Goal: Task Accomplishment & Management: Manage account settings

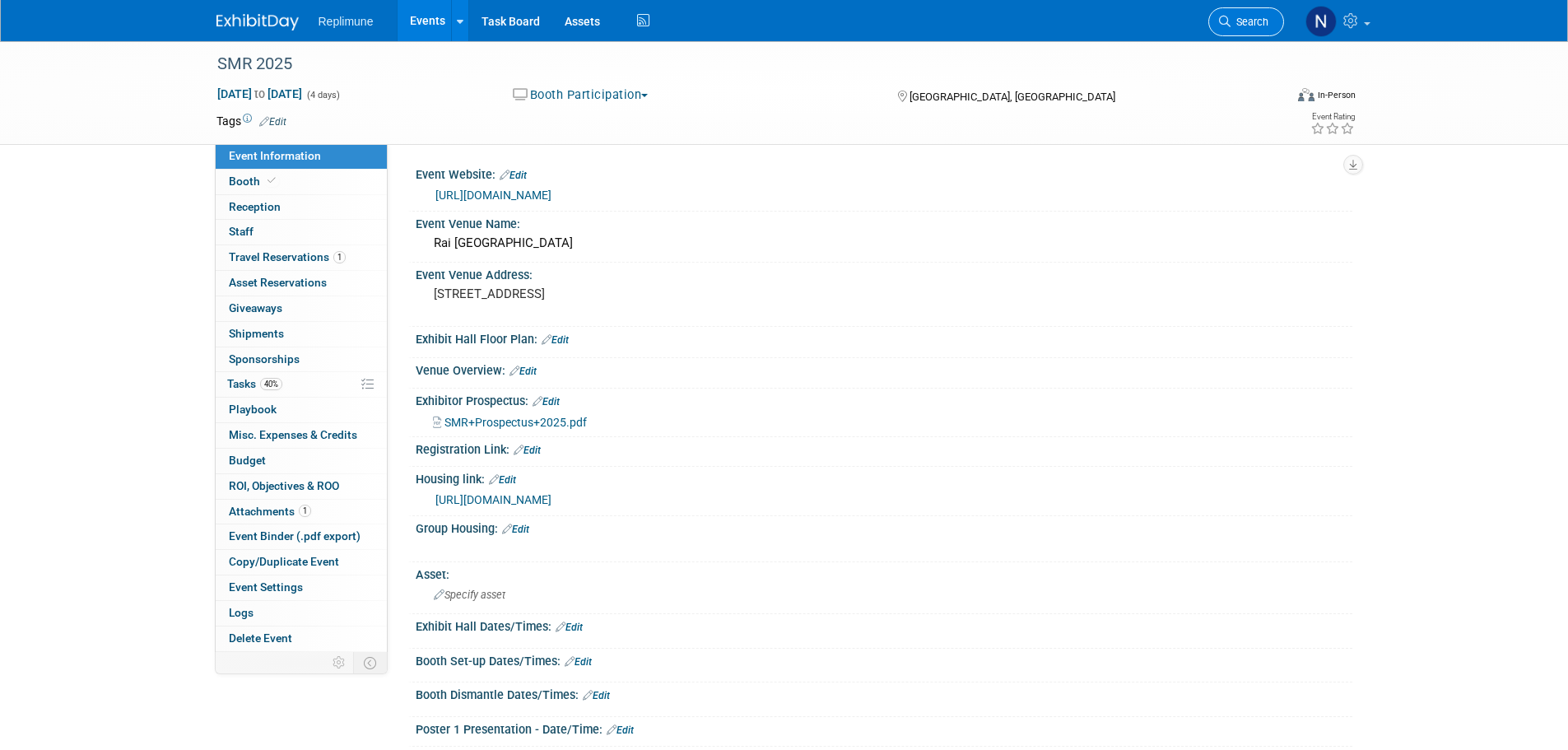
click at [1240, 20] on span "Search" at bounding box center [1250, 22] width 38 height 12
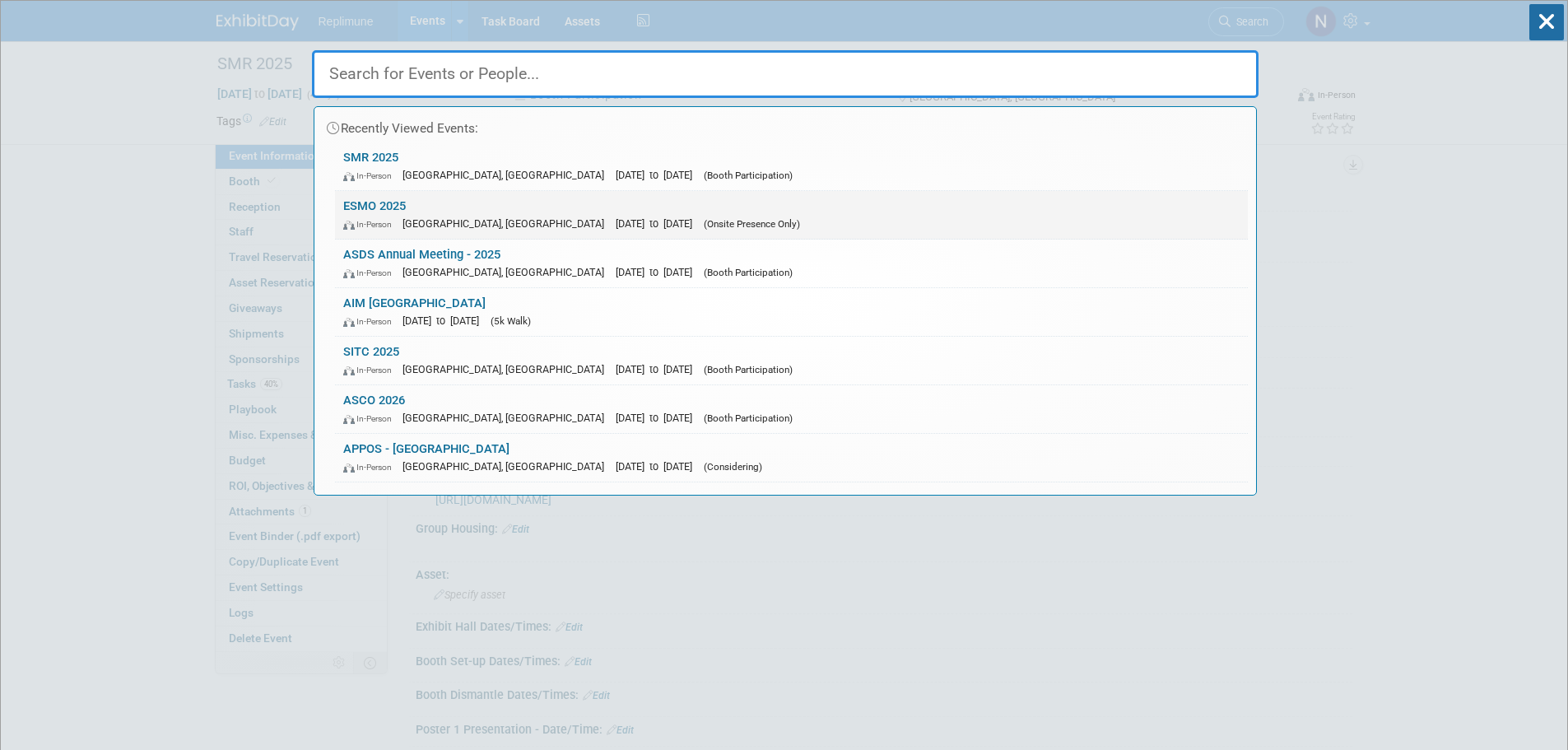
click at [387, 210] on link "ESMO 2025 In-Person Berlin, Germany Oct 17, 2025 to Oct 21, 2025 (Onsite Presen…" at bounding box center [791, 215] width 913 height 48
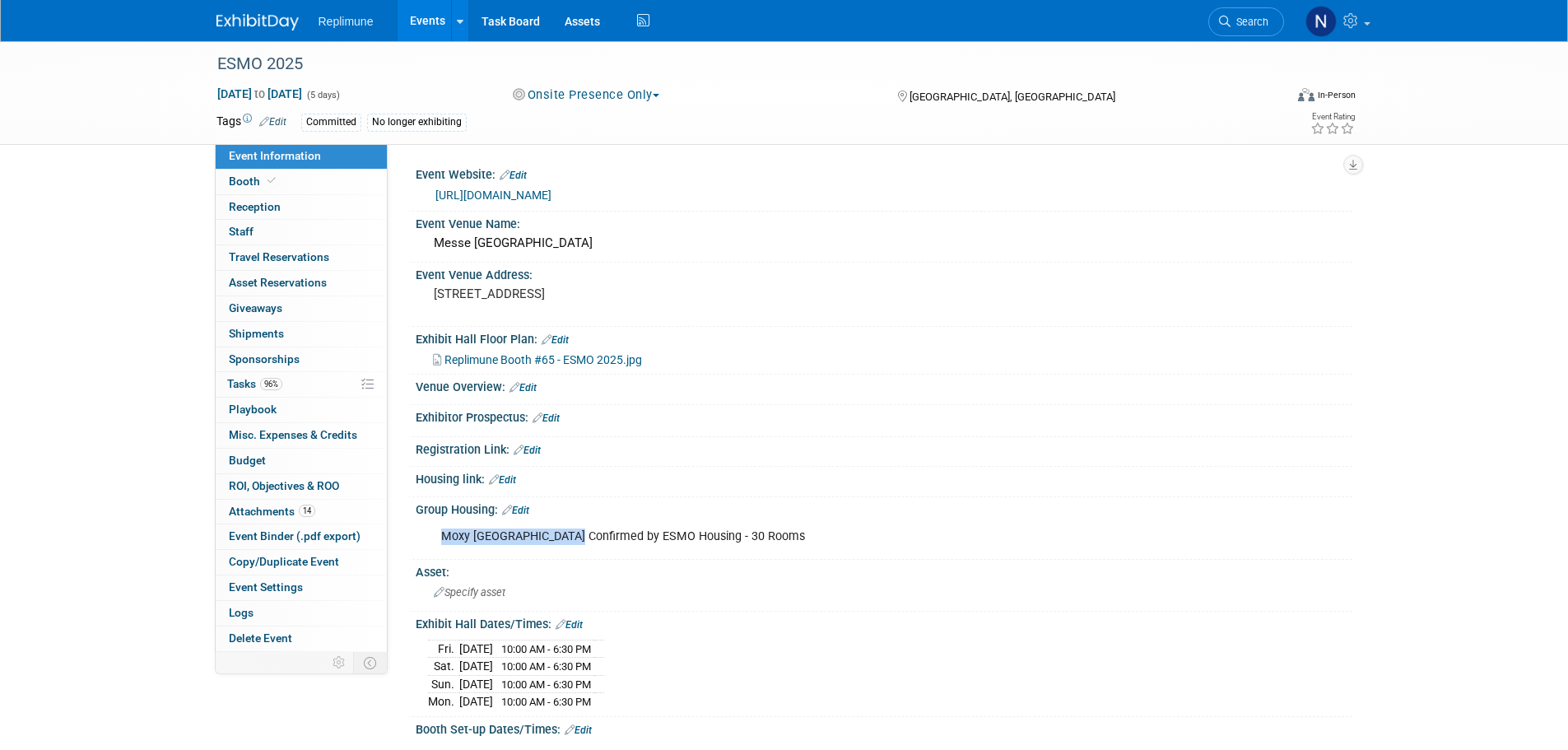
drag, startPoint x: 443, startPoint y: 548, endPoint x: 572, endPoint y: 553, distance: 129.1
click at [572, 553] on div "Moxy Humboldthain Park Confirmed by ESMO Housing - 30 Rooms" at bounding box center [800, 537] width 742 height 33
copy div "Moxy Humboldthain Park"
click at [423, 23] on link "Events" at bounding box center [427, 20] width 60 height 41
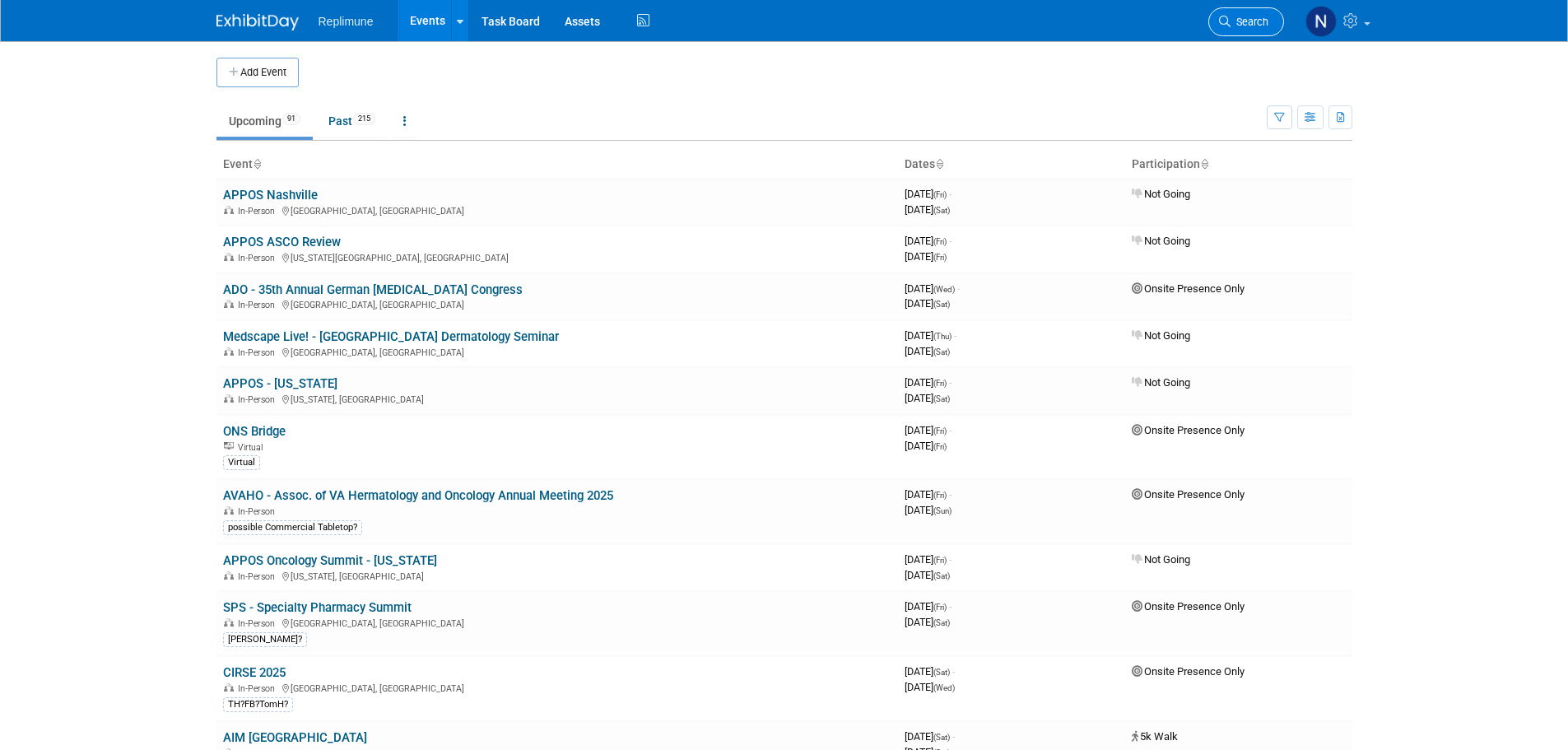
click at [1239, 21] on span "Search" at bounding box center [1250, 22] width 38 height 12
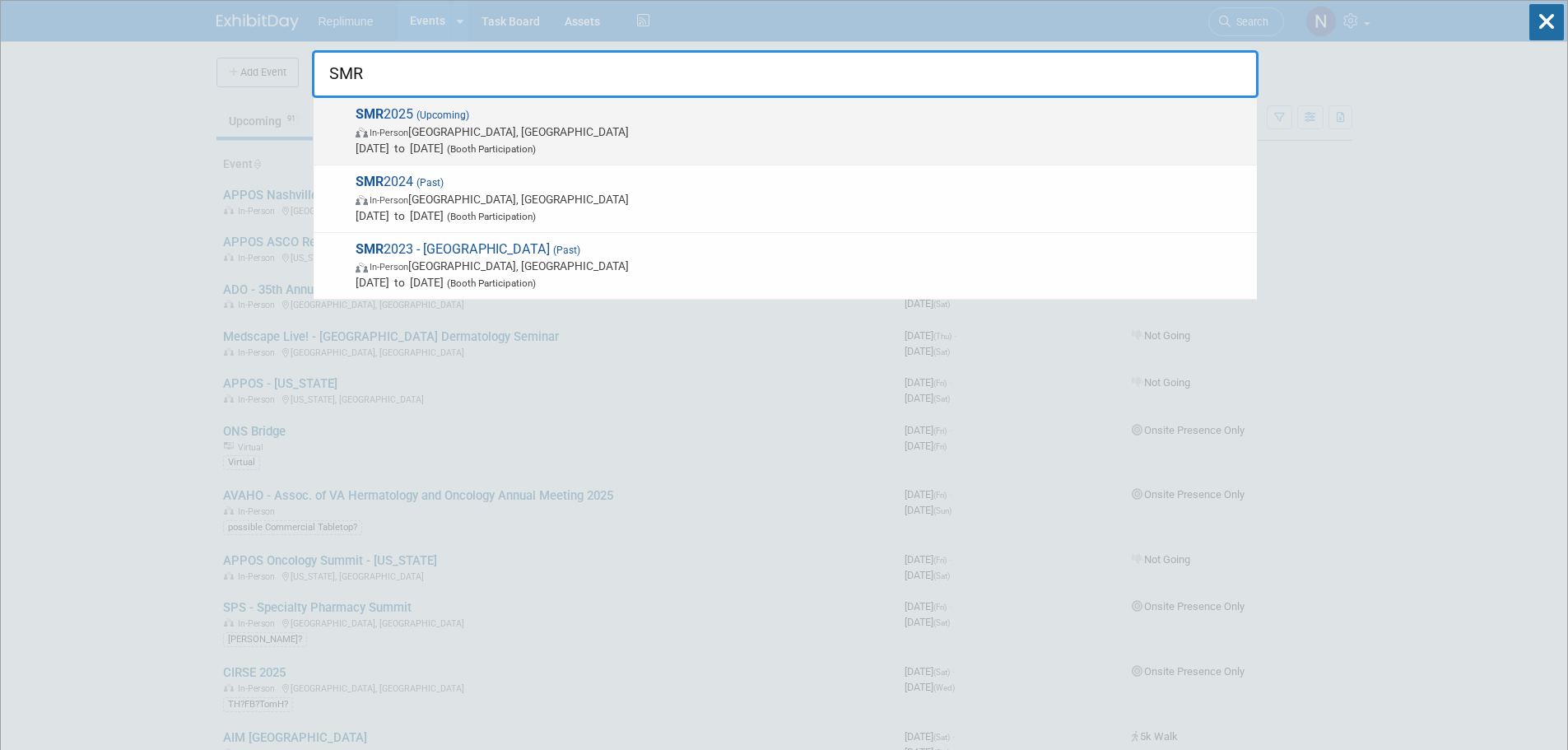
type input "SMR"
click at [517, 134] on span "In-Person [GEOGRAPHIC_DATA], [GEOGRAPHIC_DATA]" at bounding box center [802, 131] width 893 height 17
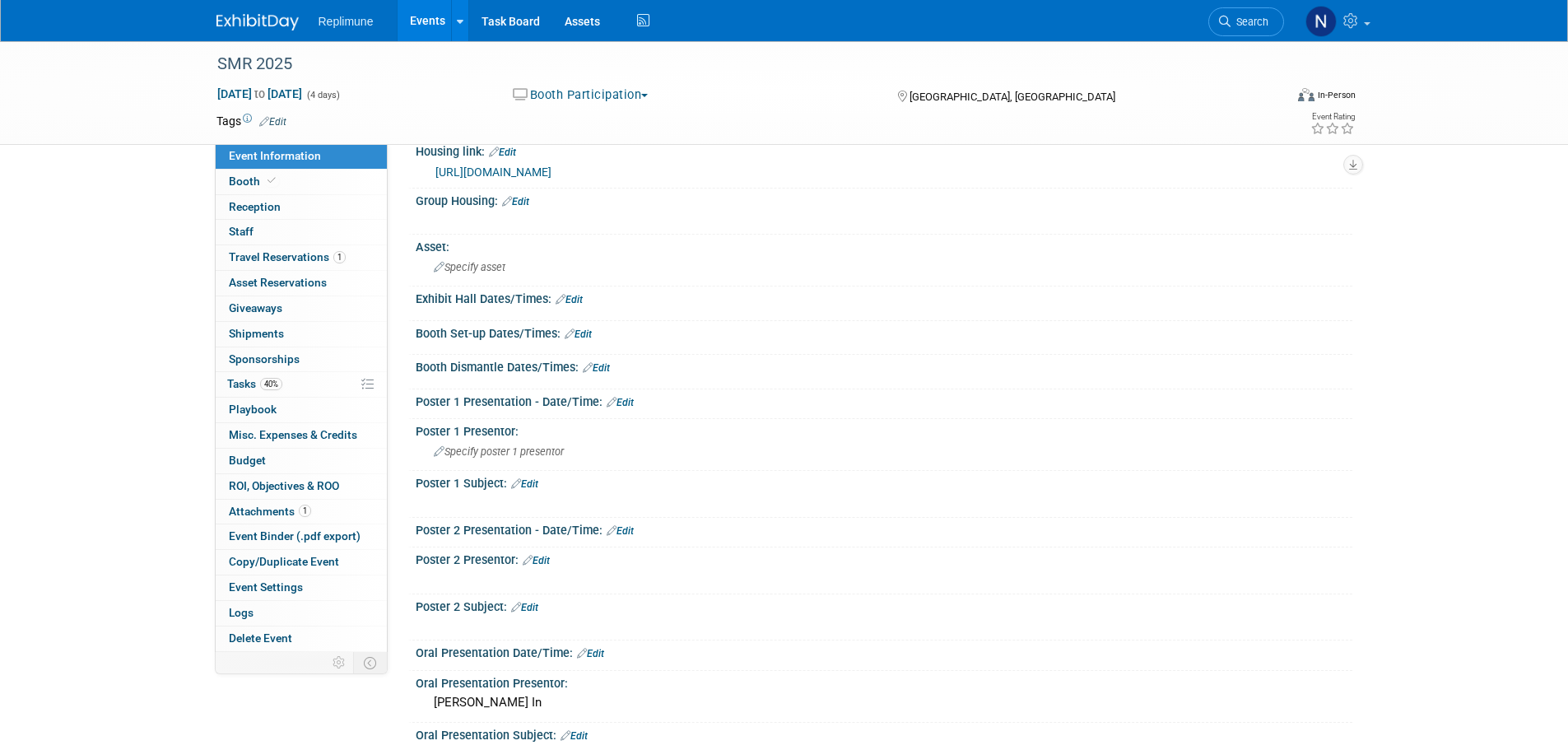
scroll to position [330, 0]
click at [535, 480] on link "Edit" at bounding box center [524, 482] width 27 height 11
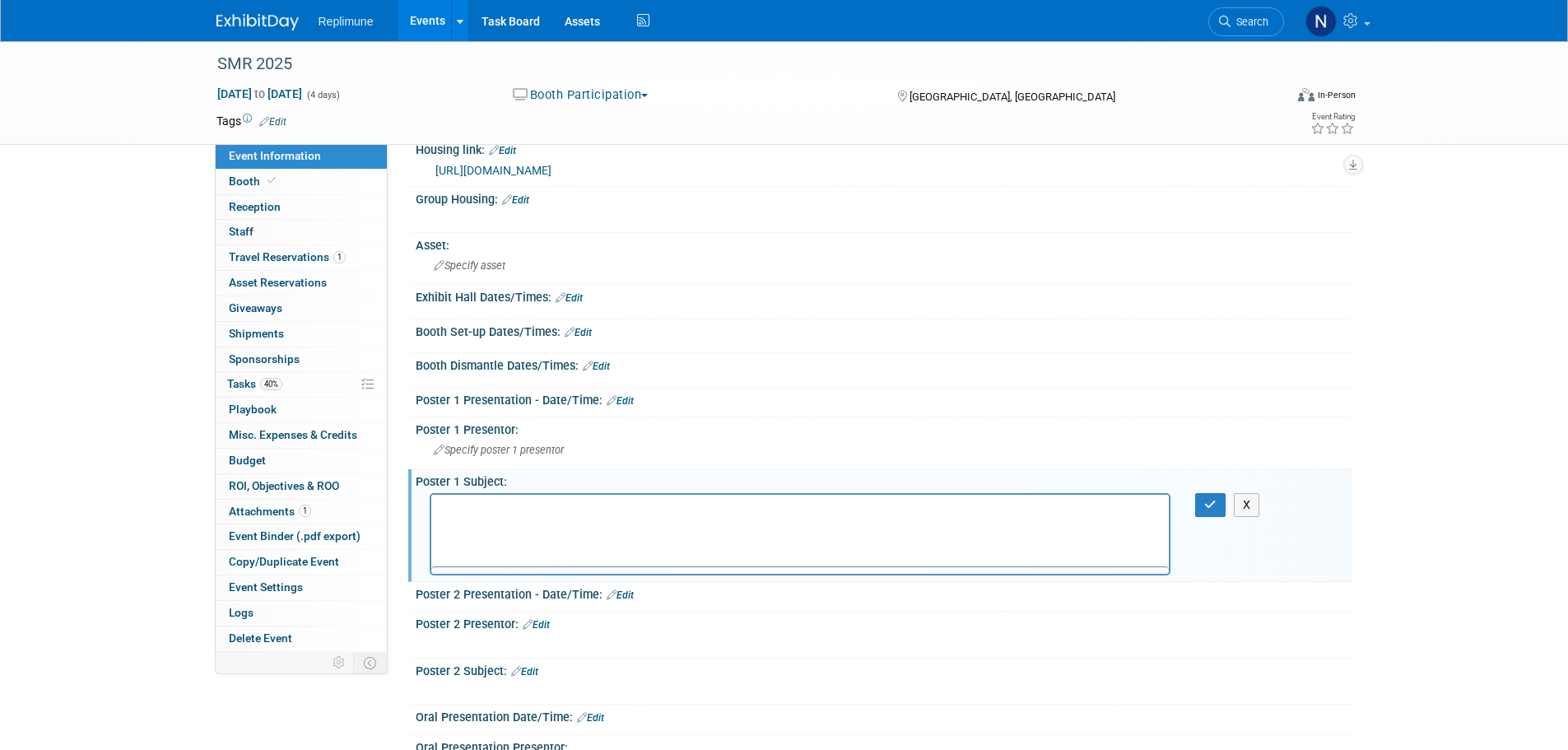
scroll to position [0, 0]
click at [1243, 501] on button "X" at bounding box center [1247, 505] width 26 height 23
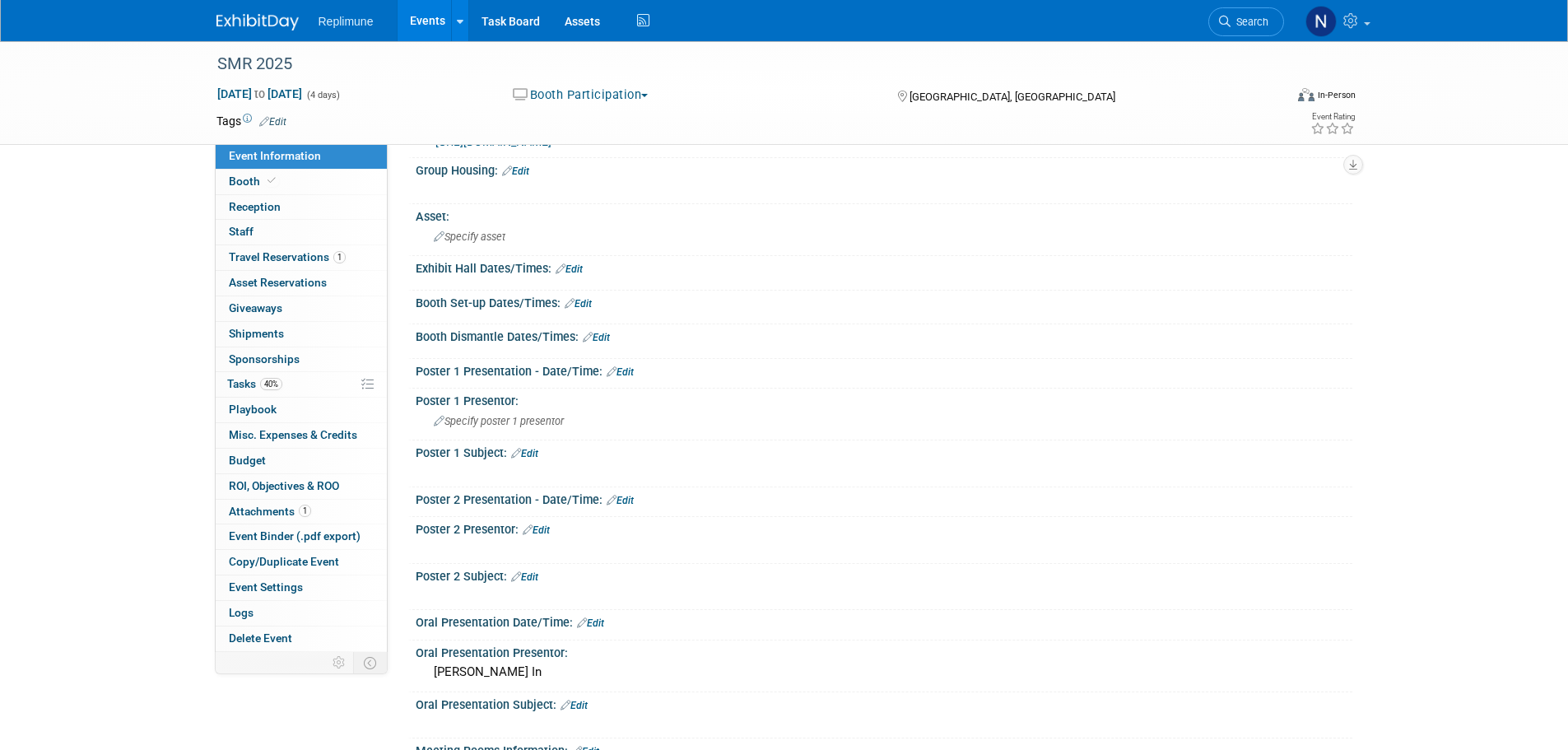
scroll to position [247, 0]
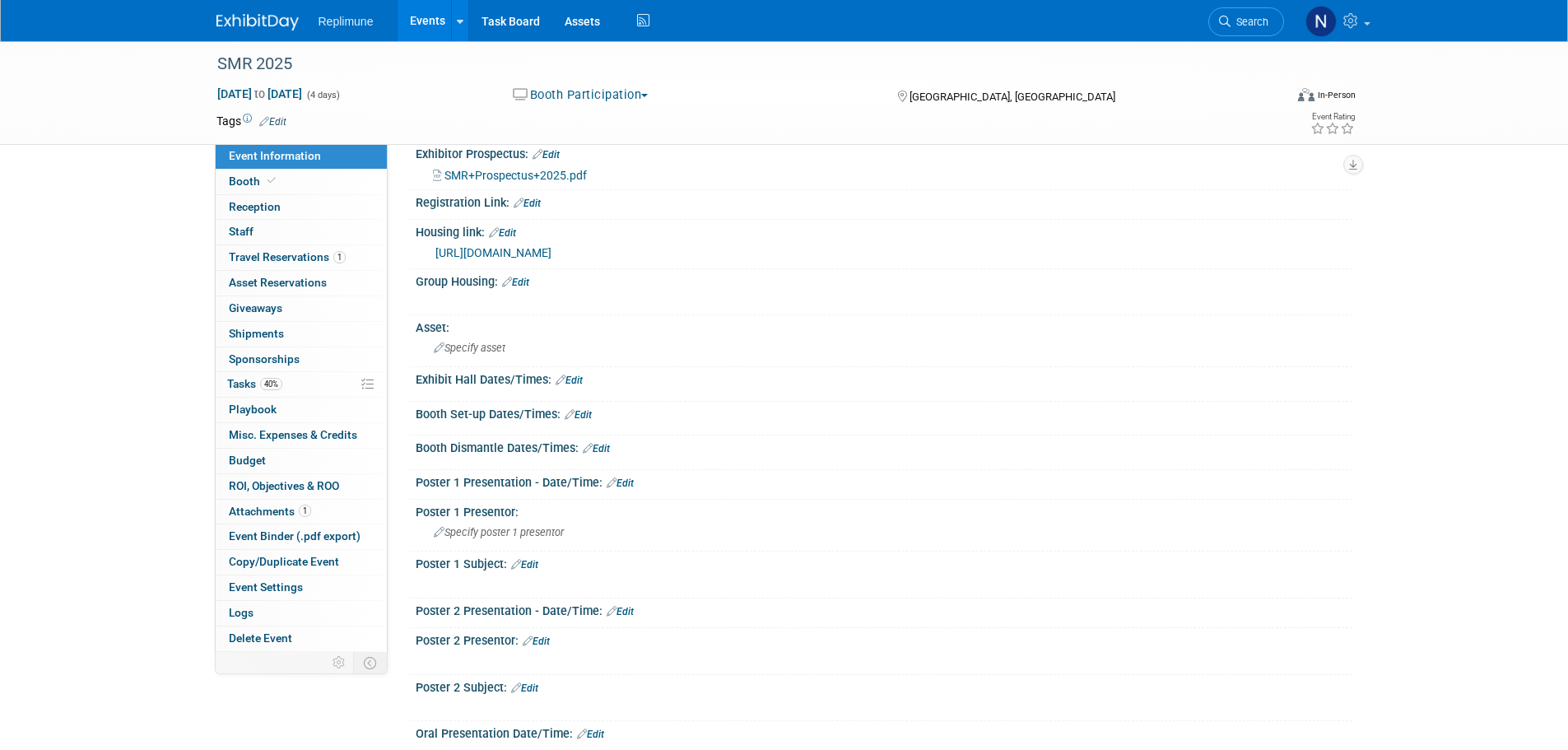
click at [627, 479] on link "Edit" at bounding box center [620, 483] width 27 height 11
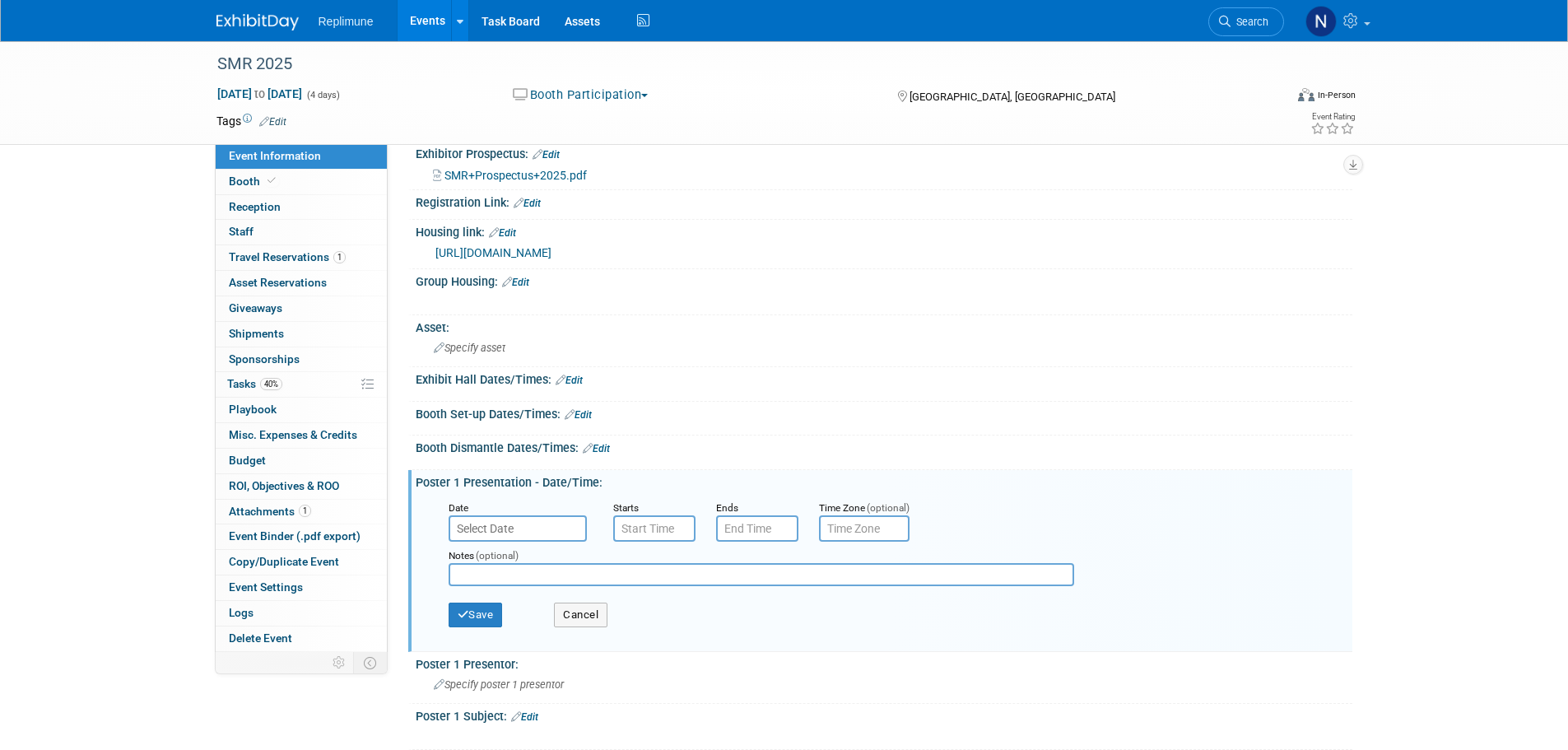
click at [534, 530] on input "text" at bounding box center [517, 529] width 138 height 26
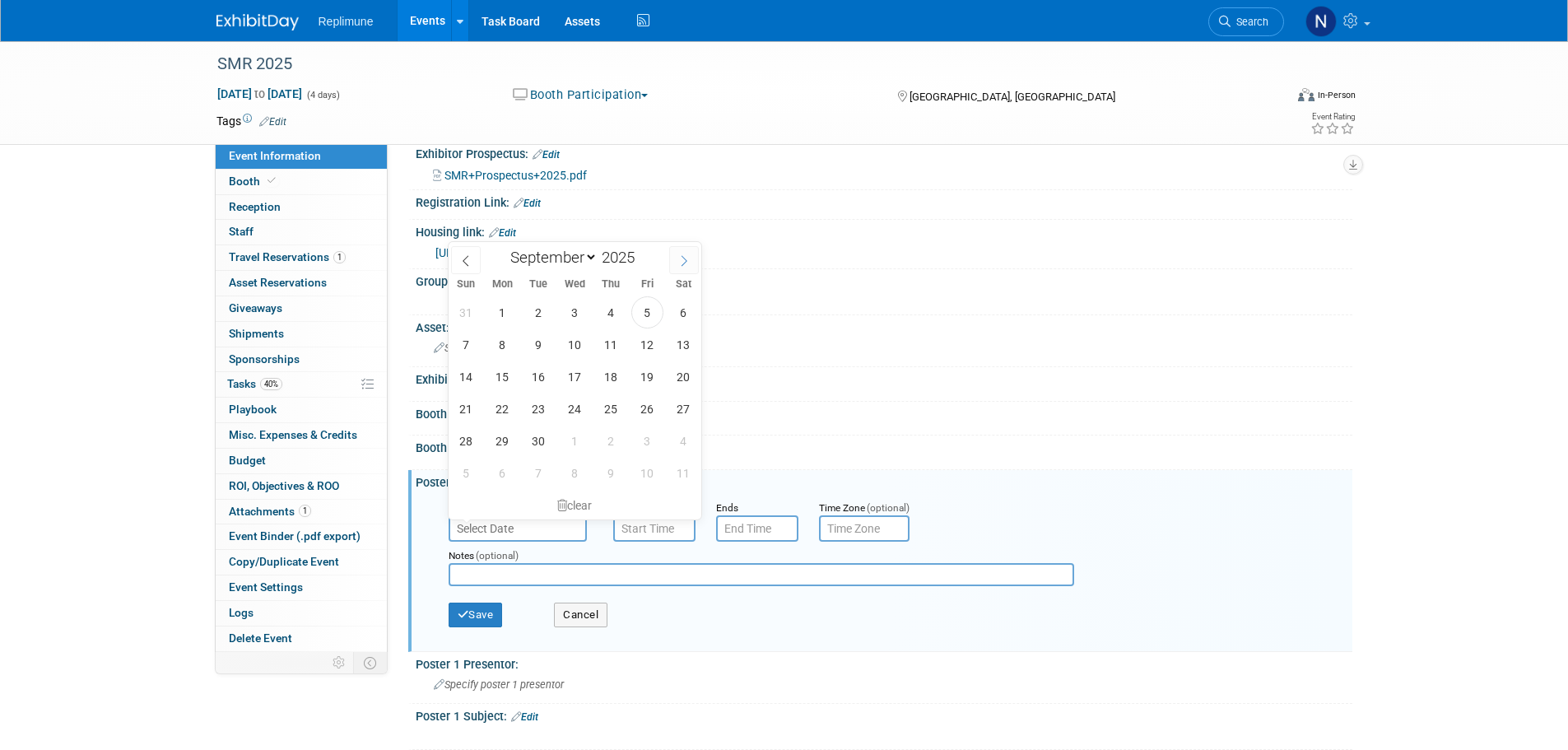
click at [687, 257] on icon at bounding box center [684, 260] width 11 height 11
select select "9"
click at [465, 443] on span "26" at bounding box center [466, 440] width 32 height 32
type input "Oct 26, 2025"
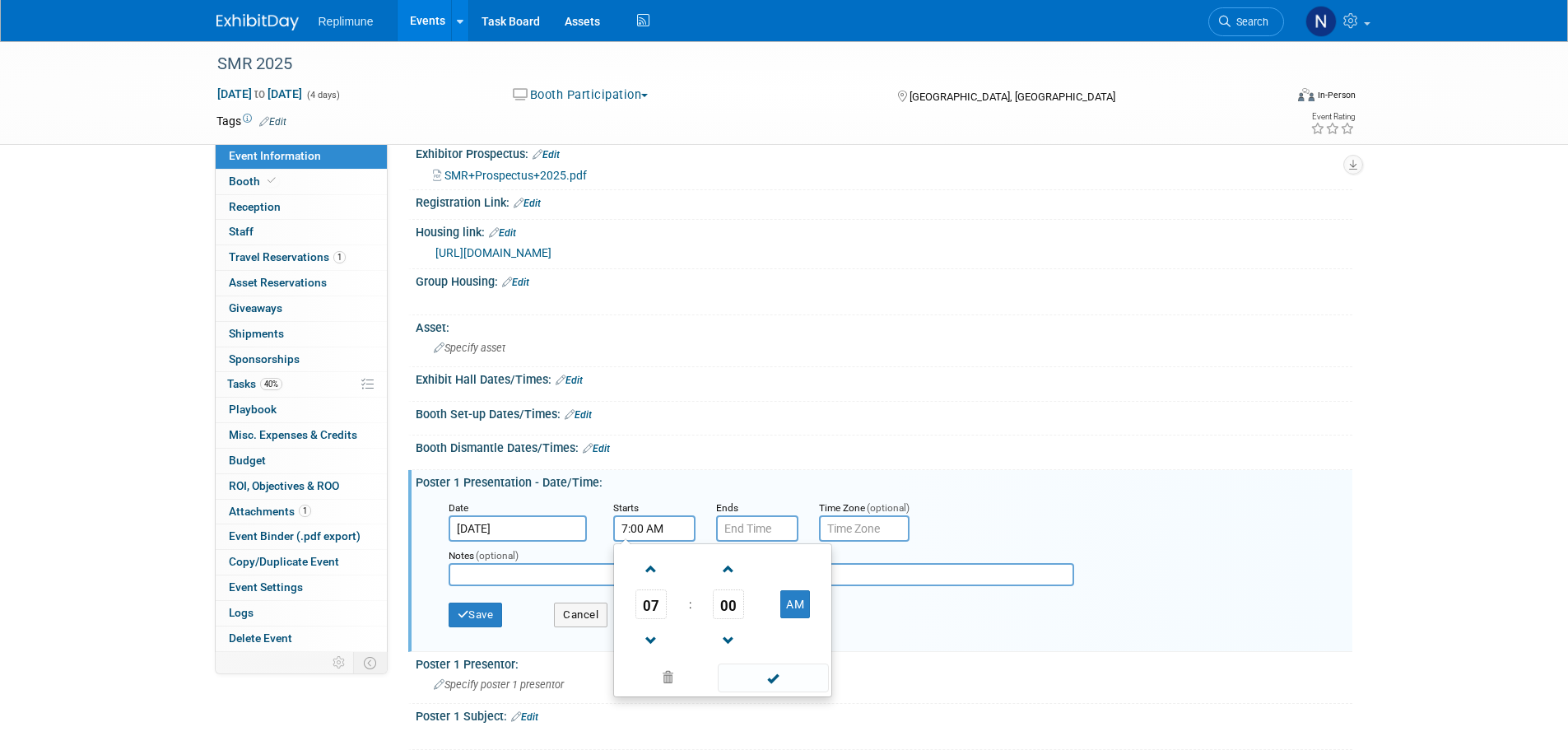
click at [634, 533] on input "7:00 AM" at bounding box center [654, 529] width 83 height 26
click at [657, 608] on span "07" at bounding box center [651, 605] width 31 height 30
click at [756, 651] on td "10" at bounding box center [749, 659] width 53 height 44
click at [730, 601] on span "00" at bounding box center [729, 605] width 31 height 30
click at [644, 613] on td "20" at bounding box center [644, 614] width 53 height 44
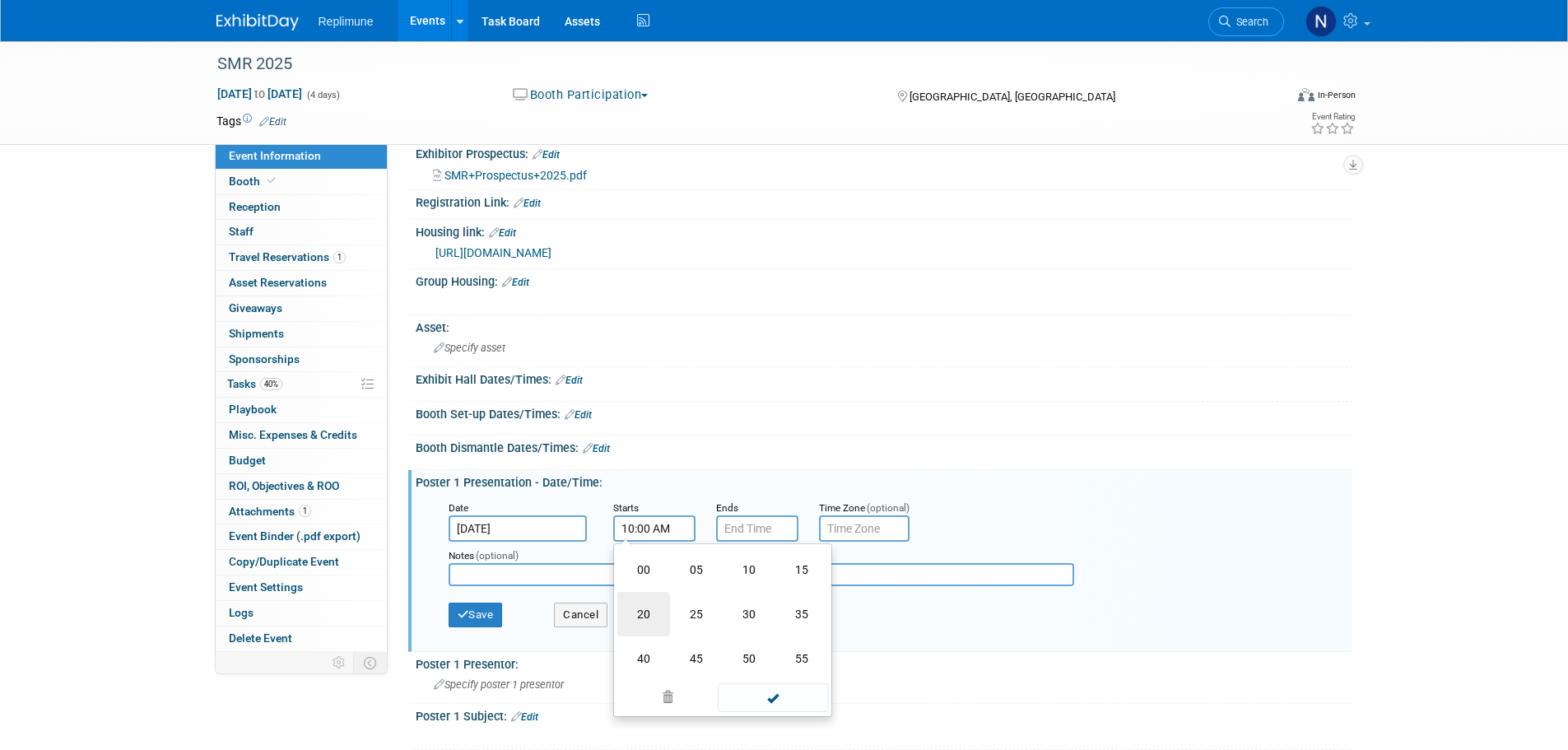
type input "10:20 AM"
click at [743, 523] on input "7:00 PM" at bounding box center [757, 529] width 83 height 26
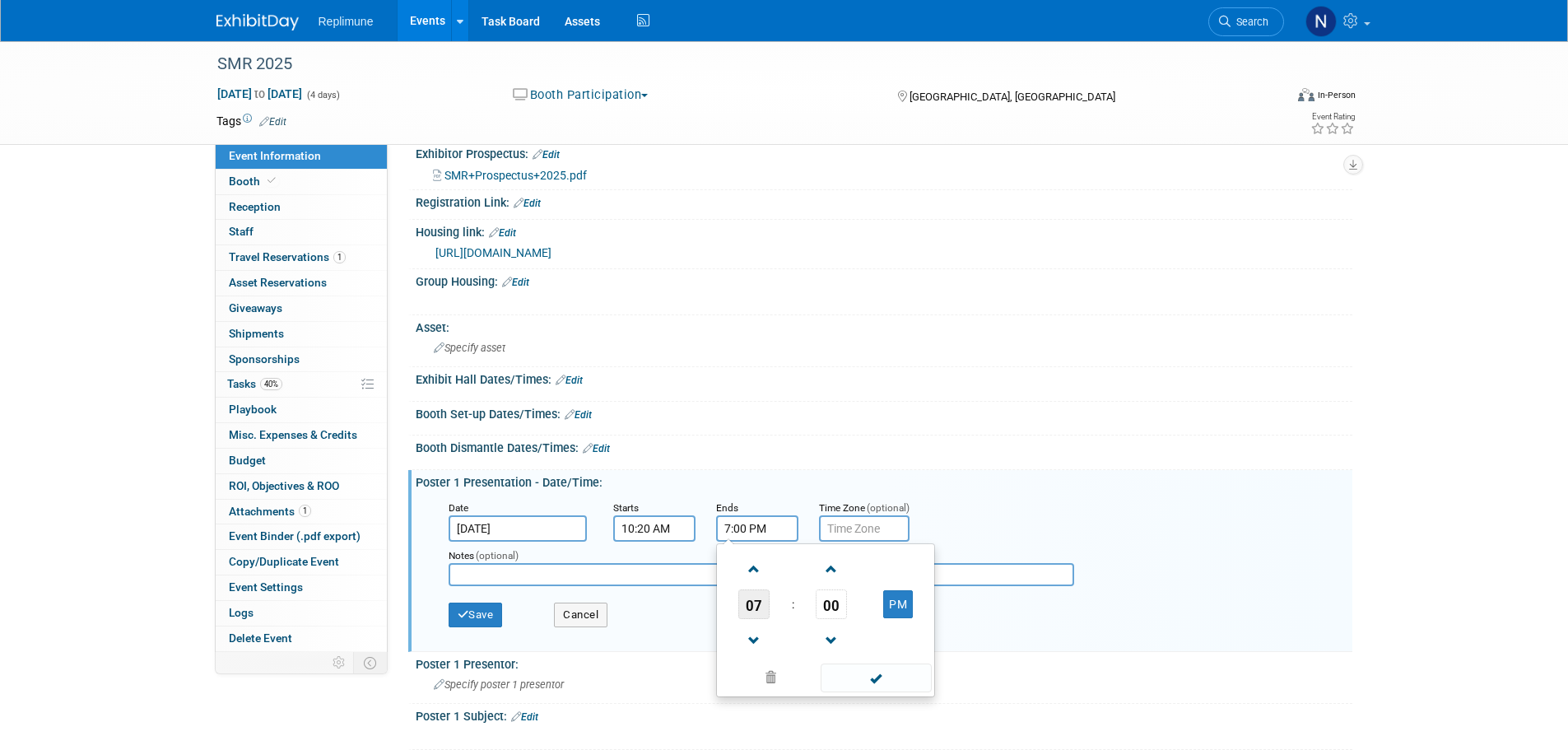
click at [748, 608] on span "07" at bounding box center [754, 605] width 31 height 30
click at [904, 659] on td "11" at bounding box center [904, 659] width 53 height 44
click at [837, 606] on span "00" at bounding box center [831, 605] width 31 height 30
click at [841, 657] on td "50" at bounding box center [851, 659] width 53 height 44
type input "11:50 PM"
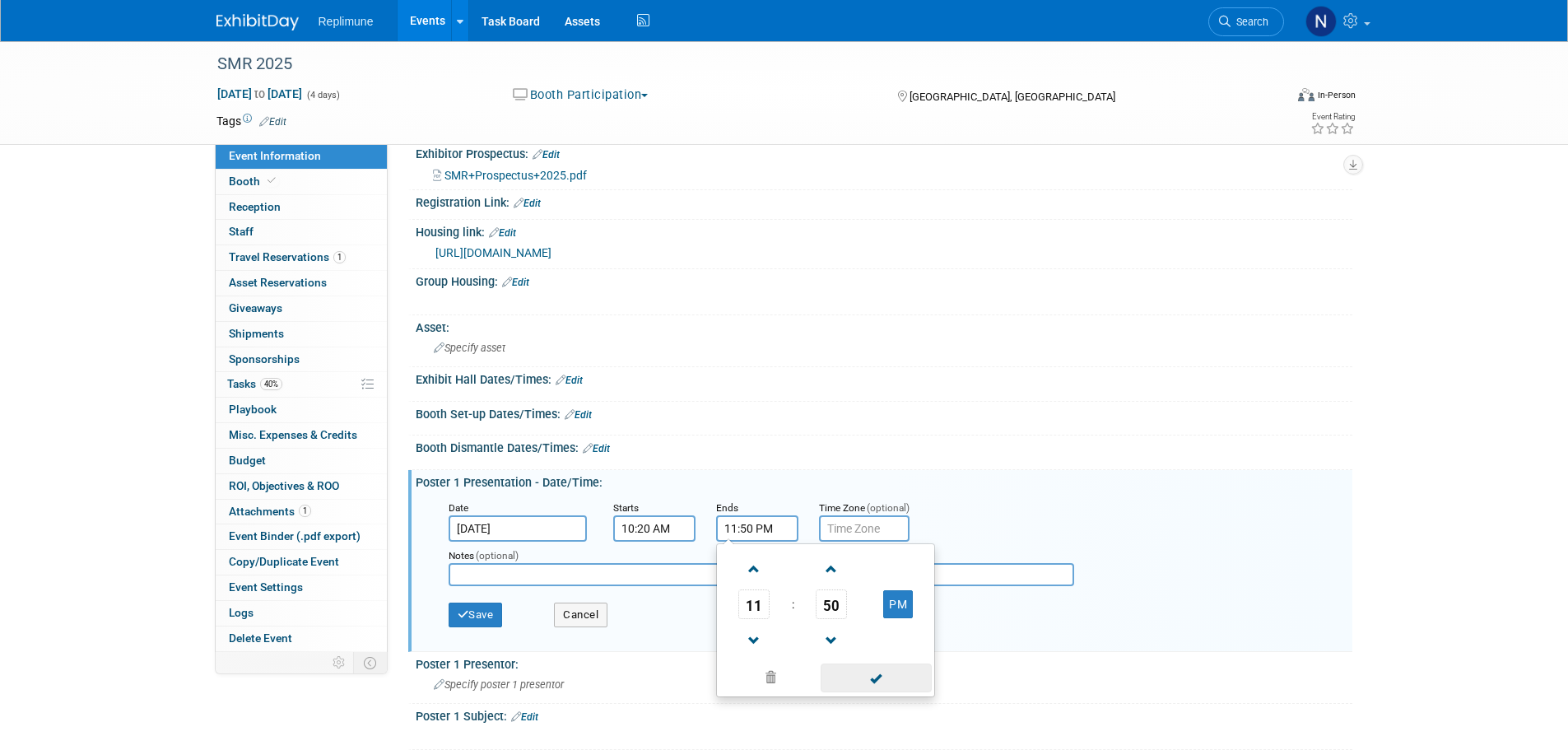
click at [884, 677] on span at bounding box center [877, 678] width 111 height 29
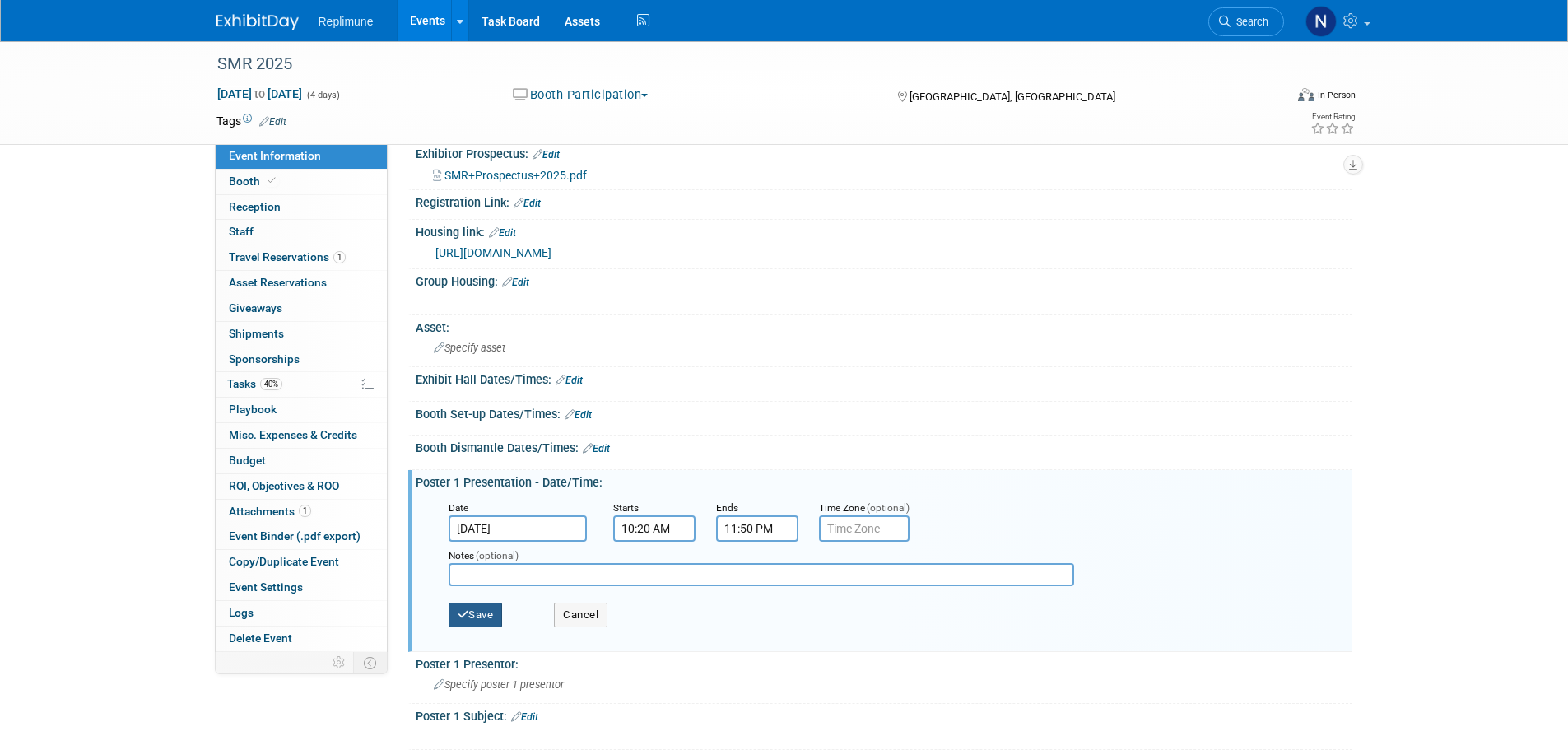
click at [482, 608] on button "Save" at bounding box center [476, 615] width 54 height 24
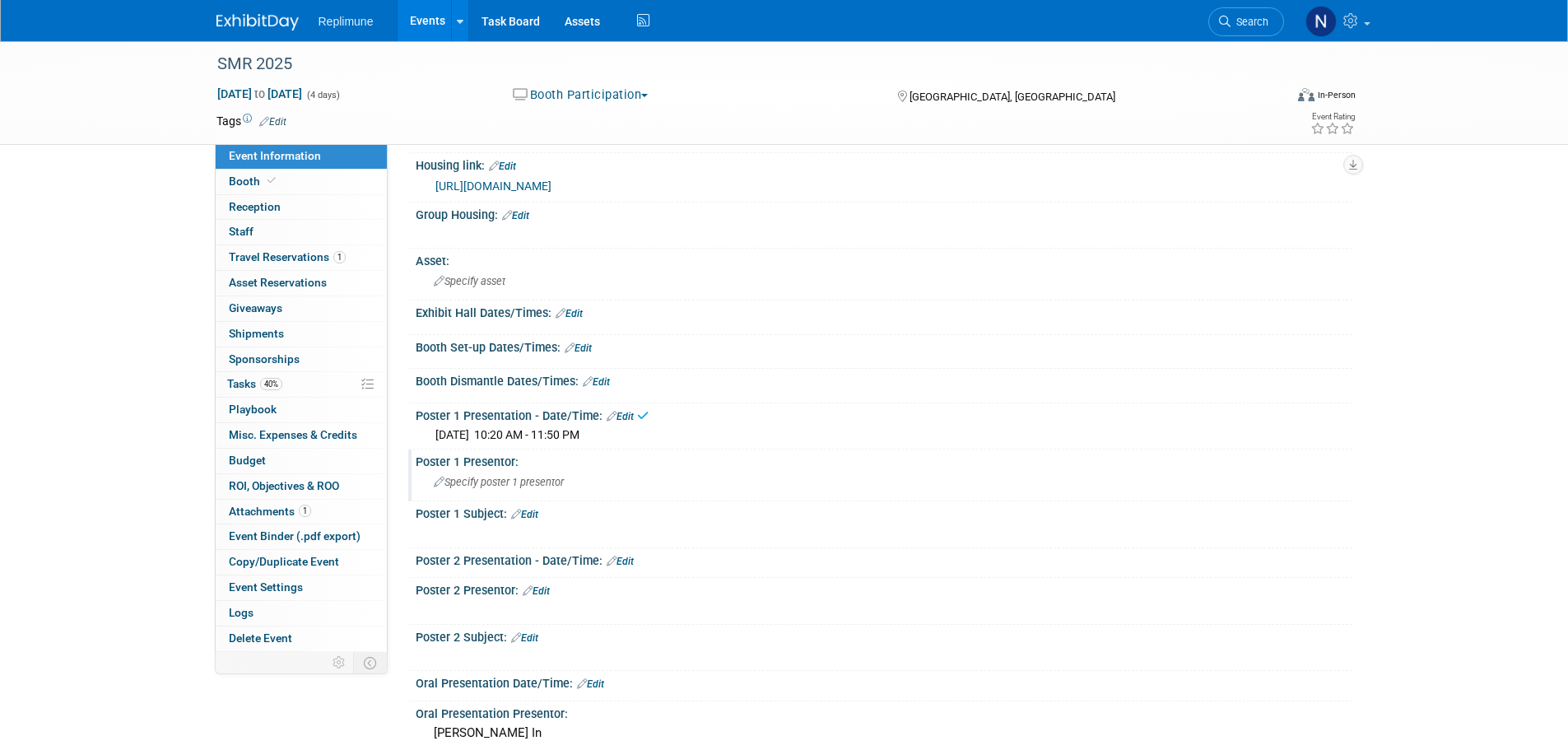
scroll to position [412, 0]
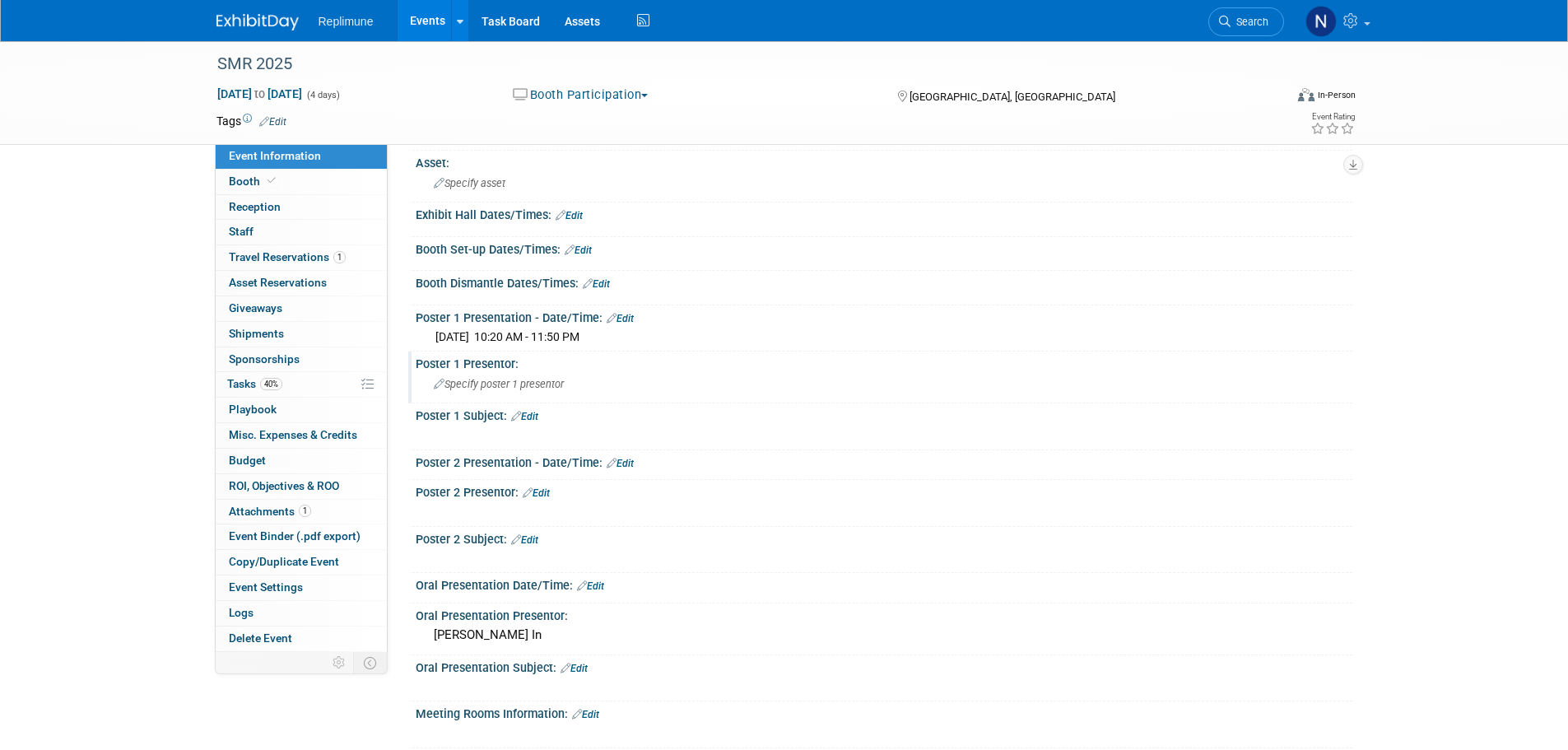
click at [506, 382] on span "Specify poster 1 presentor" at bounding box center [499, 384] width 130 height 12
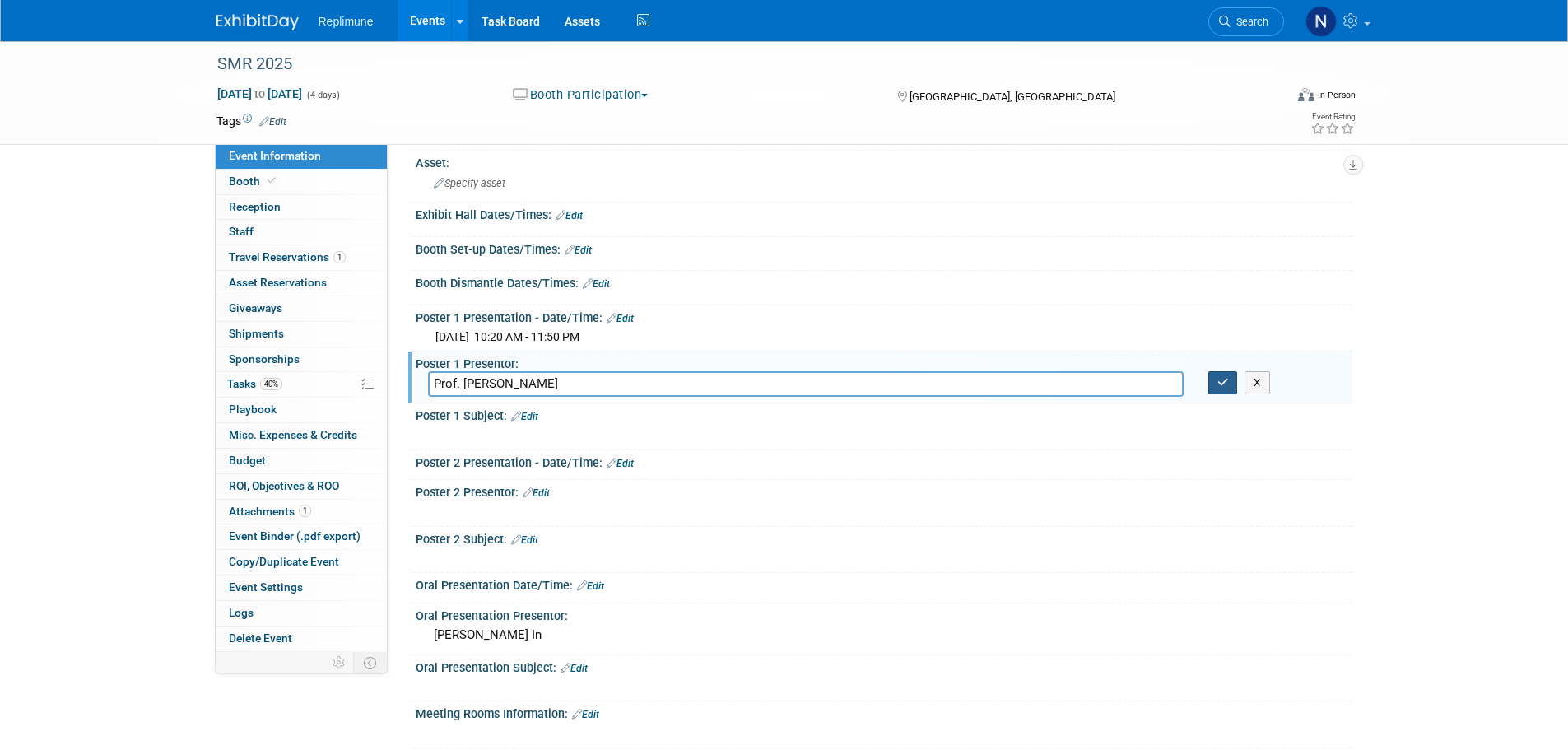
type input "Prof. Robert"
click at [1220, 378] on icon "button" at bounding box center [1223, 382] width 11 height 10
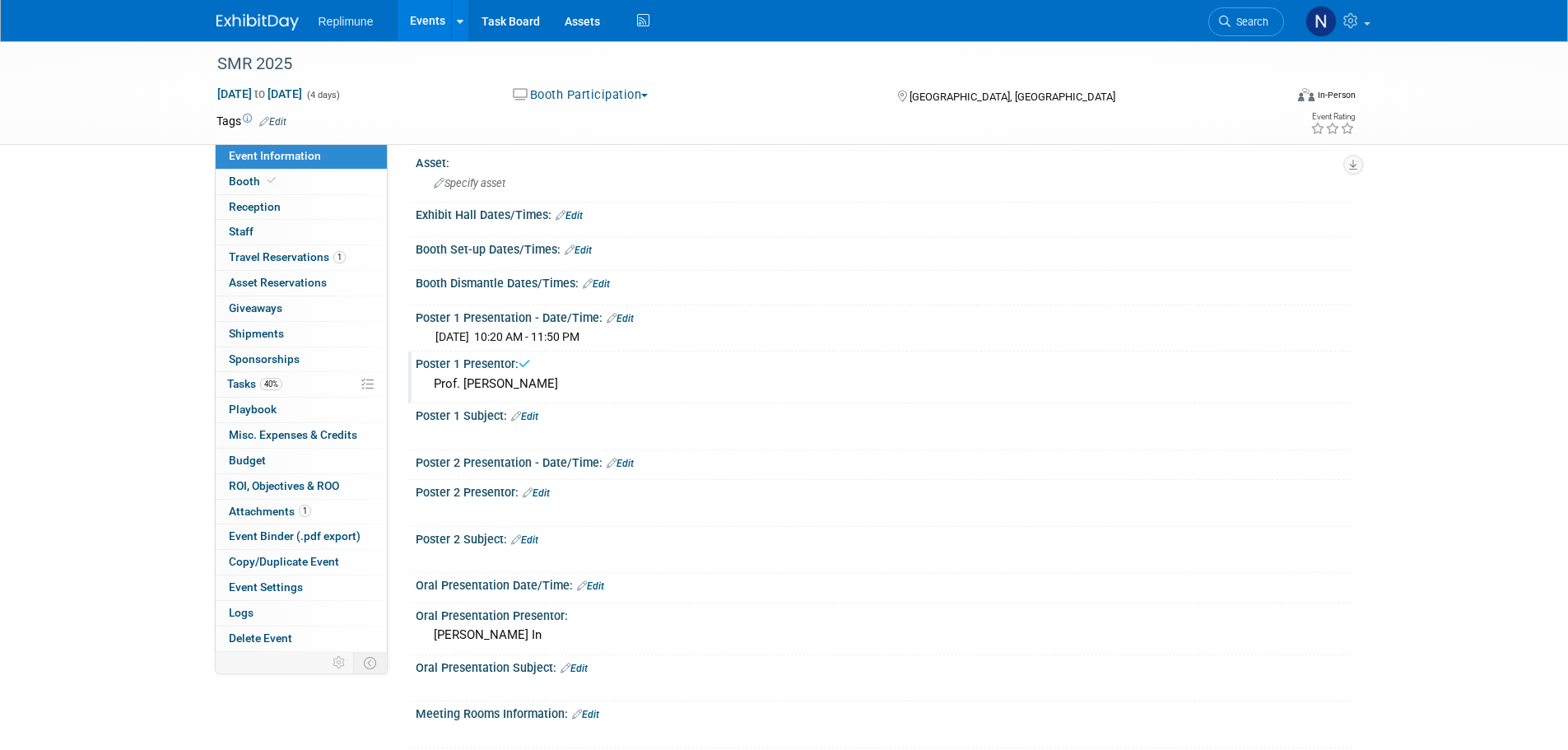
click at [531, 419] on link "Edit" at bounding box center [524, 416] width 27 height 11
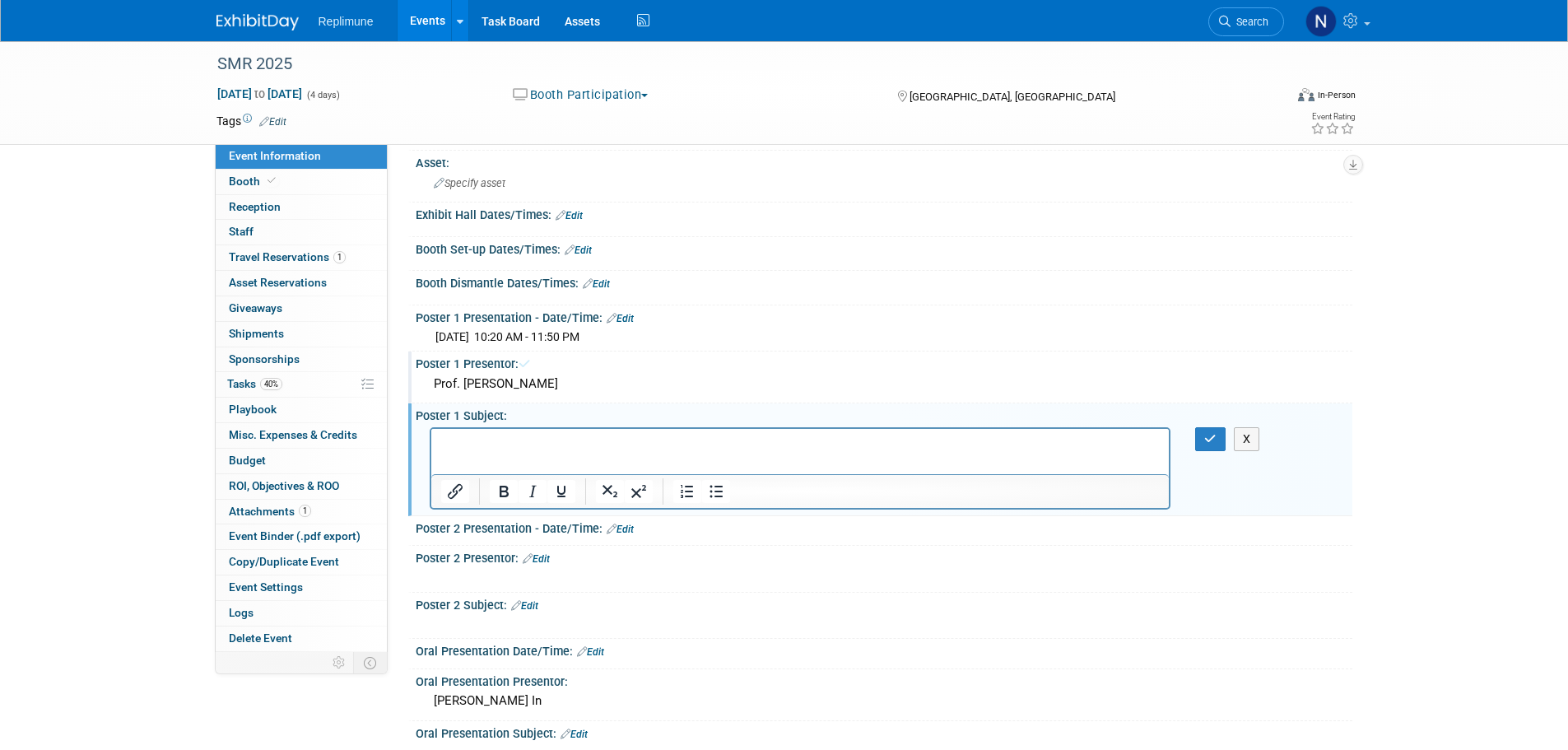
scroll to position [0, 0]
click at [496, 440] on p "Rich Text Area. Press ALT-0 for help." at bounding box center [799, 443] width 719 height 17
click at [478, 441] on p "Rich Text Area. Press ALT-0 for help." at bounding box center [799, 443] width 719 height 17
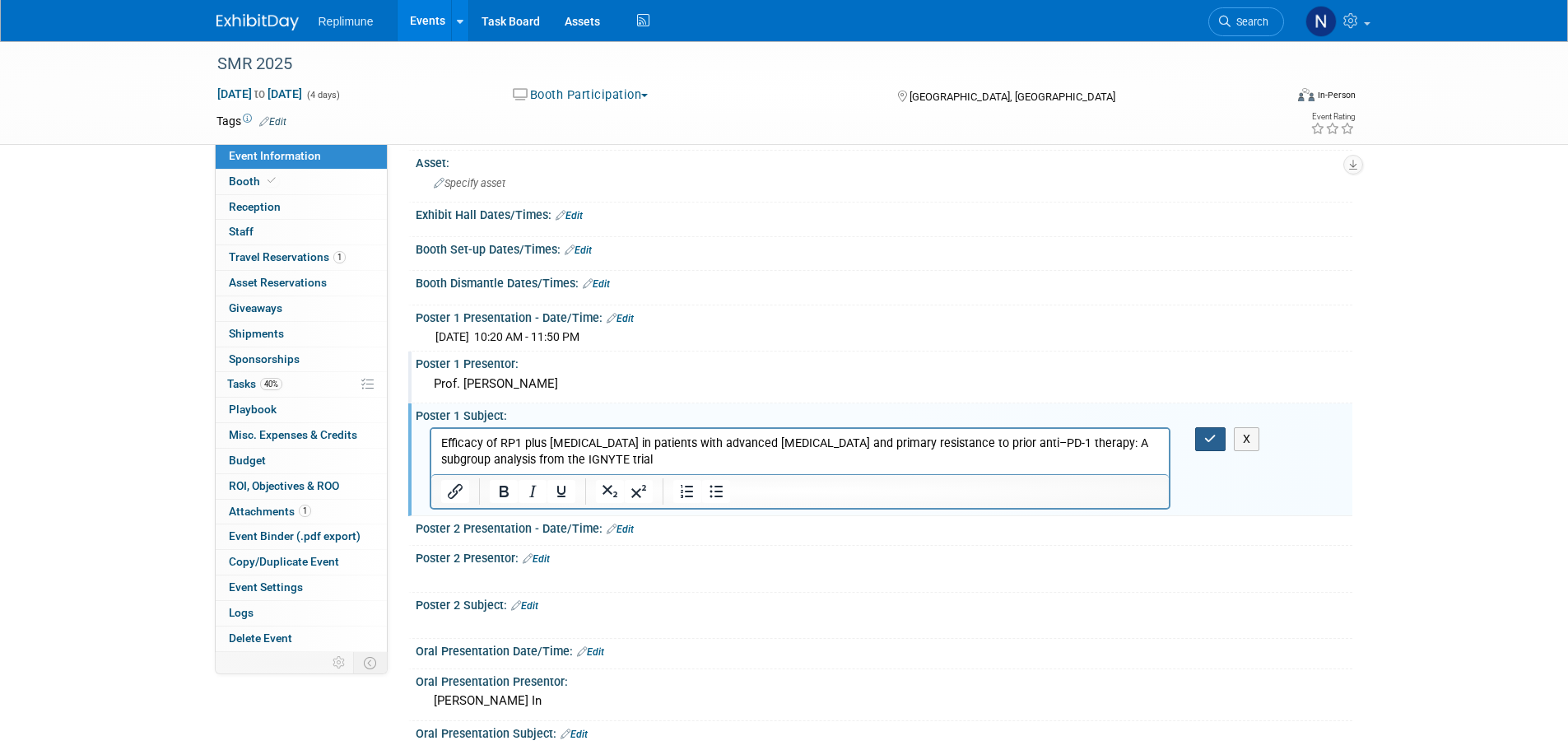
click at [1212, 440] on icon "button" at bounding box center [1211, 439] width 12 height 11
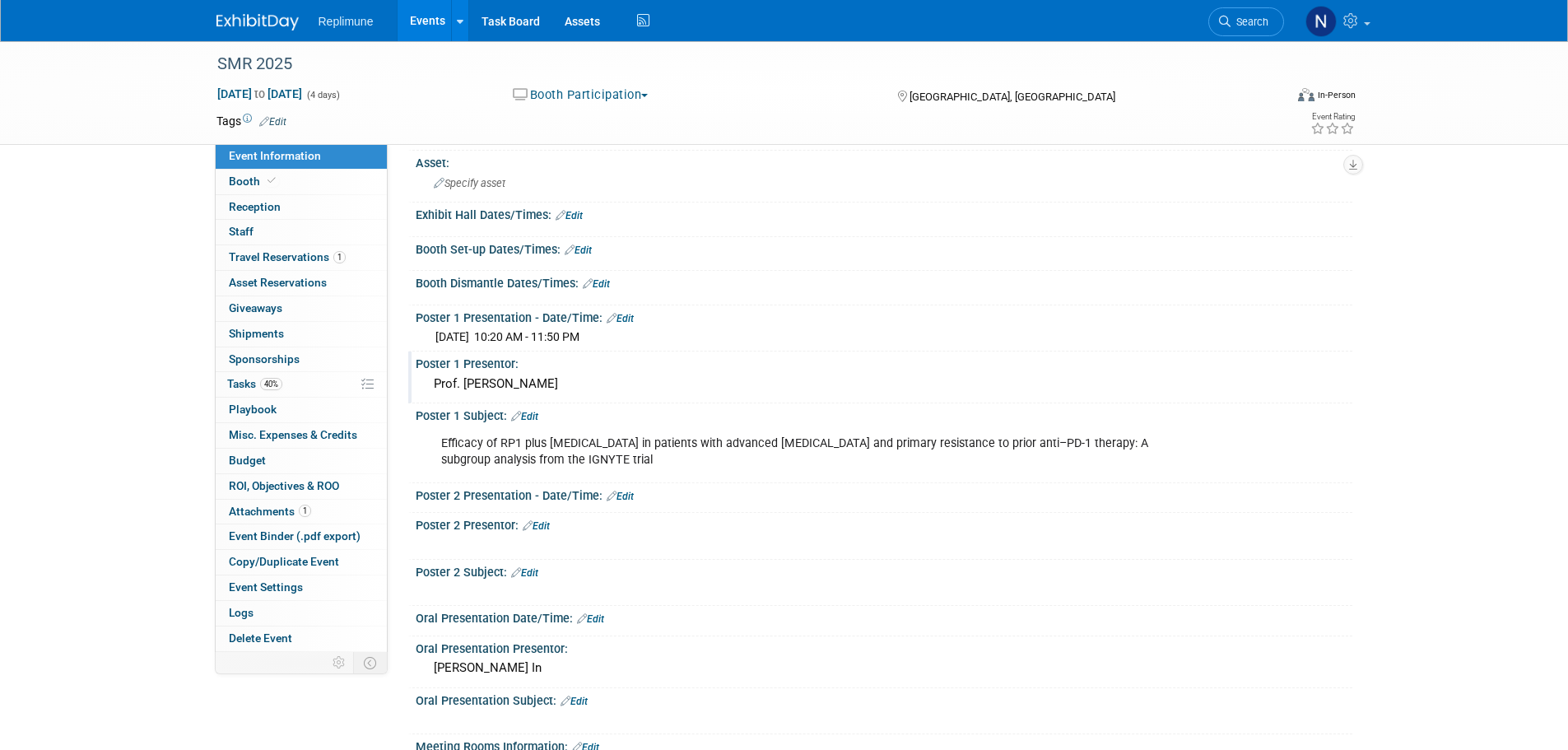
click at [628, 493] on link "Edit" at bounding box center [620, 496] width 27 height 11
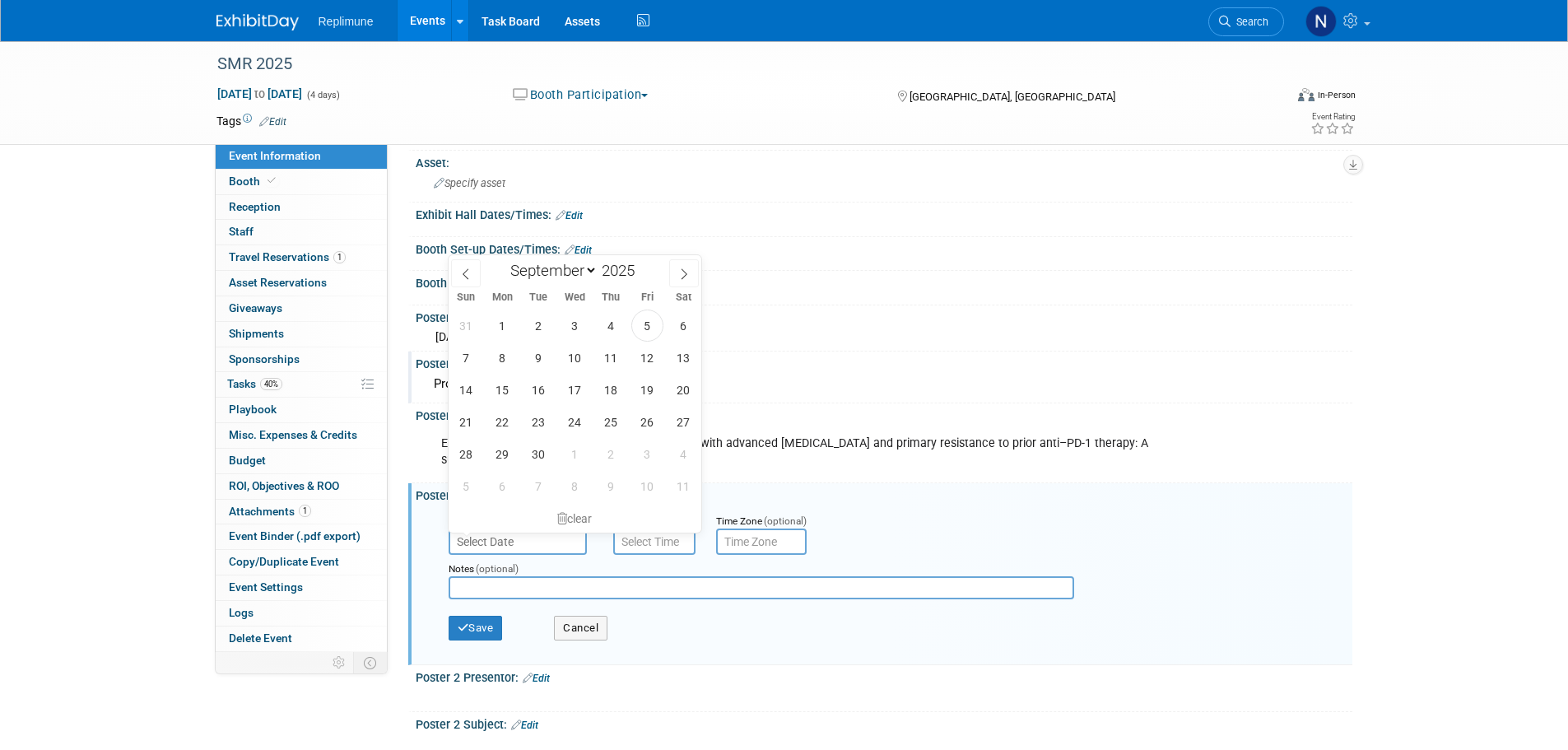
click at [510, 543] on input "text" at bounding box center [517, 542] width 138 height 26
click at [677, 265] on span at bounding box center [684, 273] width 30 height 28
select select "9"
click at [471, 452] on span "26" at bounding box center [466, 454] width 32 height 32
type input "Oct 26, 2025"
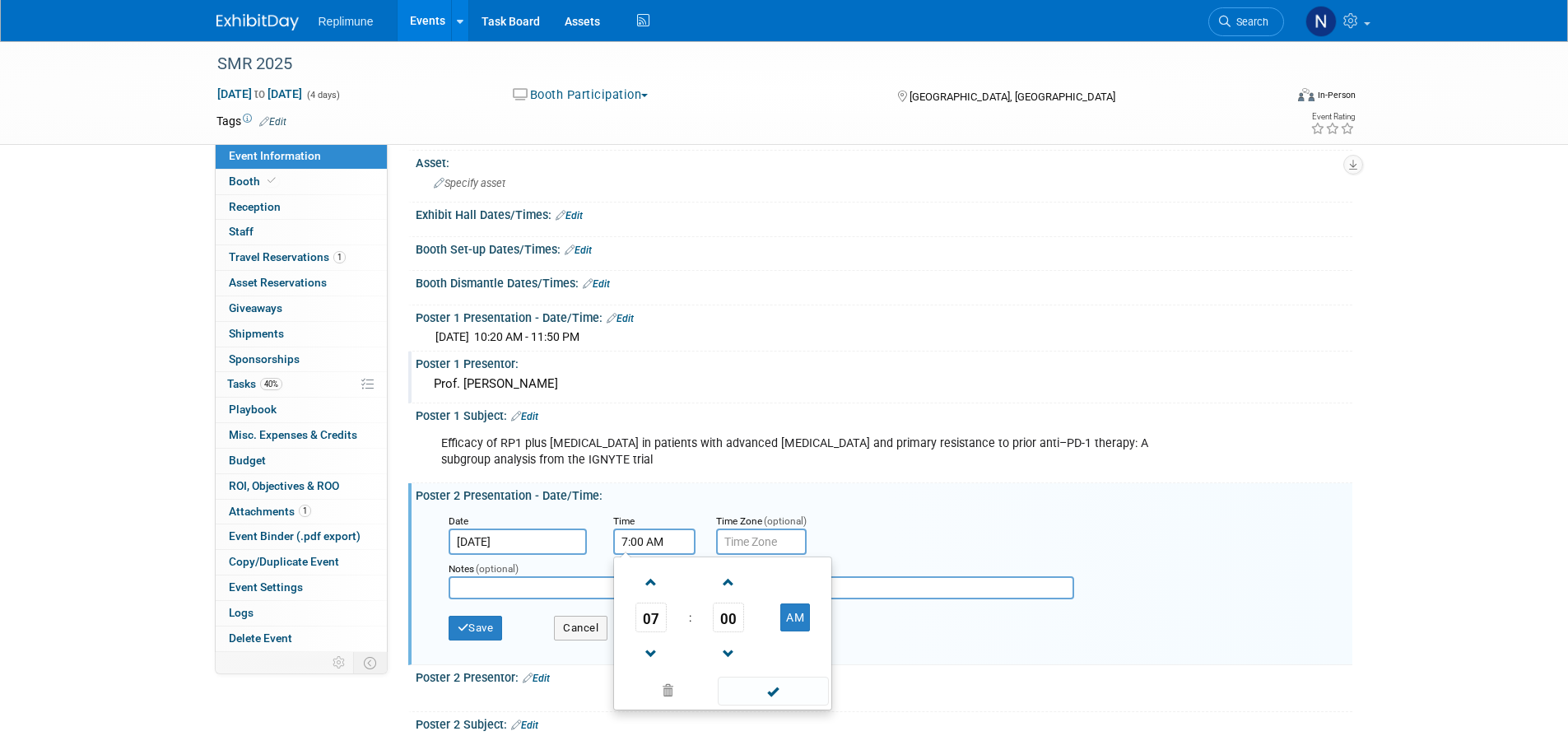
click at [646, 533] on input "7:00 AM" at bounding box center [654, 542] width 83 height 26
click at [655, 610] on span "07" at bounding box center [651, 618] width 31 height 30
click at [734, 666] on td "10" at bounding box center [749, 672] width 53 height 44
click at [733, 621] on span "00" at bounding box center [729, 618] width 31 height 30
click at [638, 620] on td "20" at bounding box center [644, 627] width 53 height 44
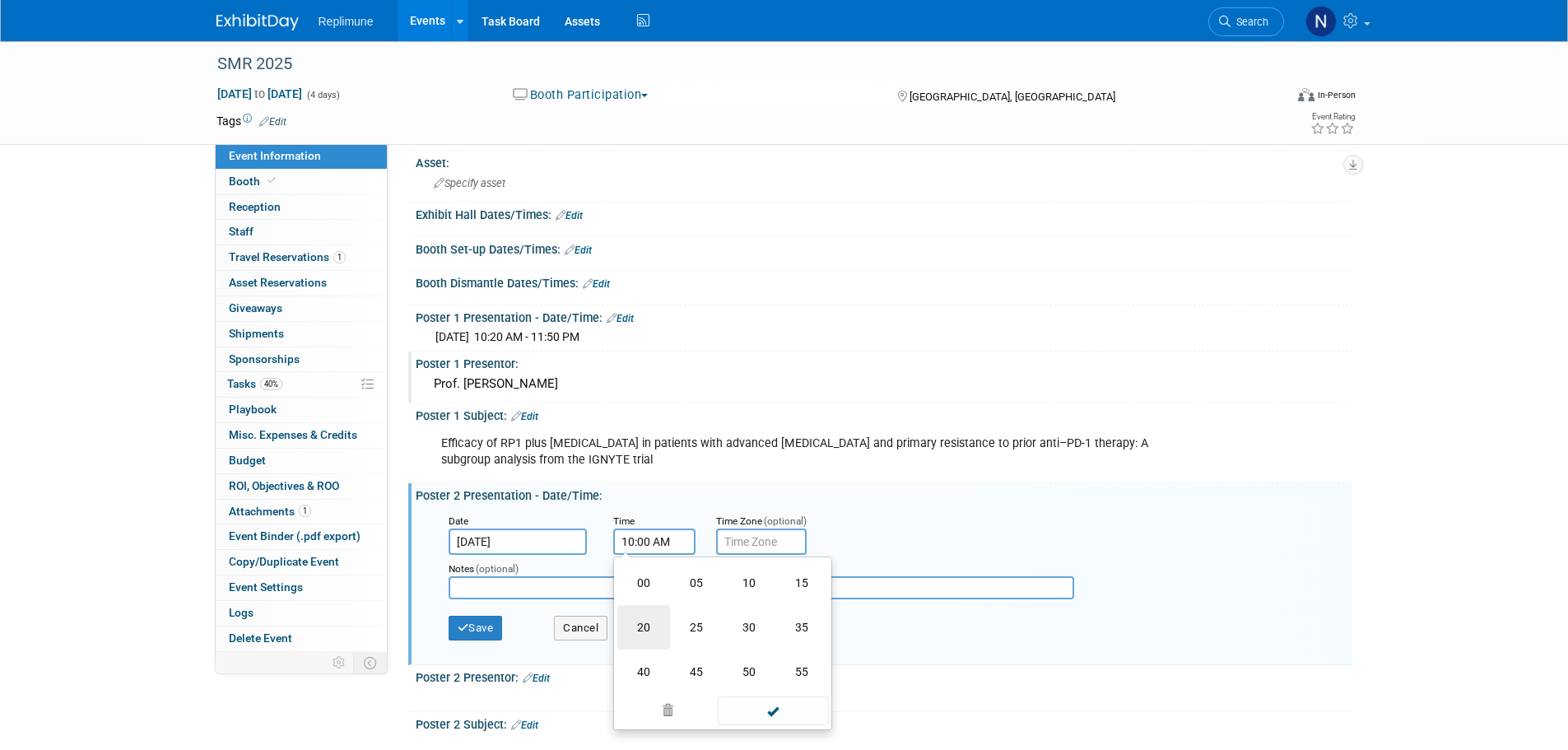
type input "10:20 AM"
click at [735, 535] on input "text" at bounding box center [761, 542] width 90 height 26
click at [754, 545] on input "text" at bounding box center [761, 542] width 90 height 26
click at [726, 544] on input "text" at bounding box center [761, 542] width 90 height 26
click at [910, 531] on div "Date Oct 26, 2025 Time 10:20 AM Time Zone (optional)" at bounding box center [888, 533] width 903 height 43
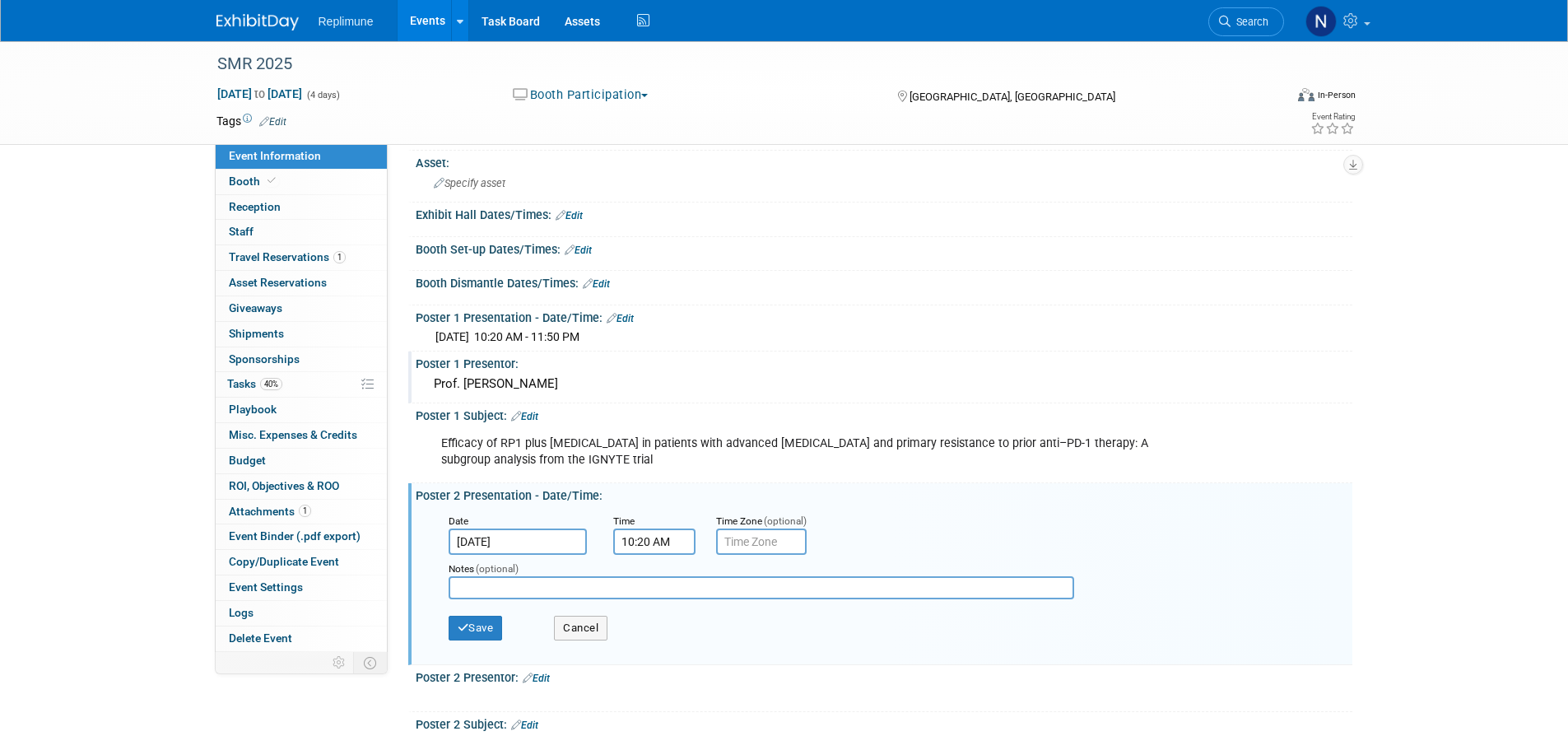
click at [641, 539] on input "10:20 AM" at bounding box center [654, 542] width 83 height 26
click at [585, 632] on button "Cancel" at bounding box center [581, 628] width 54 height 24
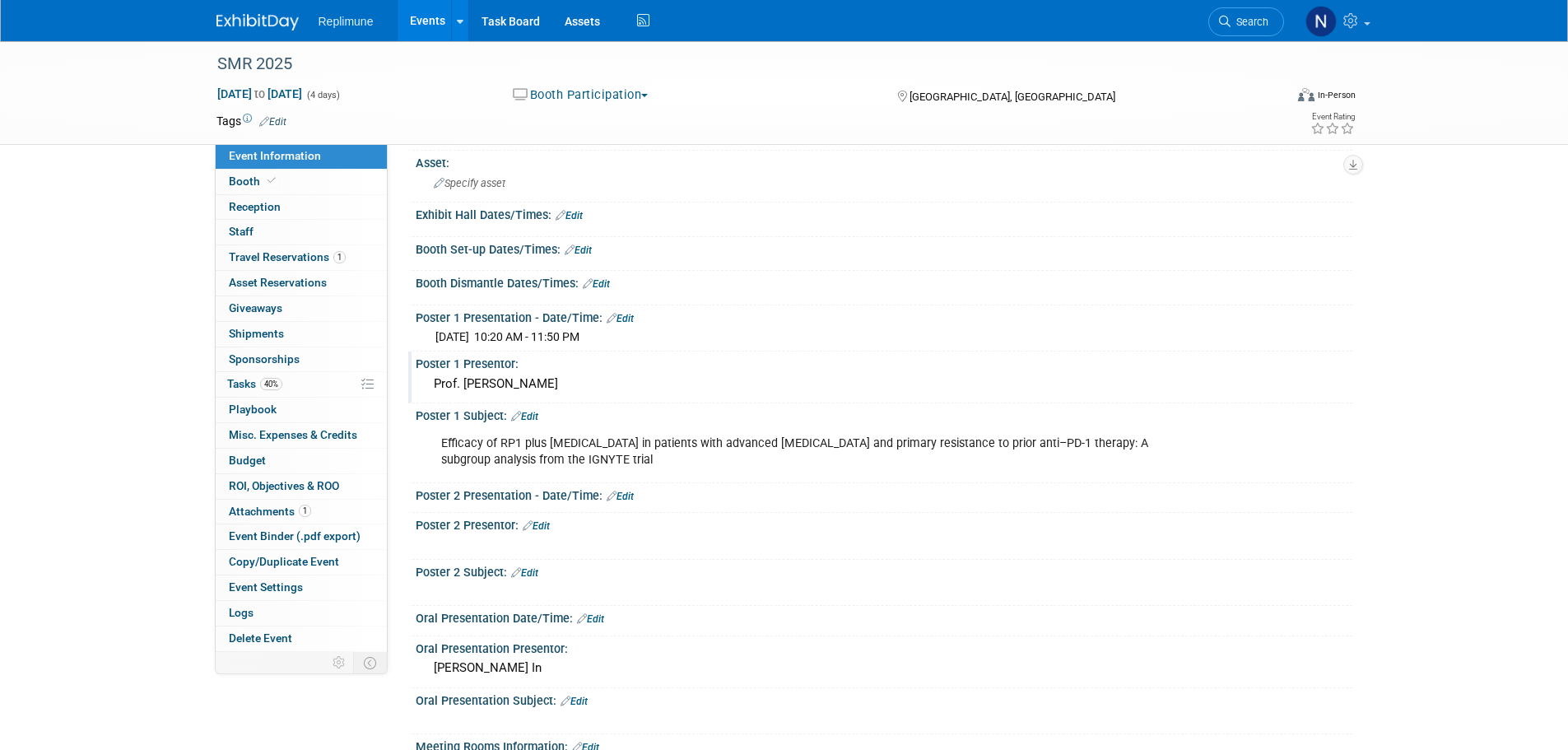
click at [622, 497] on link "Edit" at bounding box center [620, 496] width 27 height 11
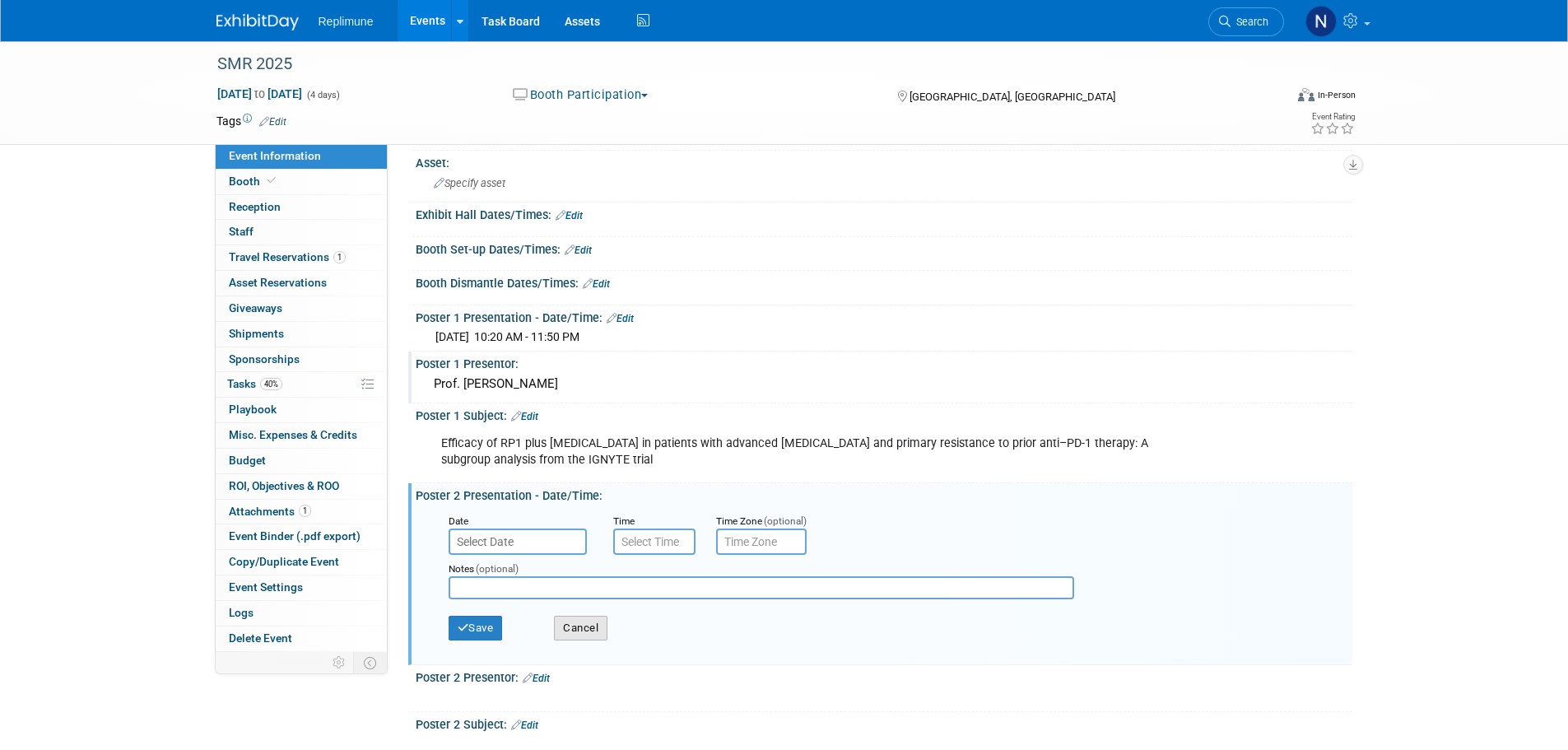
click at [579, 626] on button "Cancel" at bounding box center [581, 628] width 54 height 24
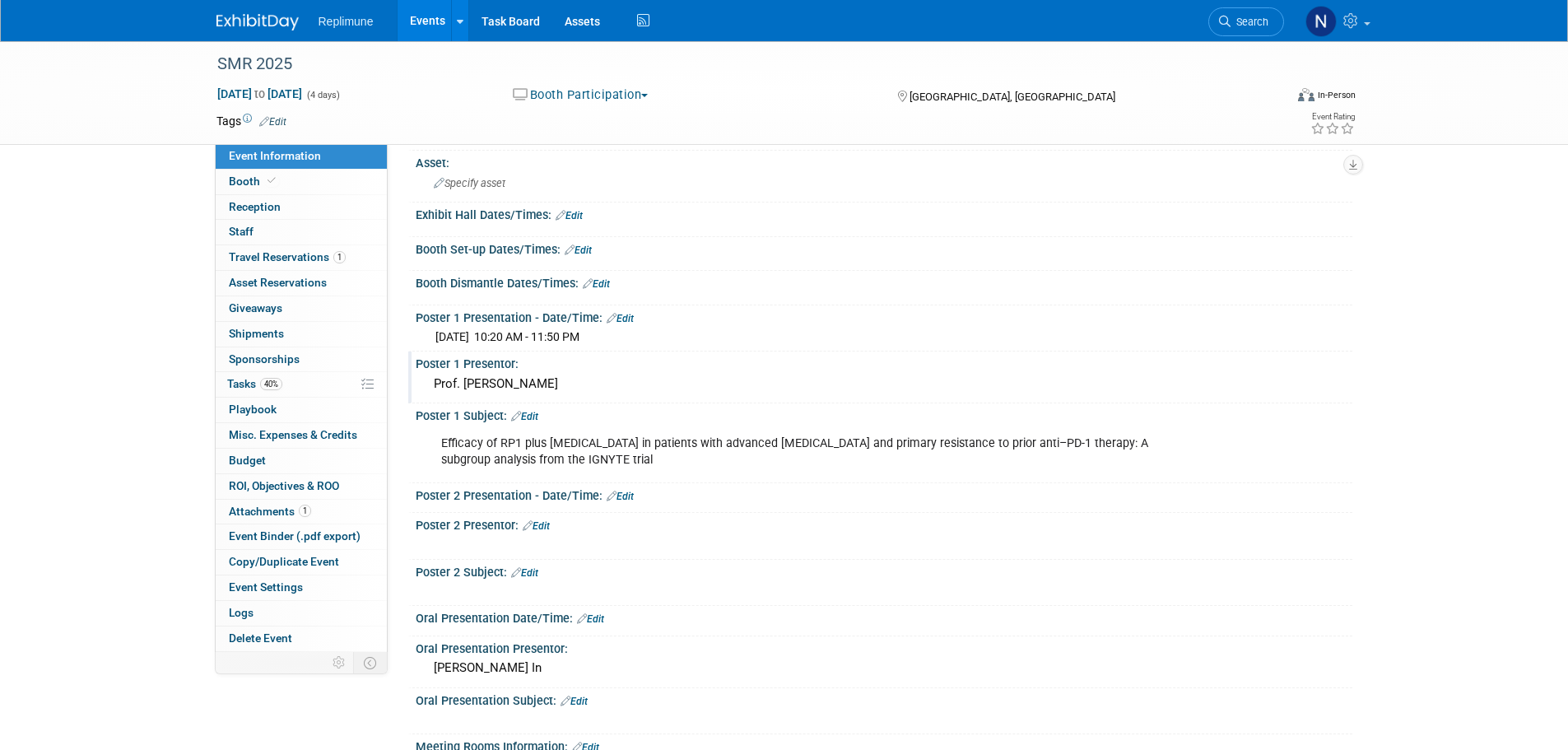
click at [628, 313] on link "Edit" at bounding box center [620, 318] width 27 height 11
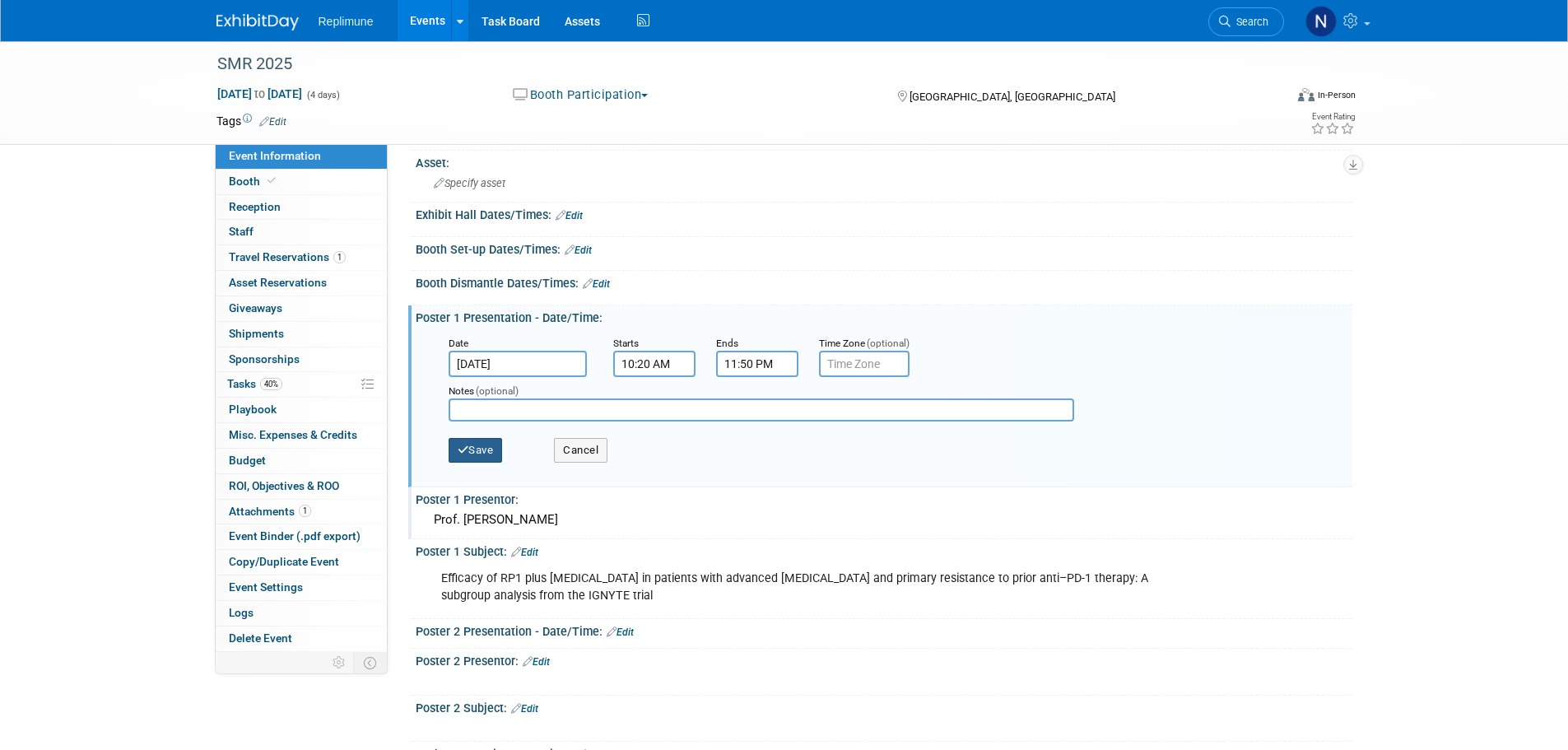
click at [470, 451] on button "Save" at bounding box center [476, 451] width 54 height 24
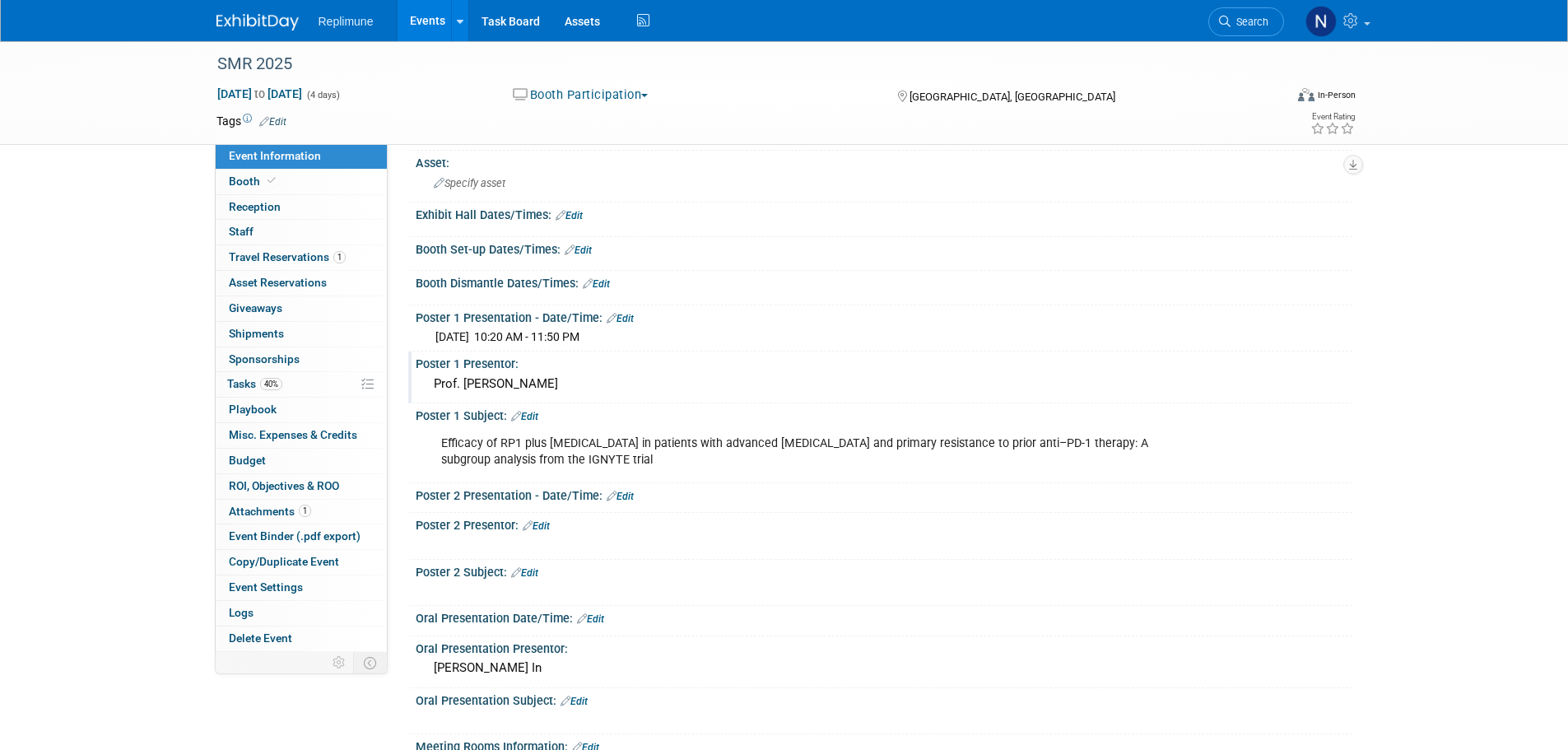
click at [620, 495] on link "Edit" at bounding box center [620, 496] width 27 height 11
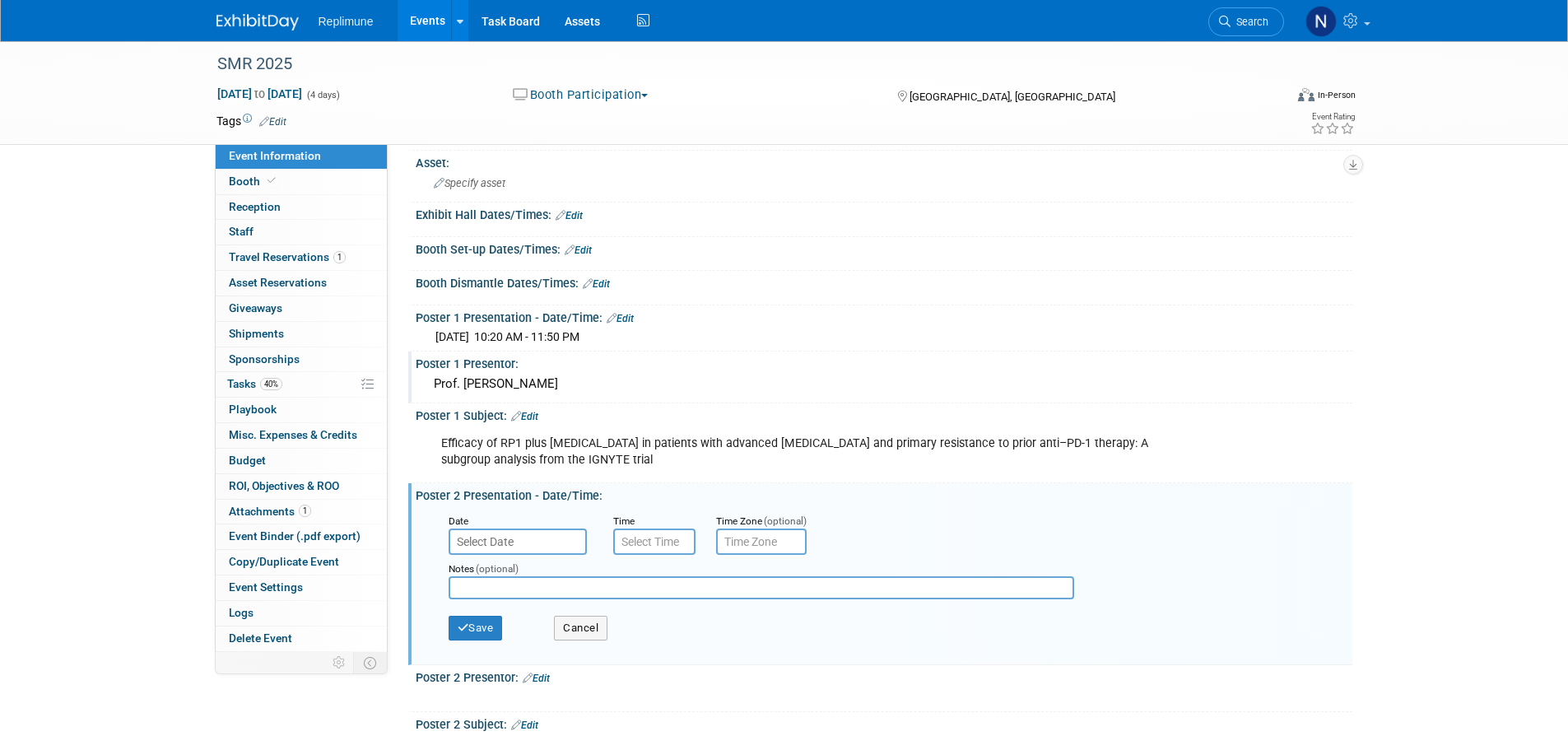
click at [527, 543] on input "text" at bounding box center [517, 542] width 138 height 26
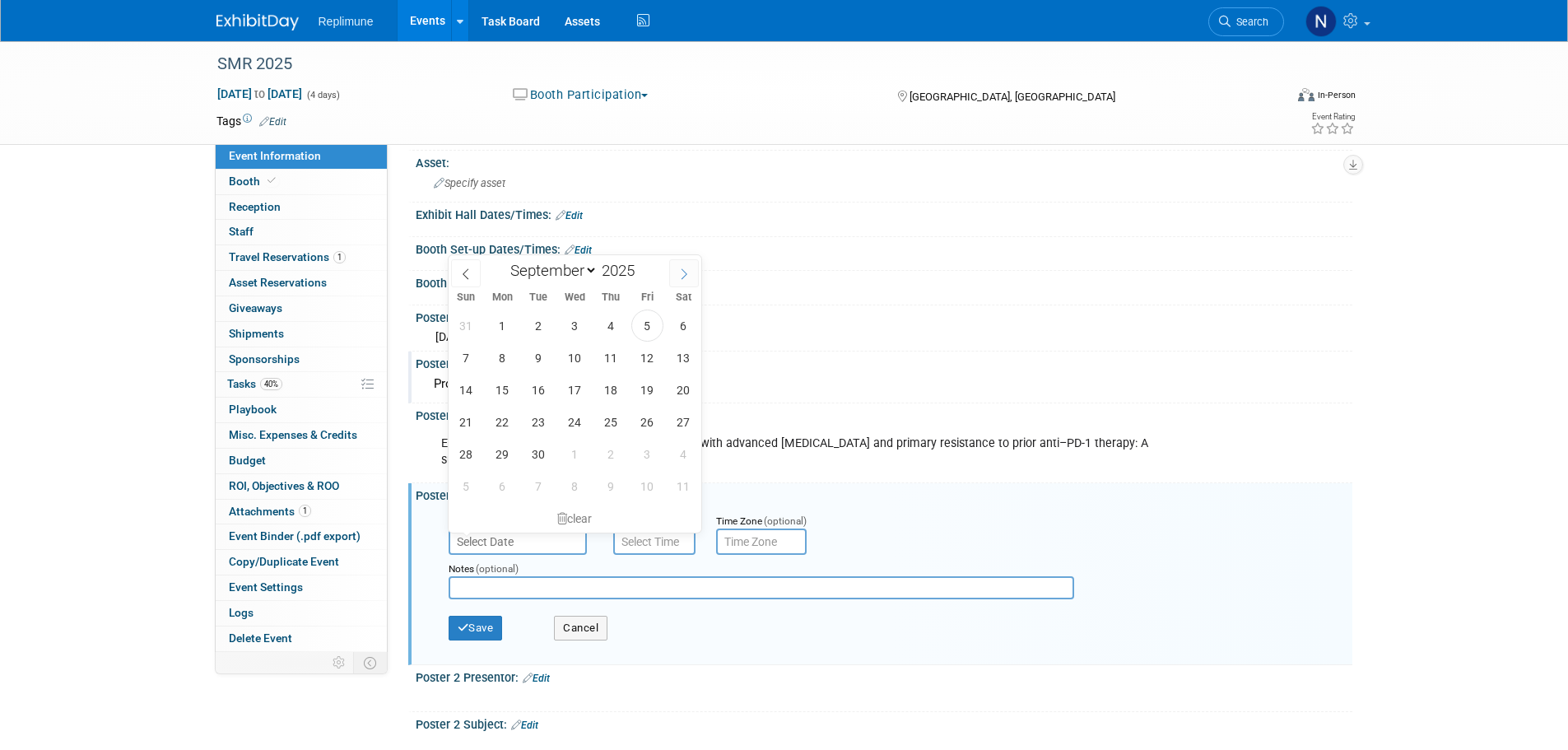
click at [679, 274] on icon at bounding box center [684, 274] width 11 height 11
select select "9"
click at [469, 454] on span "26" at bounding box center [466, 454] width 32 height 32
type input "Oct 26, 2025"
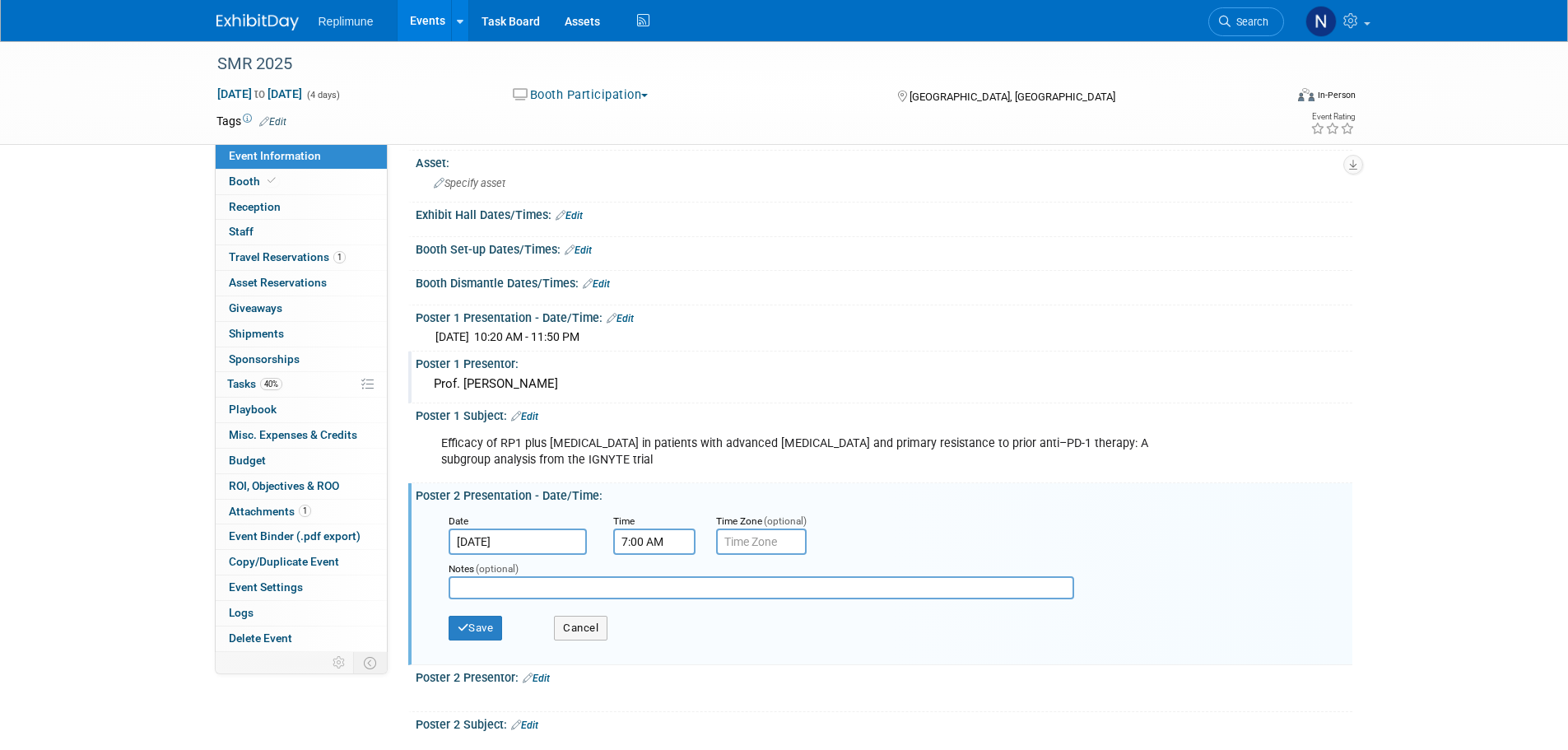
click at [631, 546] on input "7:00 AM" at bounding box center [654, 542] width 83 height 26
click at [651, 619] on span "07" at bounding box center [651, 618] width 31 height 30
click at [753, 663] on td "10" at bounding box center [749, 672] width 53 height 44
click at [728, 618] on span "00" at bounding box center [729, 618] width 31 height 30
click at [635, 625] on td "20" at bounding box center [644, 627] width 53 height 44
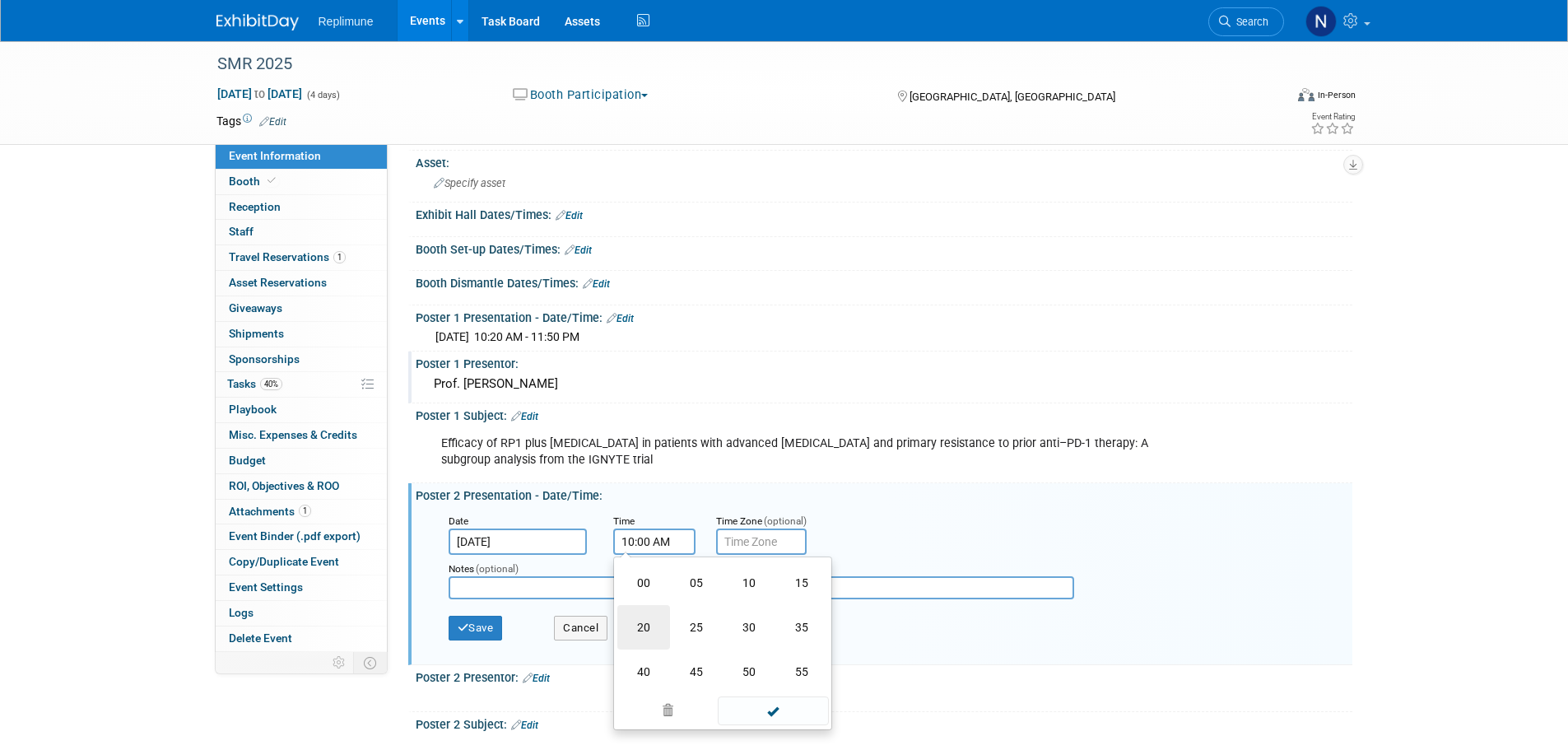
type input "10:20 AM"
click at [774, 689] on span at bounding box center [773, 691] width 111 height 29
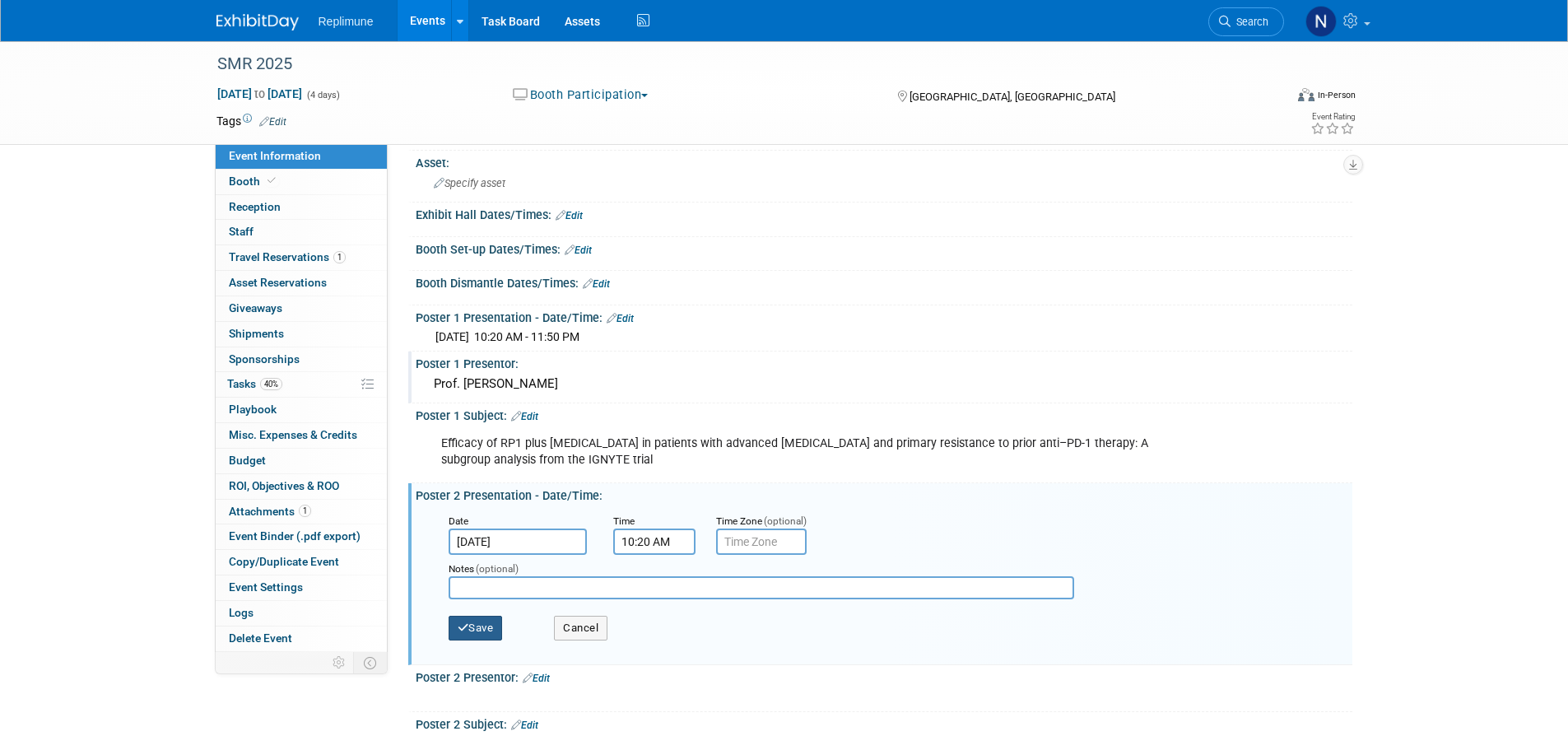
click at [469, 631] on button "Save" at bounding box center [476, 628] width 54 height 24
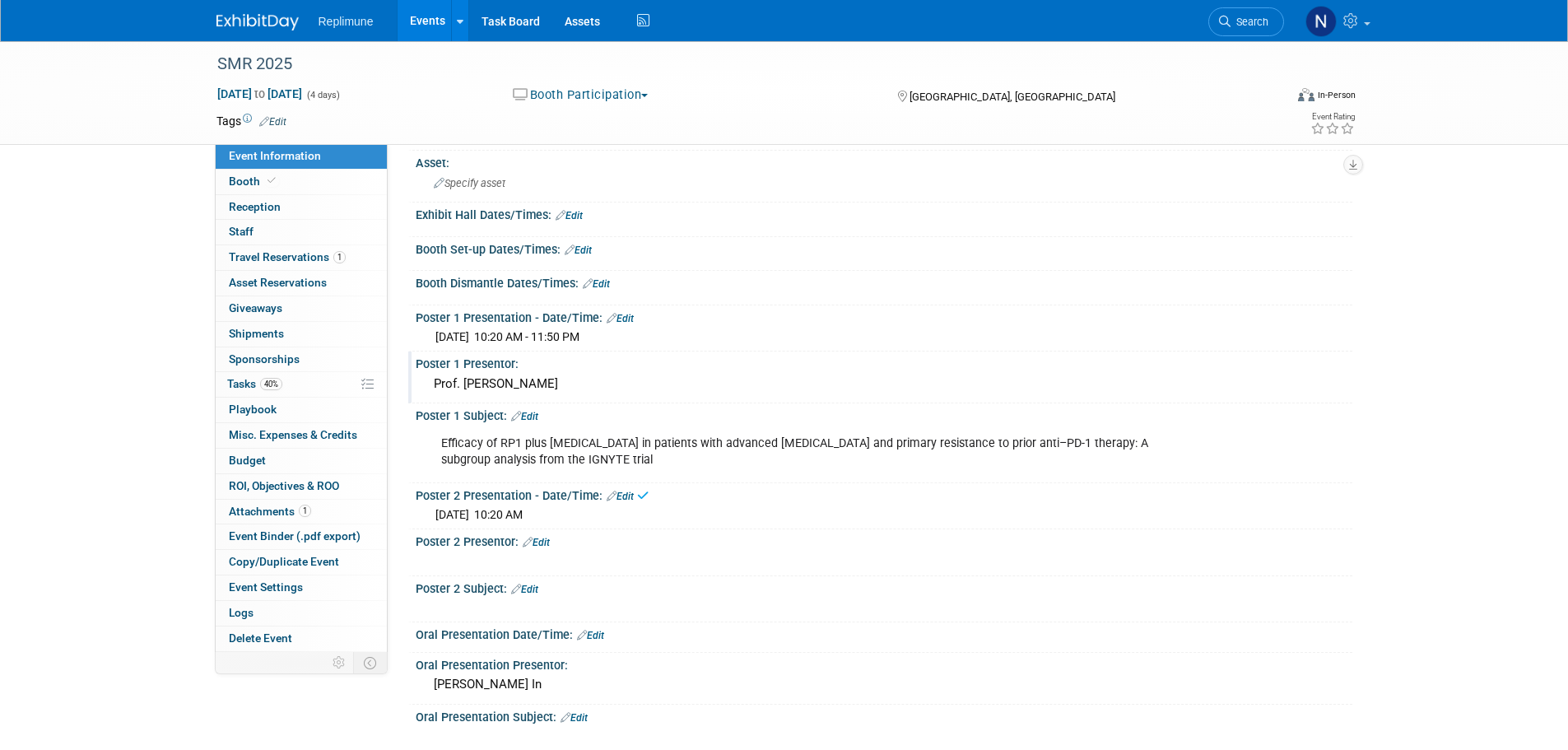
click at [546, 539] on link "Edit" at bounding box center [536, 542] width 27 height 11
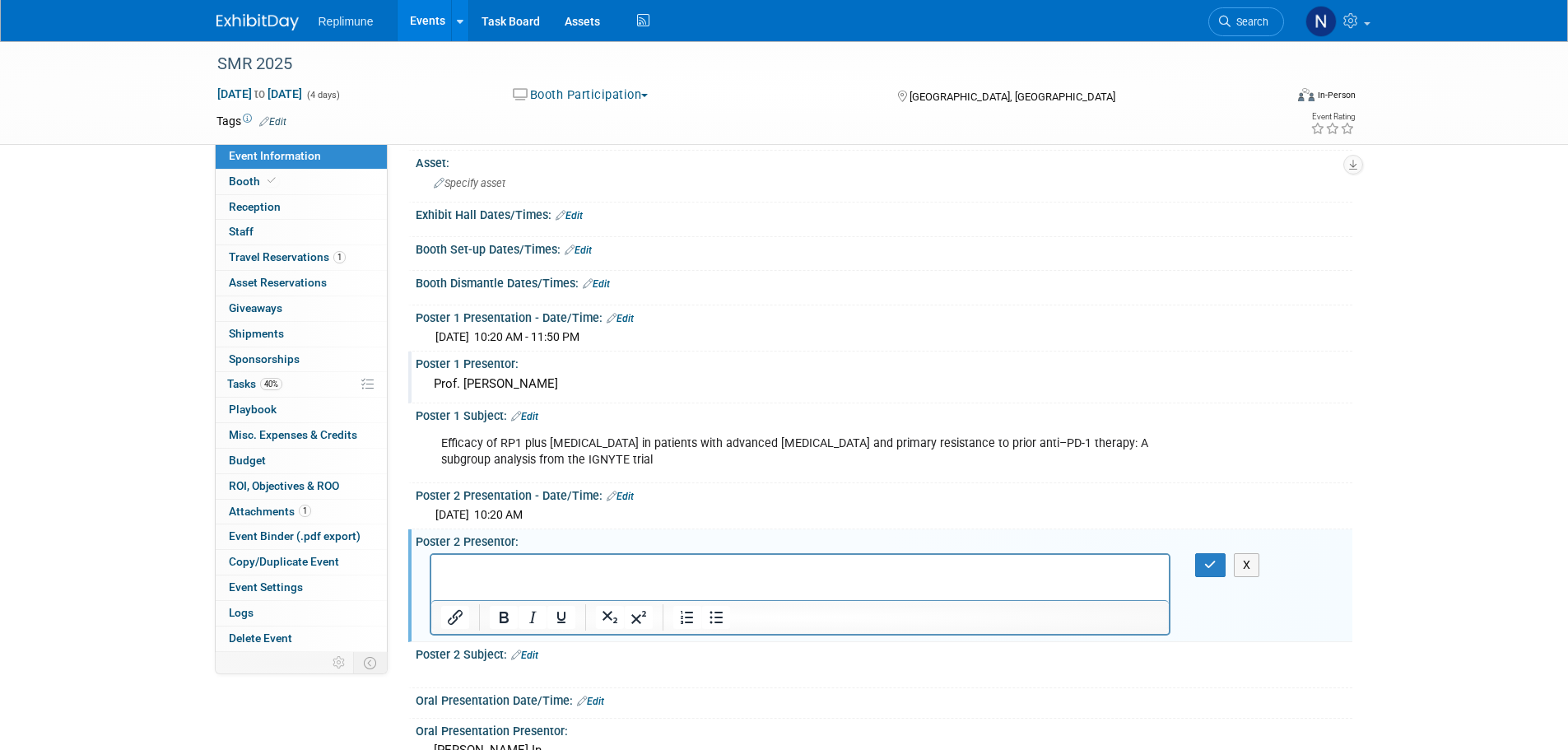
click at [488, 567] on p "Rich Text Area. Press ALT-0 for help." at bounding box center [799, 569] width 719 height 17
click at [1204, 562] on button "button" at bounding box center [1210, 565] width 30 height 23
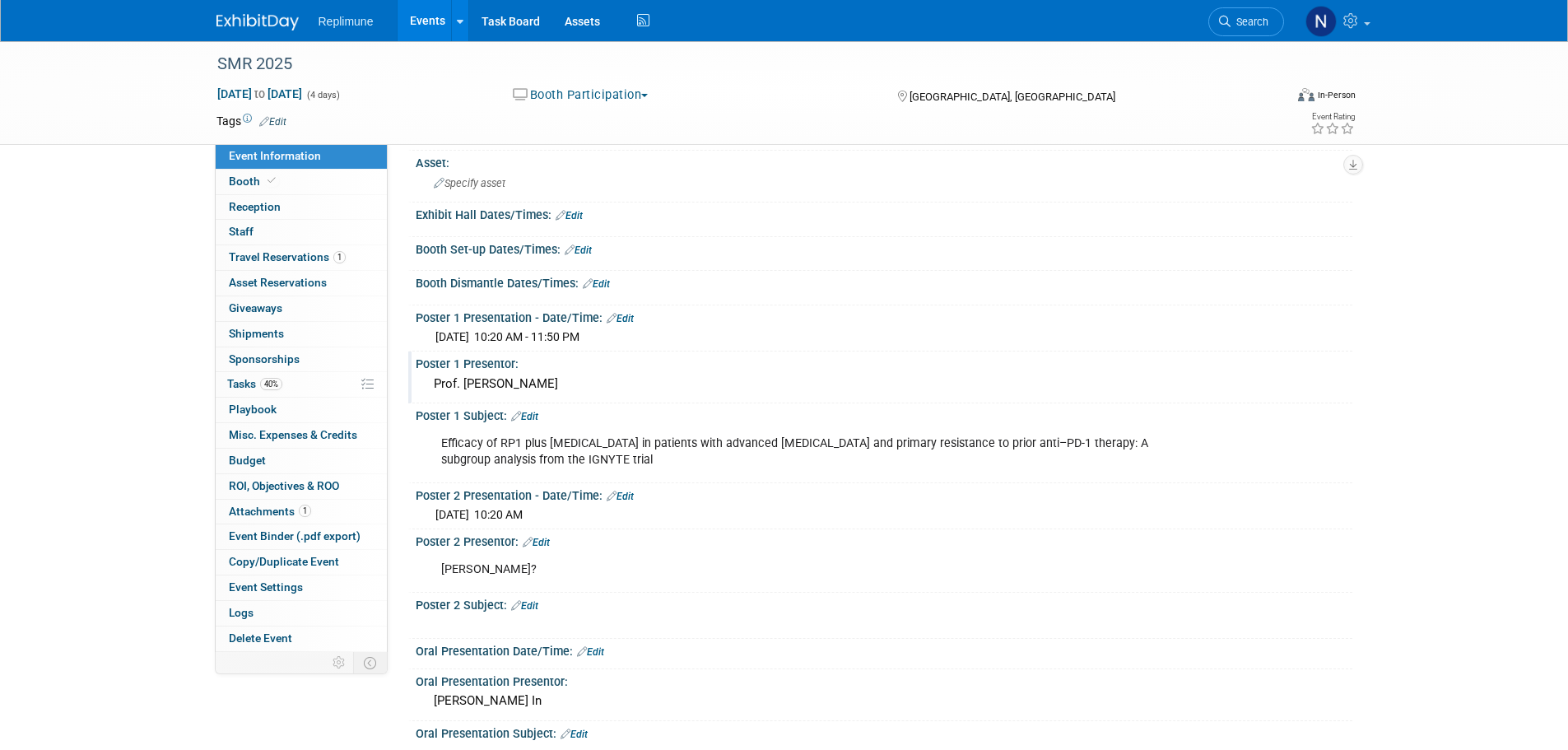
click at [530, 604] on link "Edit" at bounding box center [524, 606] width 27 height 11
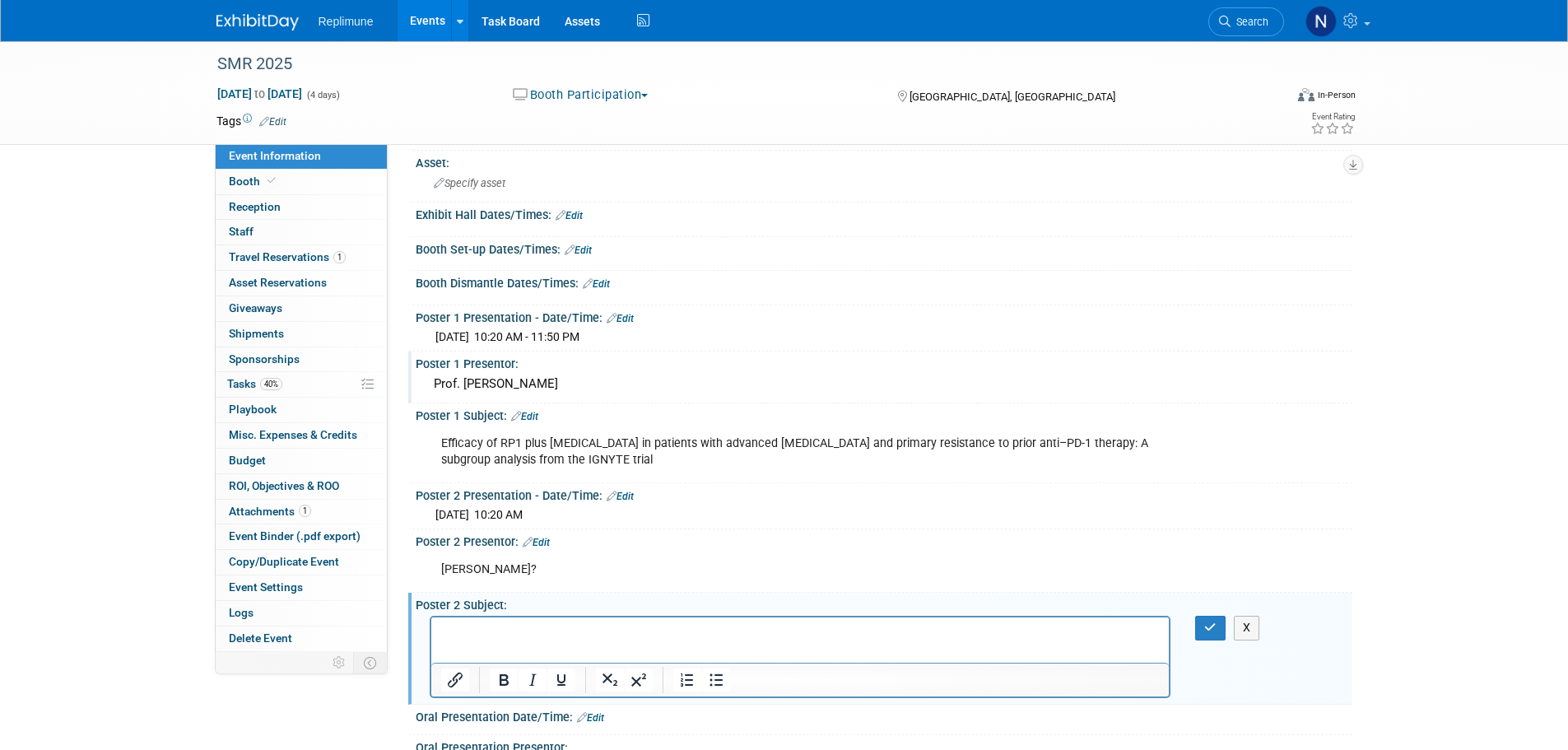
click at [481, 627] on p "Rich Text Area. Press ALT-0 for help." at bounding box center [799, 632] width 719 height 17
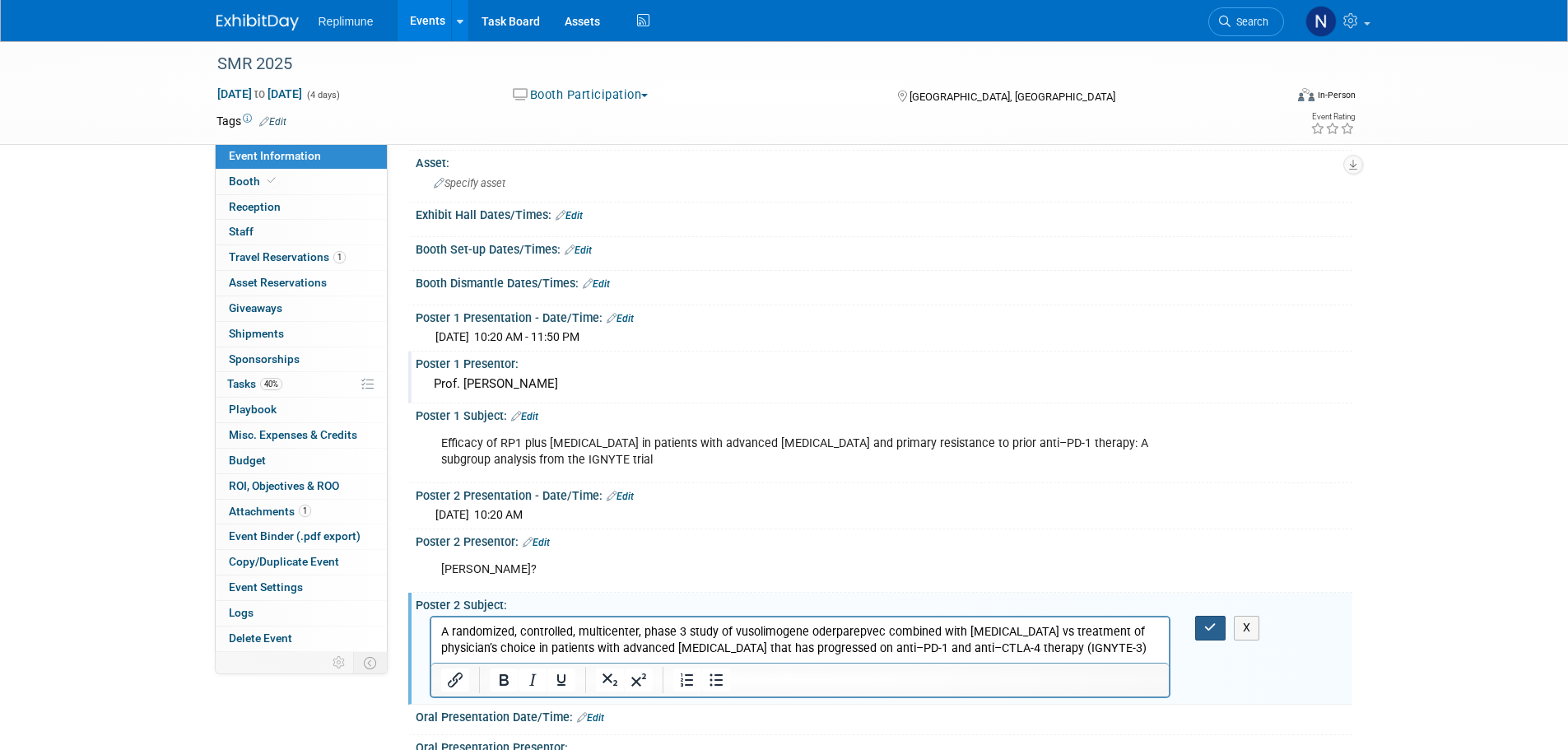
click at [1211, 616] on button "button" at bounding box center [1210, 627] width 30 height 23
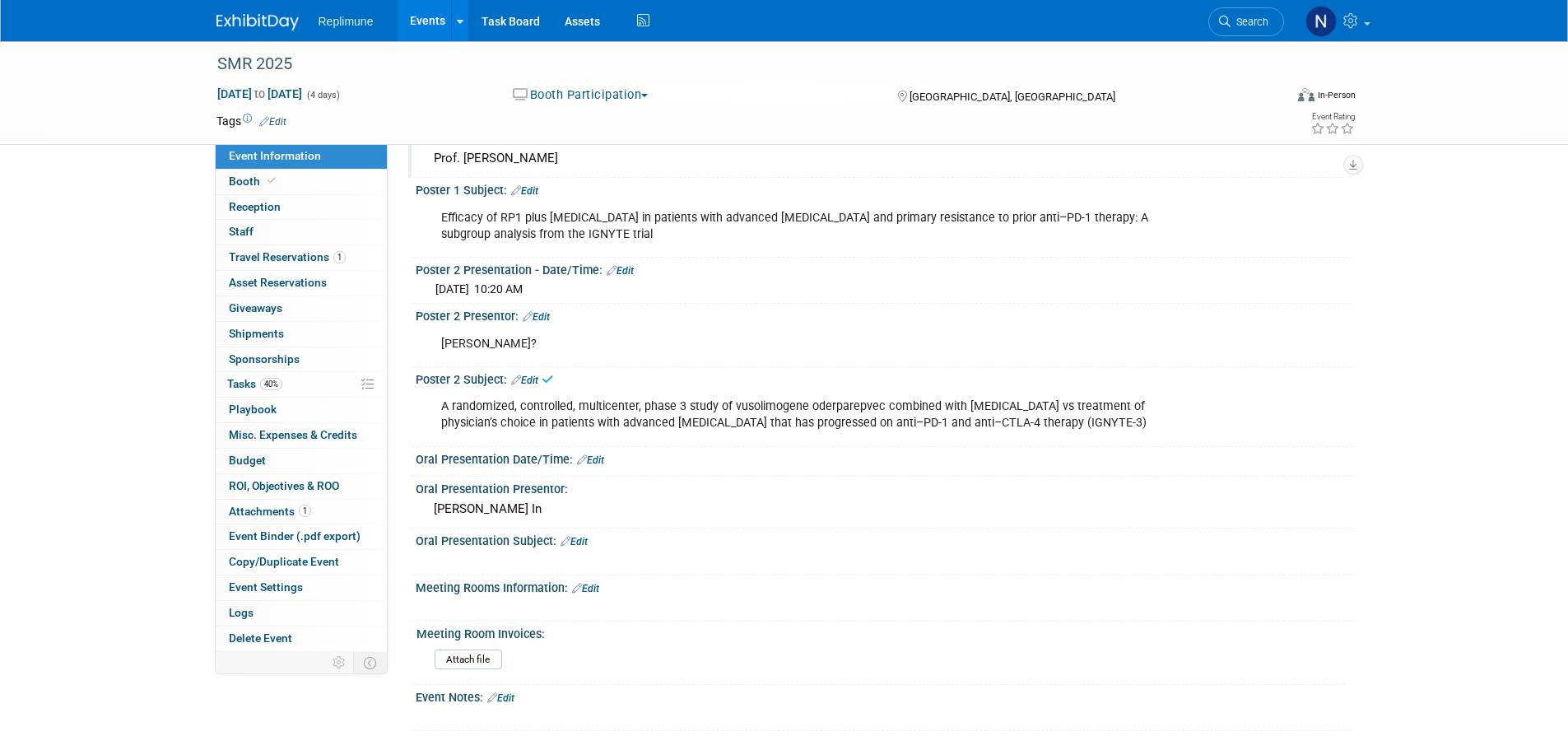
scroll to position [659, 0]
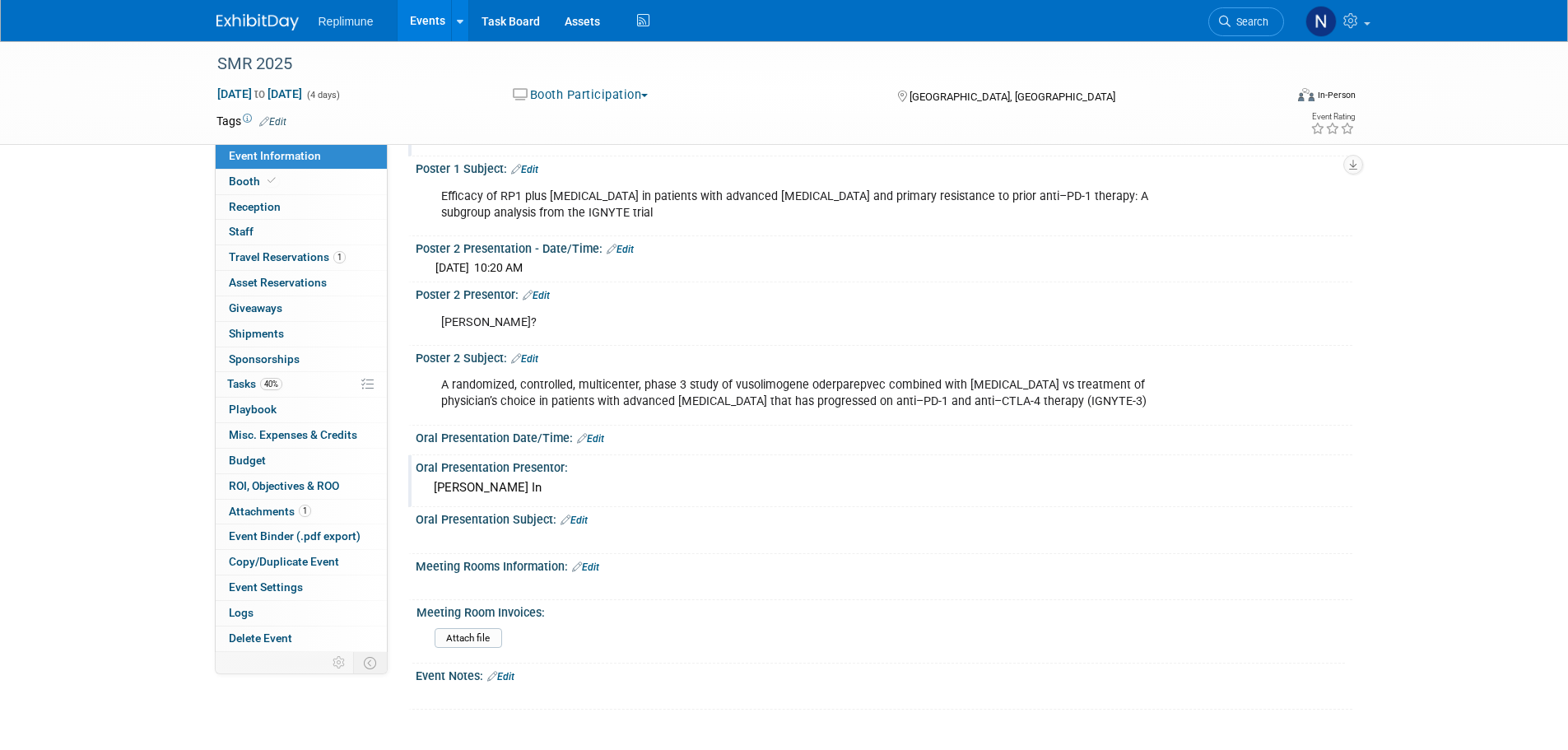
click at [443, 489] on div "Gino In" at bounding box center [884, 487] width 912 height 25
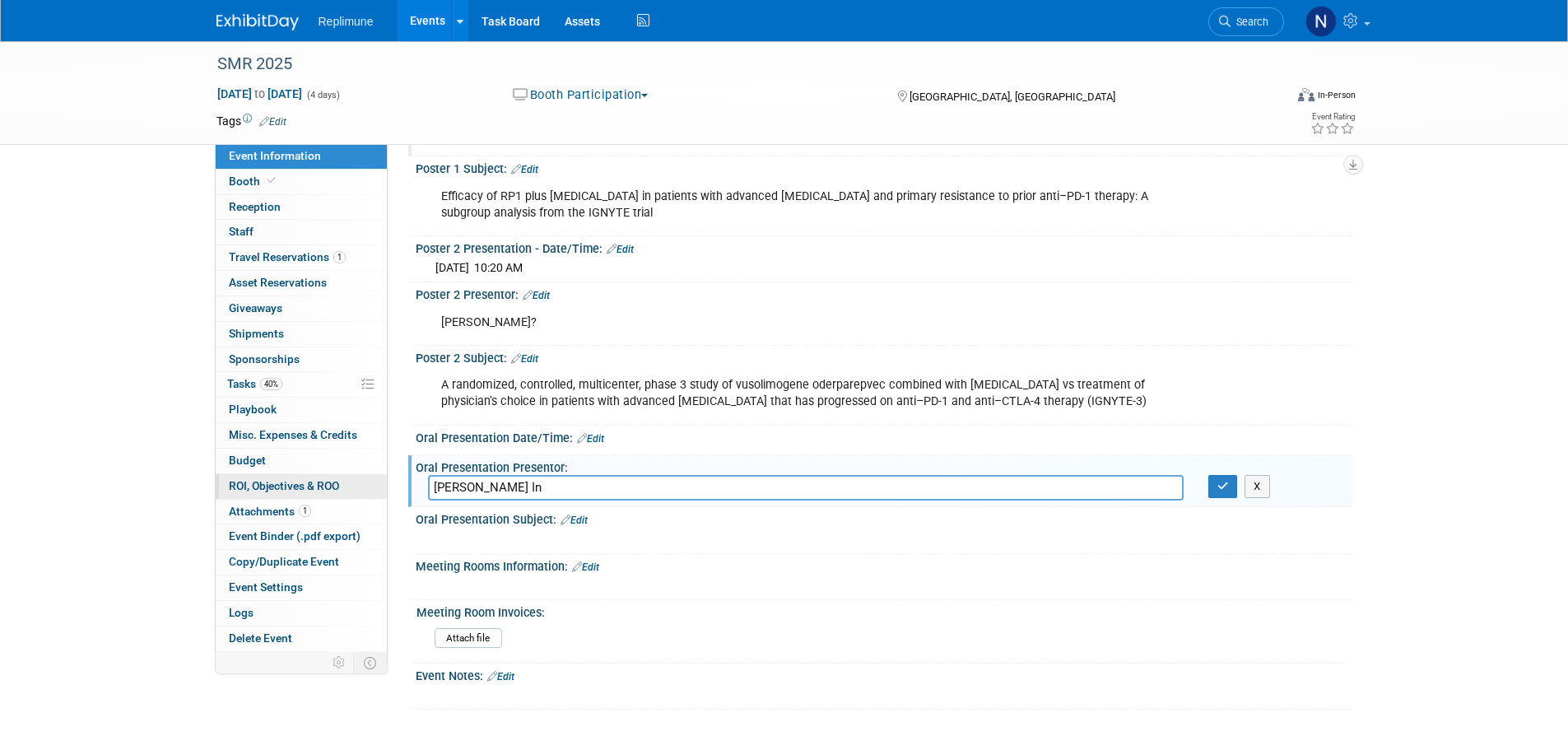
drag, startPoint x: 498, startPoint y: 487, endPoint x: 371, endPoint y: 486, distance: 127.0
click at [369, 487] on div "Event Information Event Info Booth Booth Reception Reception 0 Staff 0 Staff 1 …" at bounding box center [784, 46] width 1161 height 1328
click at [1211, 490] on button "button" at bounding box center [1223, 486] width 30 height 23
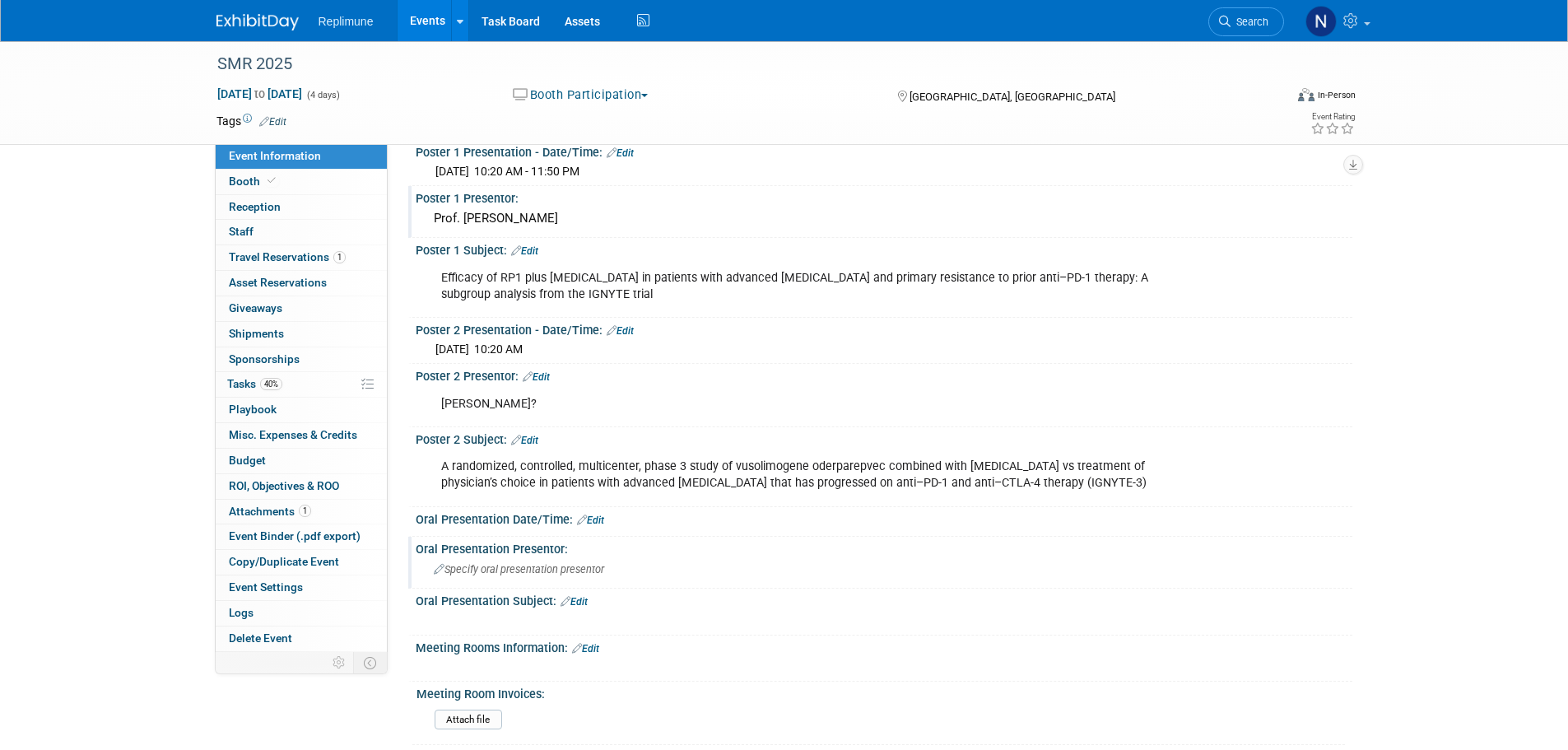
scroll to position [577, 0]
click at [596, 518] on link "Edit" at bounding box center [590, 521] width 27 height 11
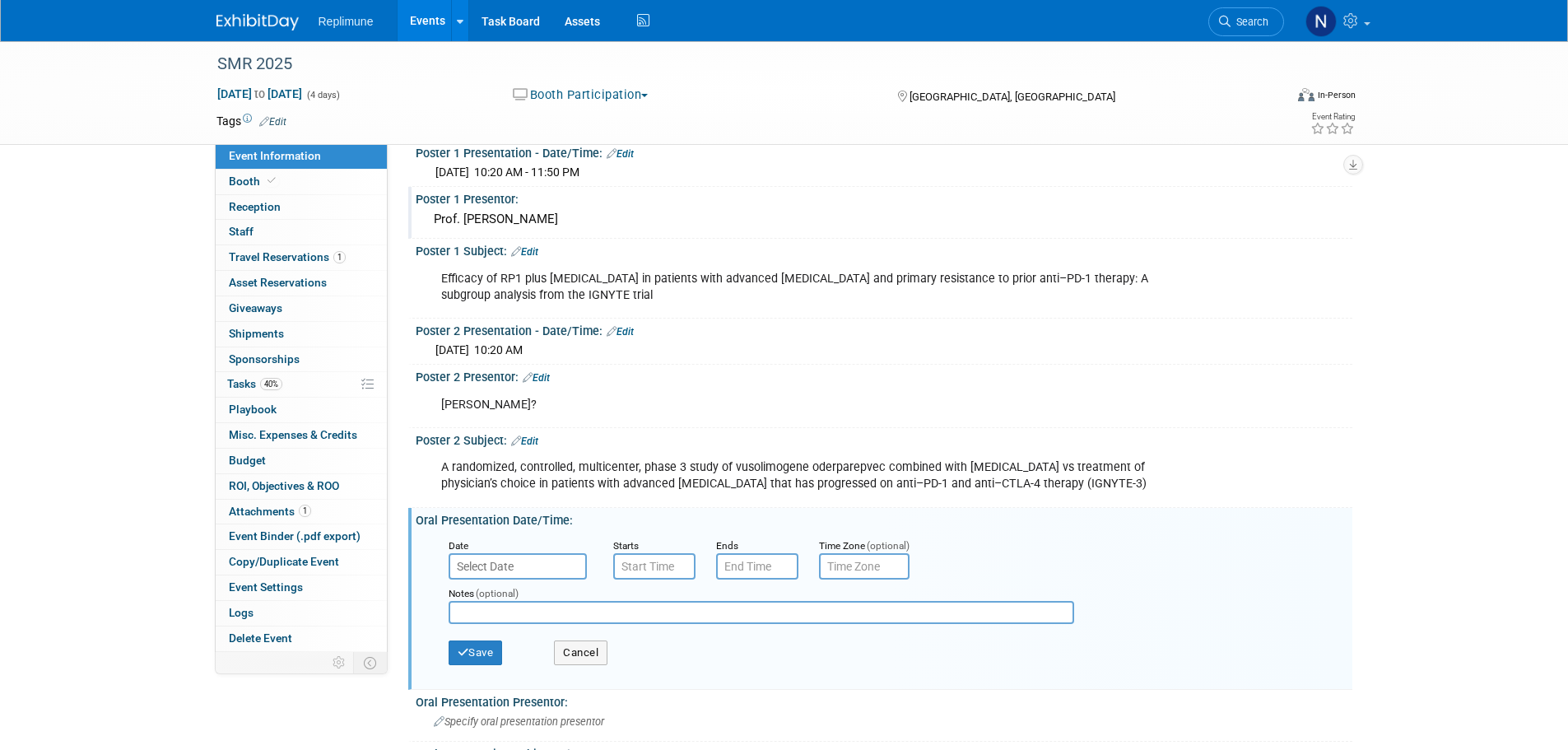
click at [463, 611] on input "text" at bounding box center [761, 613] width 625 height 23
type input "Poster"
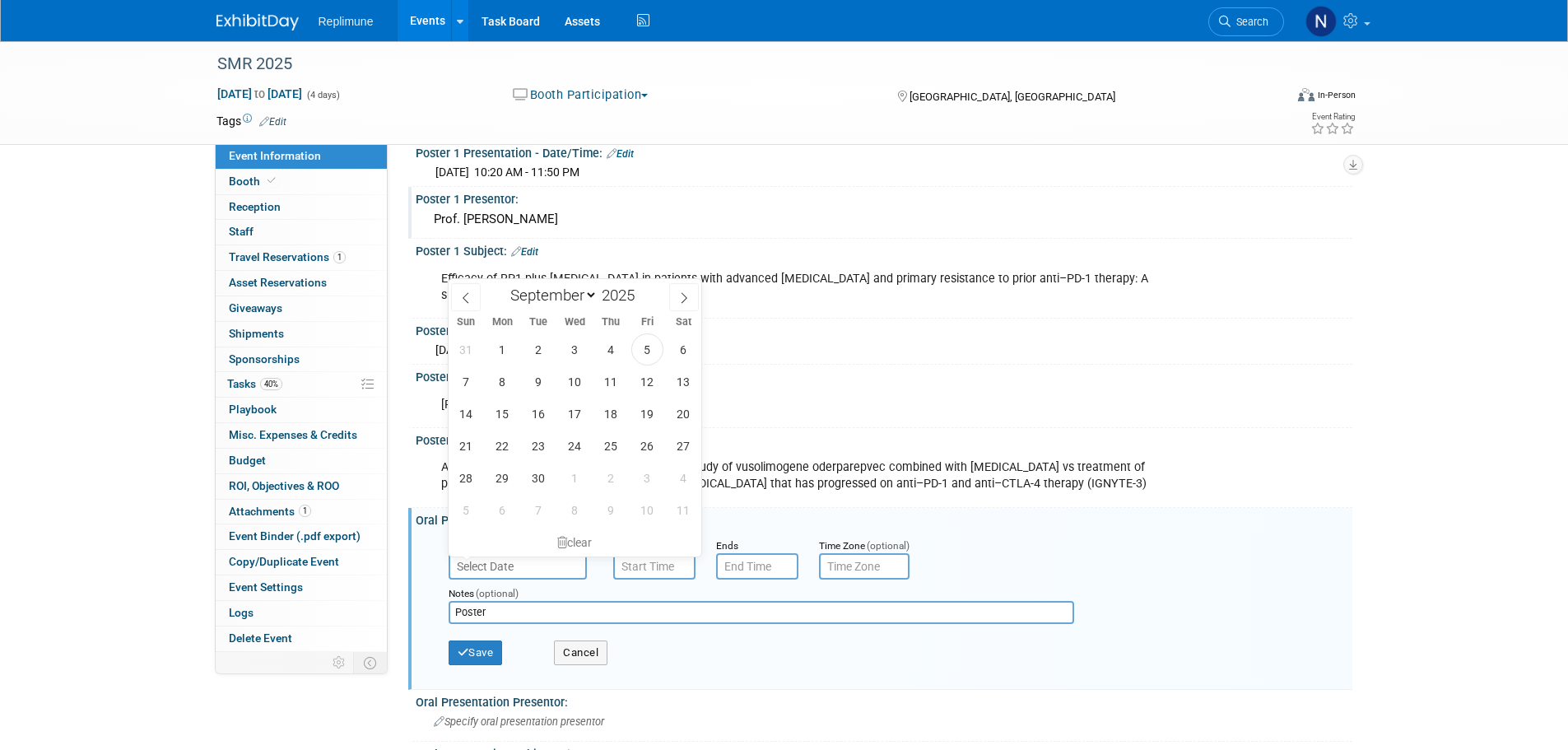
click at [516, 566] on input "text" at bounding box center [517, 566] width 138 height 26
click at [687, 294] on icon at bounding box center [684, 298] width 11 height 11
select select "9"
click at [464, 477] on span "26" at bounding box center [466, 478] width 32 height 32
type input "Oct 26, 2025"
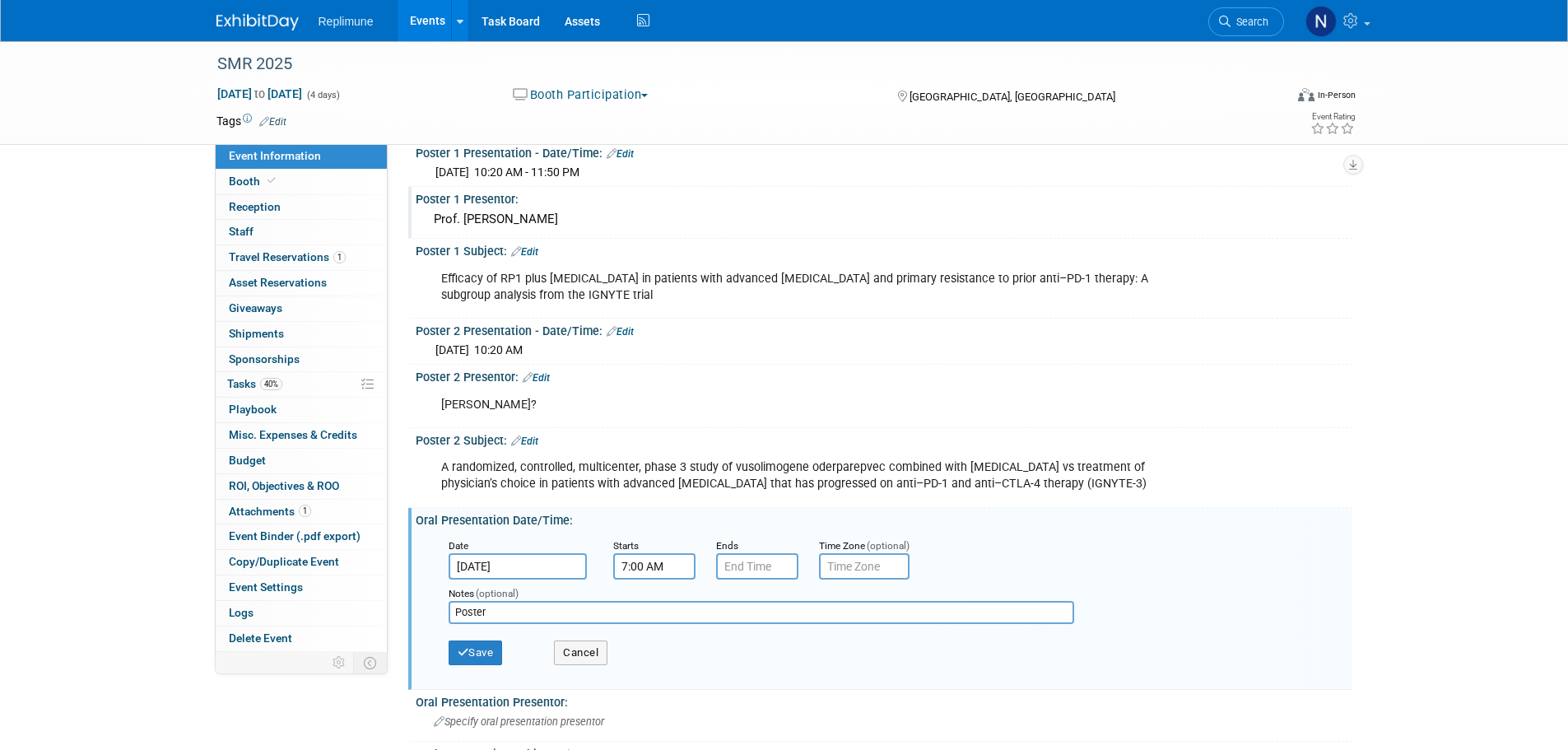
click at [671, 566] on input "7:00 AM" at bounding box center [654, 566] width 83 height 26
click at [651, 462] on span "07" at bounding box center [651, 459] width 31 height 30
click at [746, 491] on td "10" at bounding box center [749, 492] width 53 height 44
click at [726, 454] on span "00" at bounding box center [729, 459] width 31 height 30
click at [640, 443] on td "20" at bounding box center [644, 448] width 53 height 44
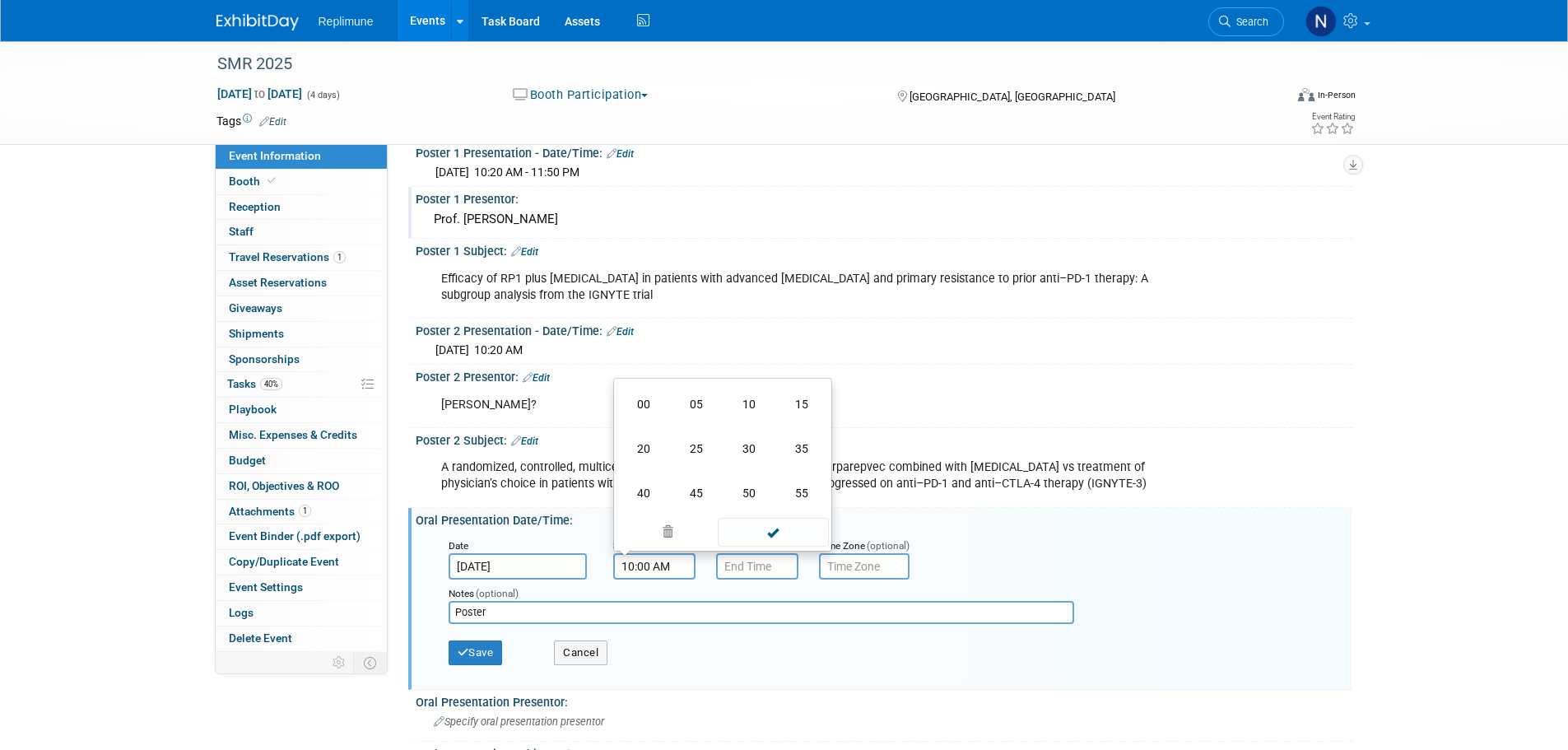
type input "10:20 AM"
click at [779, 528] on span at bounding box center [773, 532] width 111 height 29
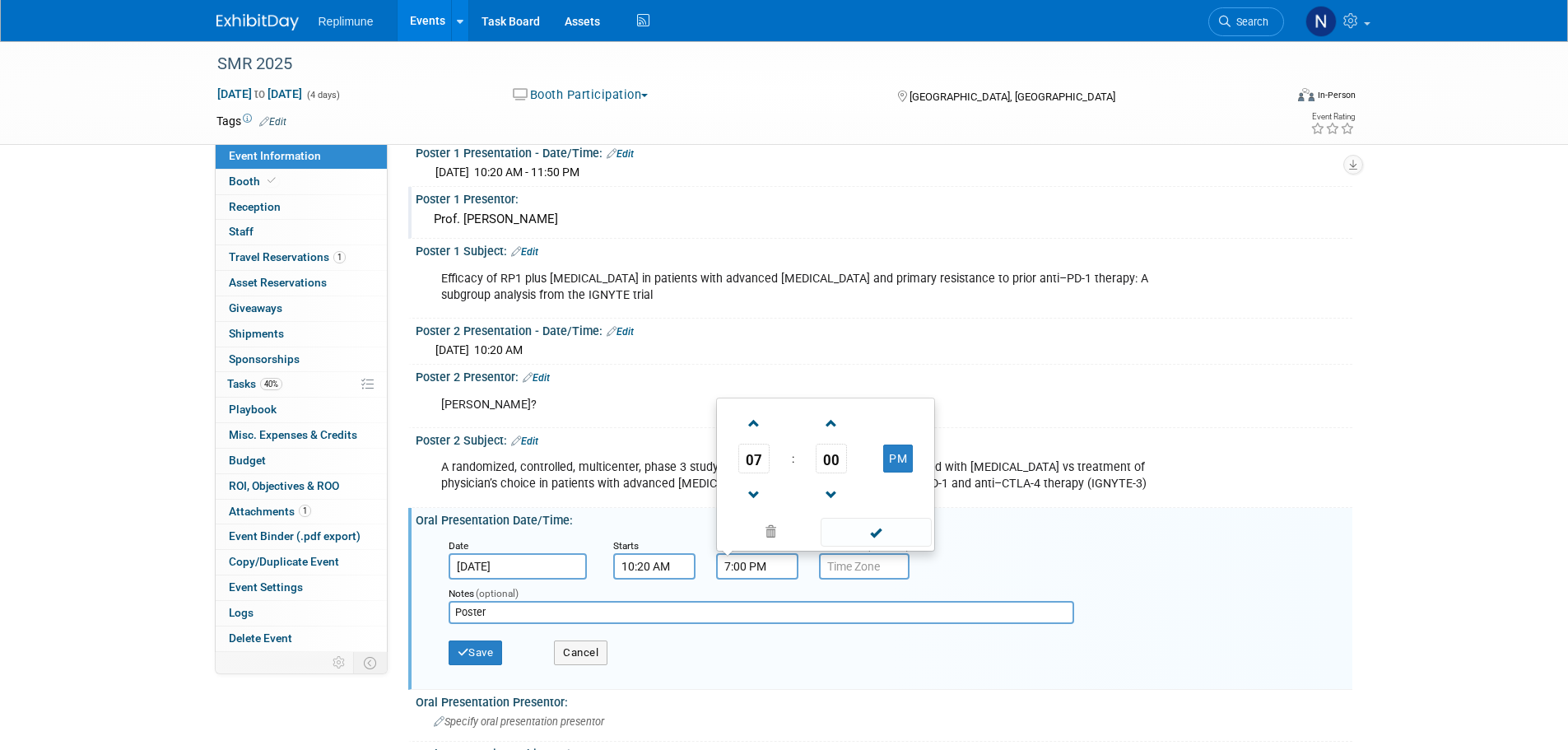
click at [758, 562] on input "7:00 PM" at bounding box center [757, 566] width 83 height 26
click at [755, 465] on span "07" at bounding box center [754, 459] width 31 height 30
click at [903, 482] on td "11" at bounding box center [904, 492] width 53 height 44
click at [833, 453] on span "00" at bounding box center [831, 459] width 31 height 30
click at [854, 485] on td "50" at bounding box center [851, 492] width 53 height 44
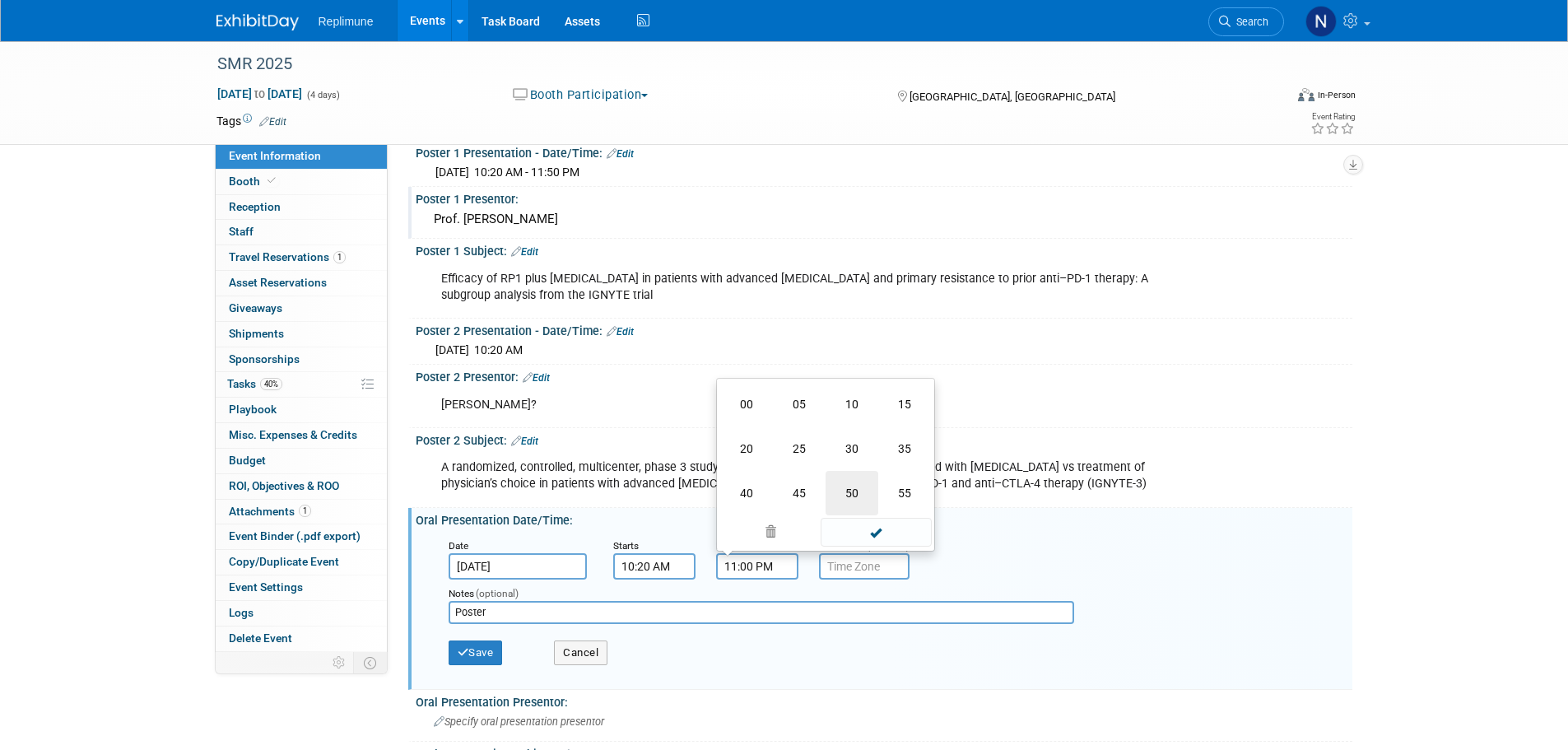
type input "11:50 PM"
click at [891, 529] on span at bounding box center [877, 532] width 111 height 29
click at [500, 608] on input "Poster" at bounding box center [761, 613] width 625 height 23
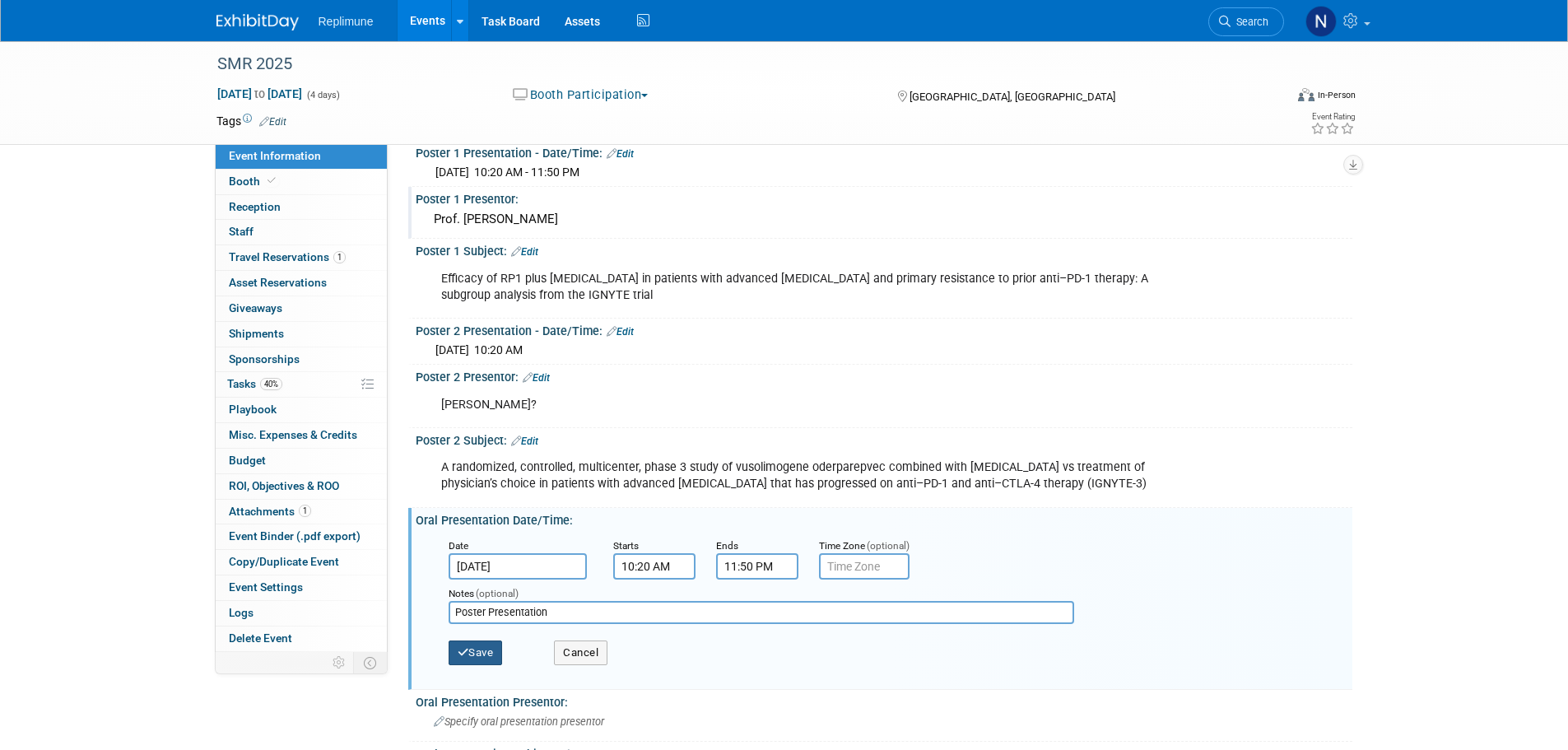
type input "Poster Presentation"
click at [490, 646] on button "Save" at bounding box center [476, 653] width 54 height 24
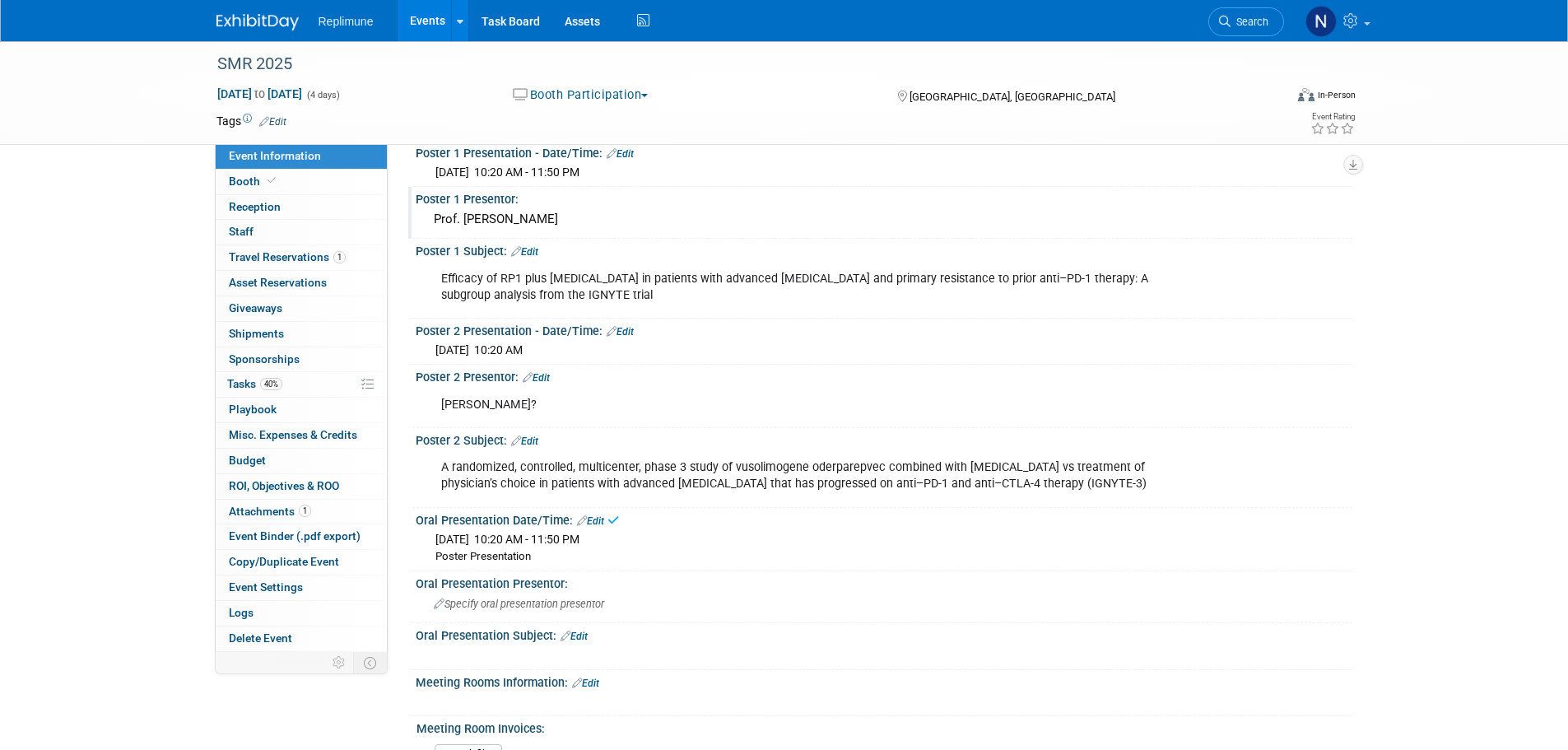
click at [497, 607] on span "Specify oral presentation presentor" at bounding box center [519, 604] width 170 height 12
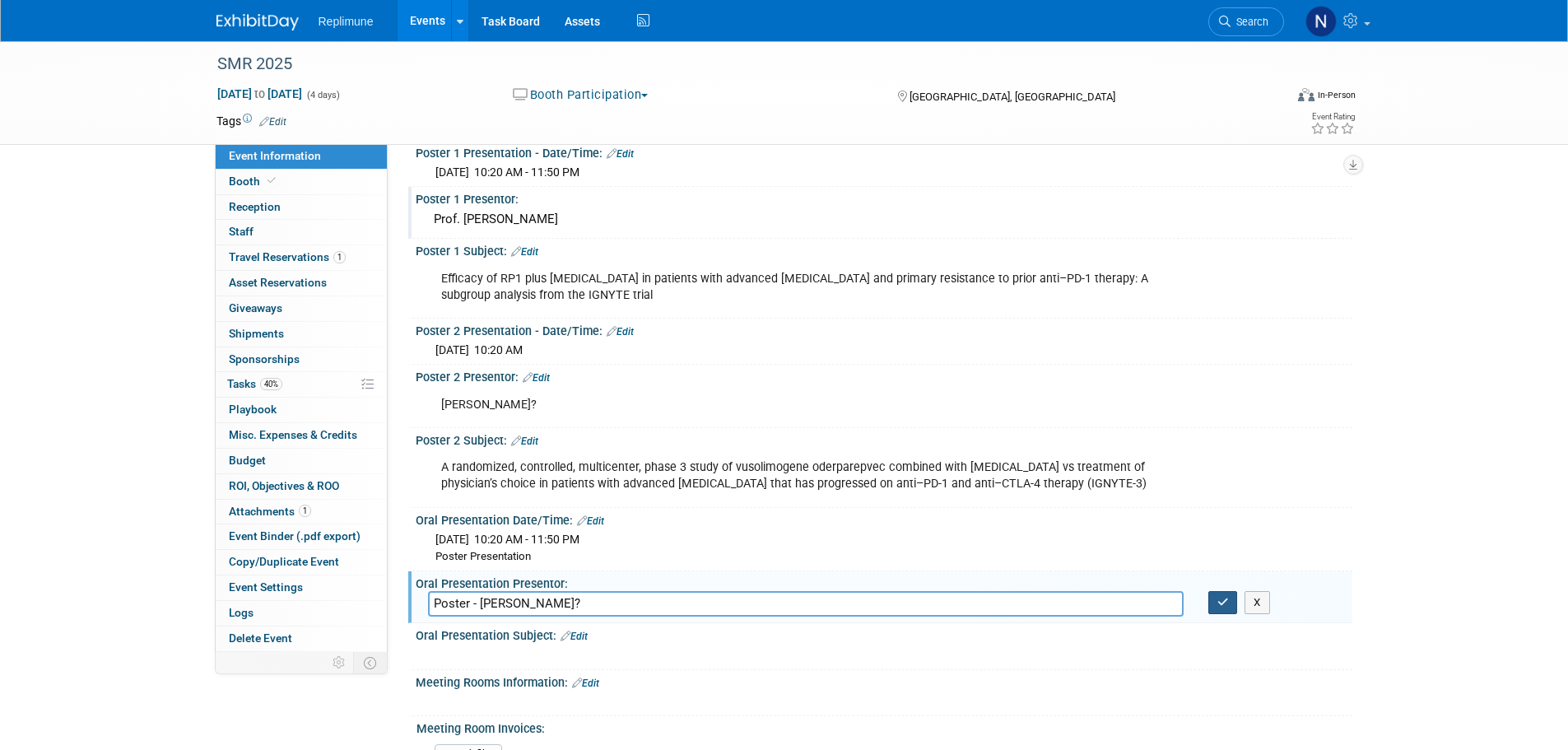
type input "Poster - Giuseppe?"
click at [1231, 605] on button "button" at bounding box center [1223, 603] width 30 height 23
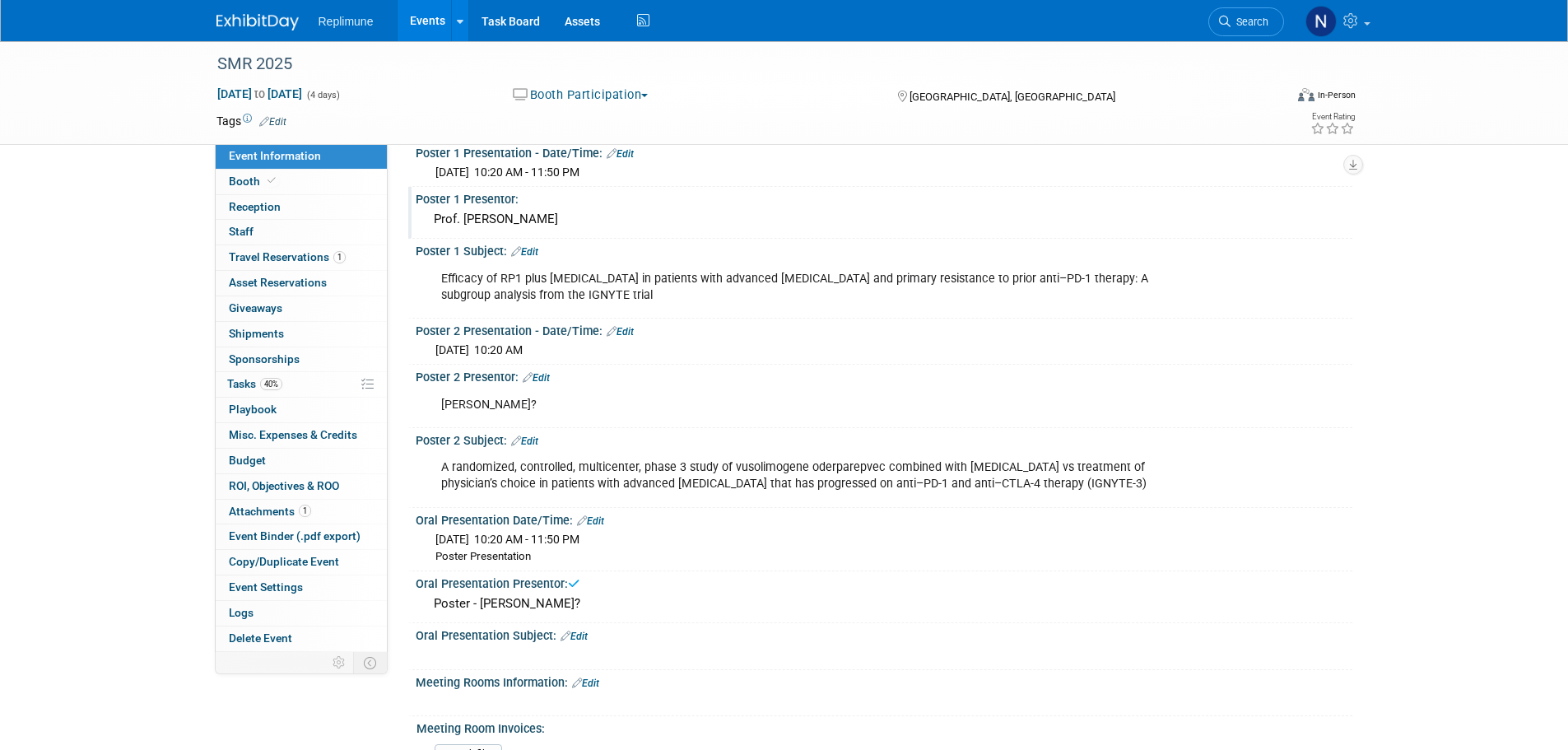
click at [580, 634] on link "Edit" at bounding box center [574, 636] width 27 height 11
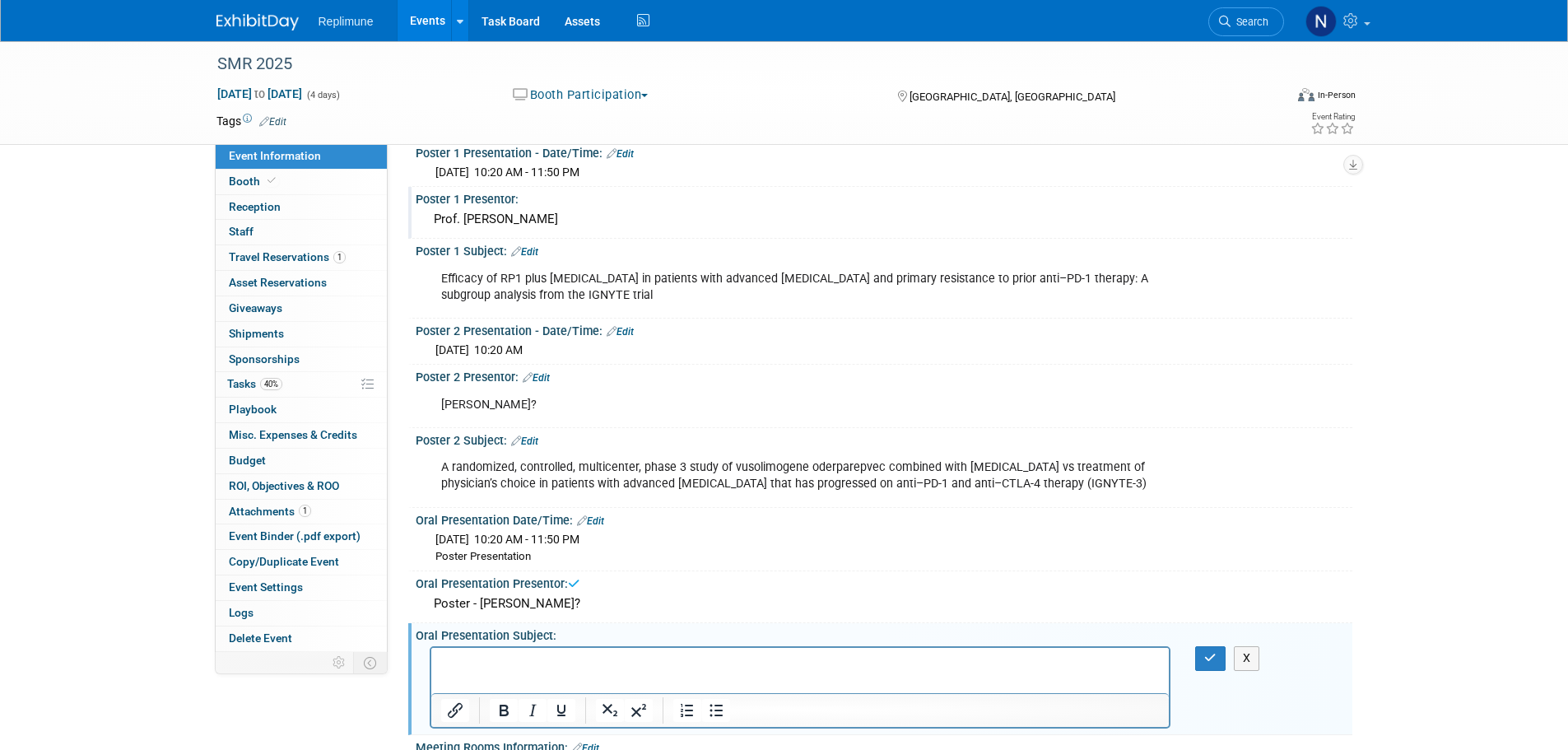
scroll to position [0, 0]
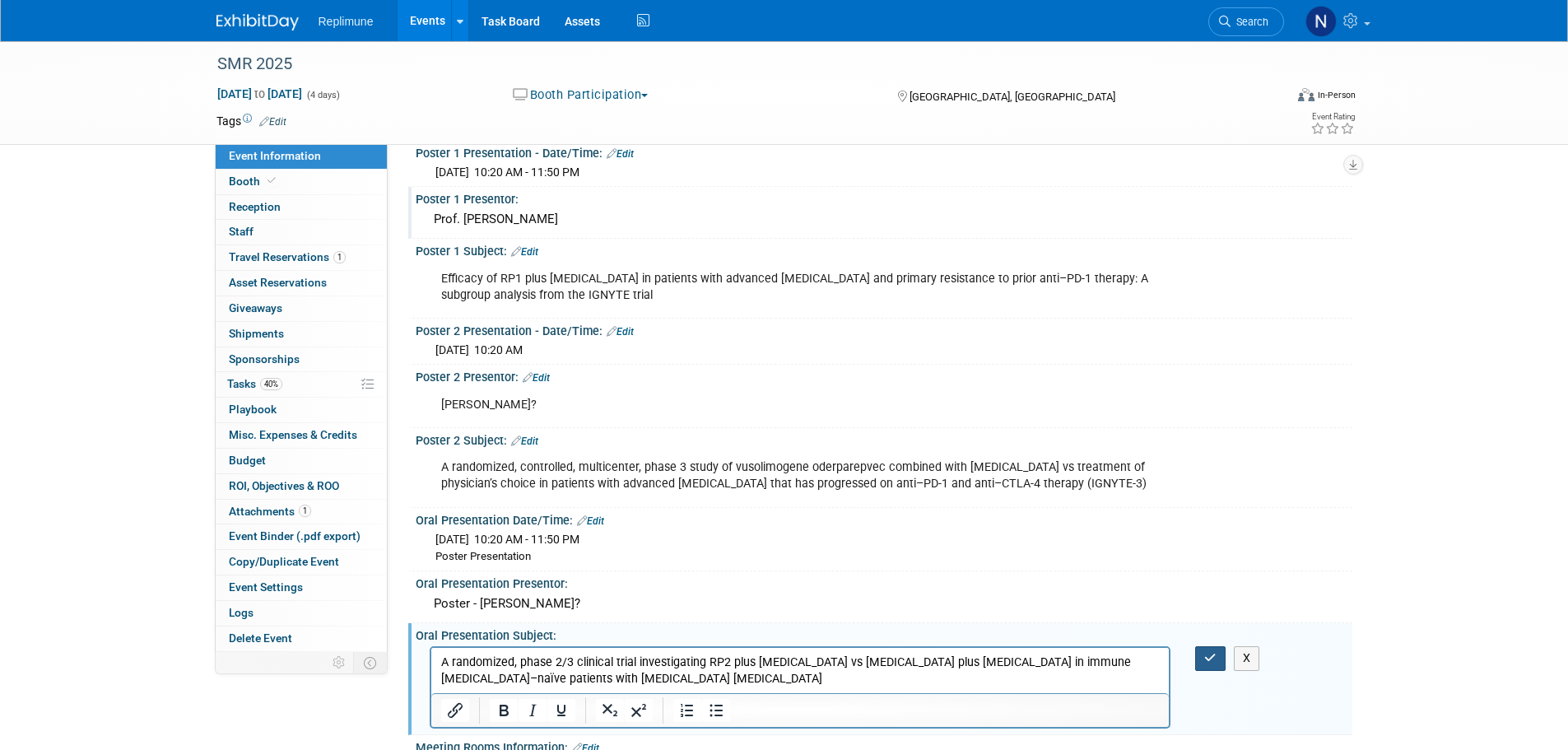
click at [1210, 654] on icon "button" at bounding box center [1211, 658] width 12 height 11
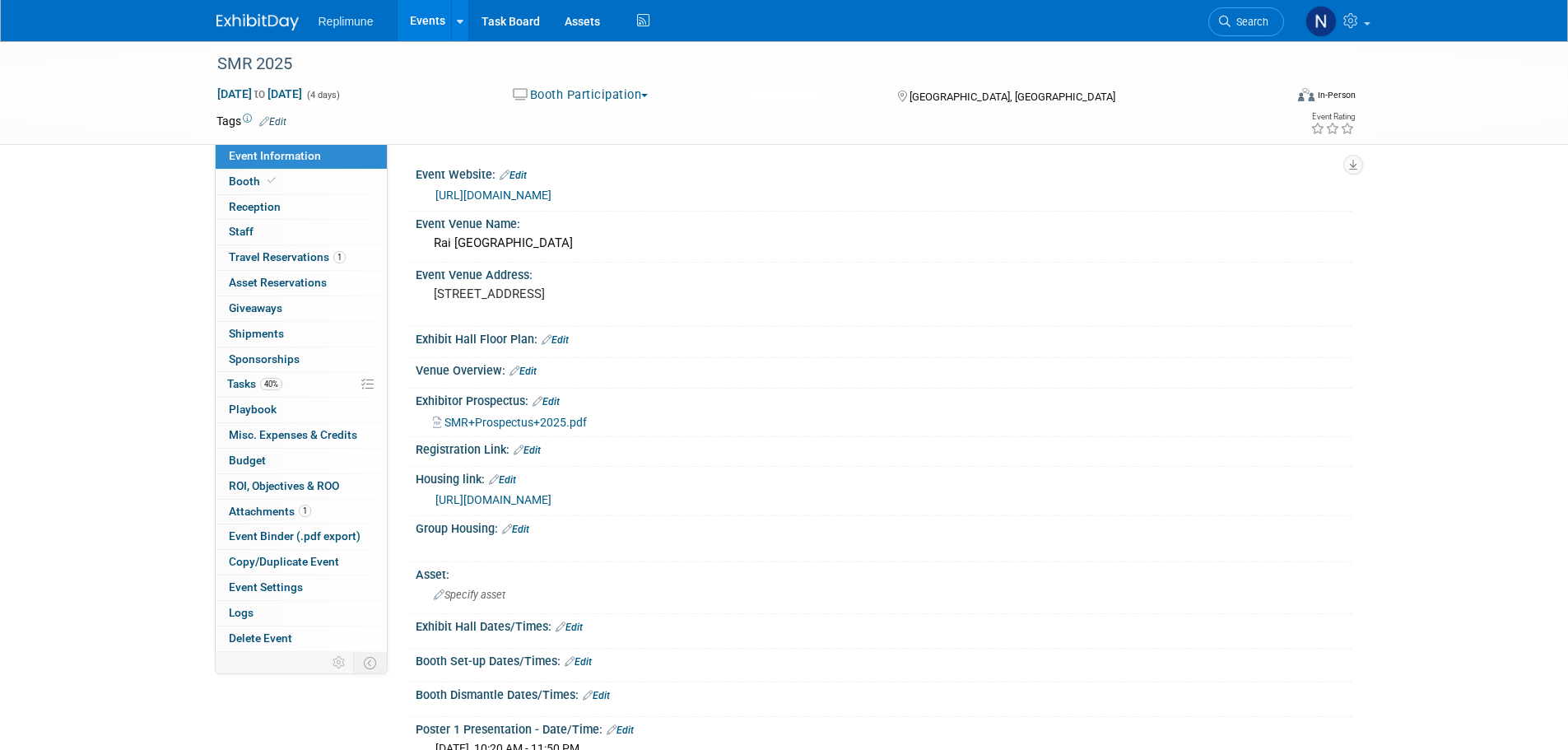
click at [241, 154] on span "Event Information" at bounding box center [275, 155] width 92 height 13
click at [1254, 17] on span "Search" at bounding box center [1250, 22] width 38 height 12
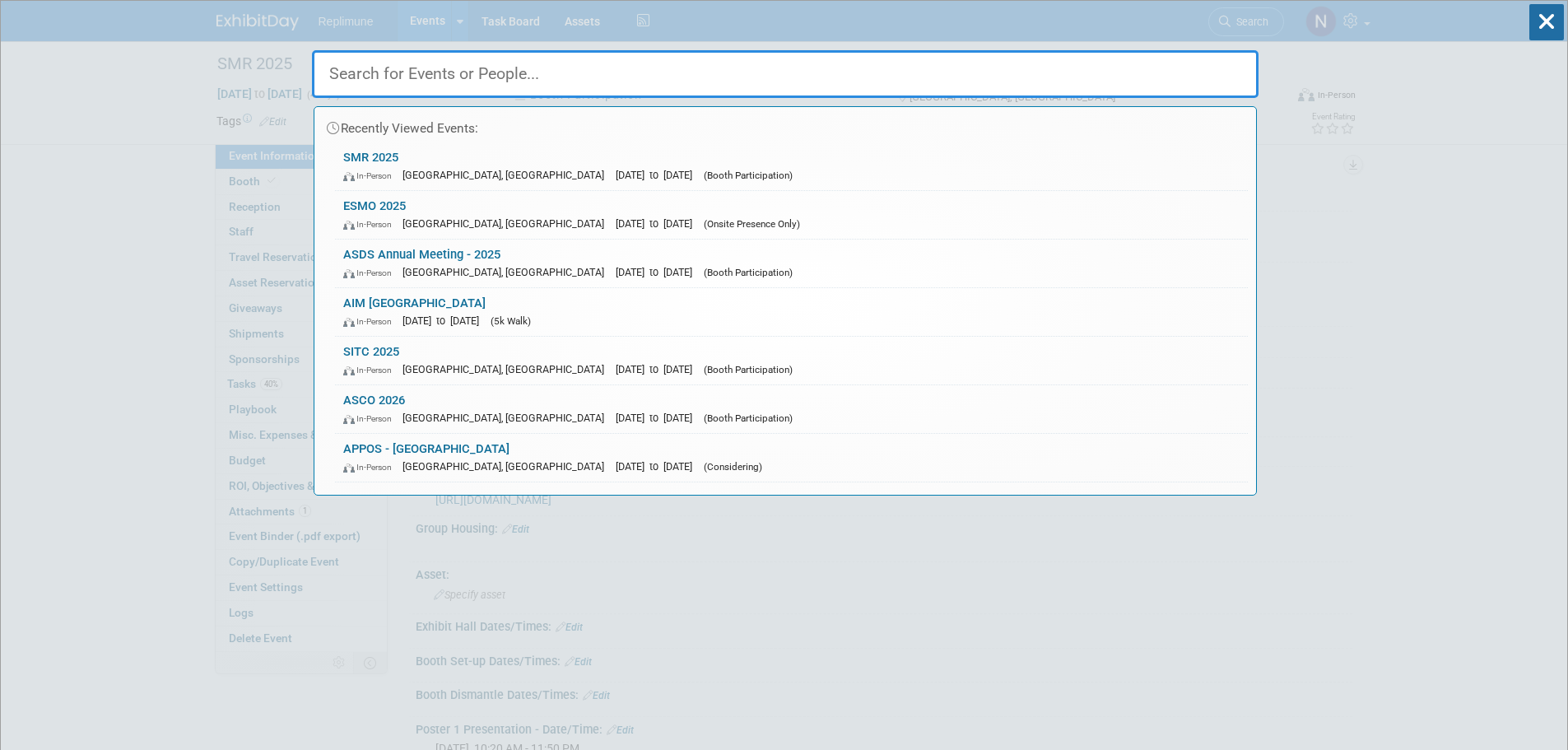
click at [390, 81] on input "text" at bounding box center [785, 74] width 946 height 48
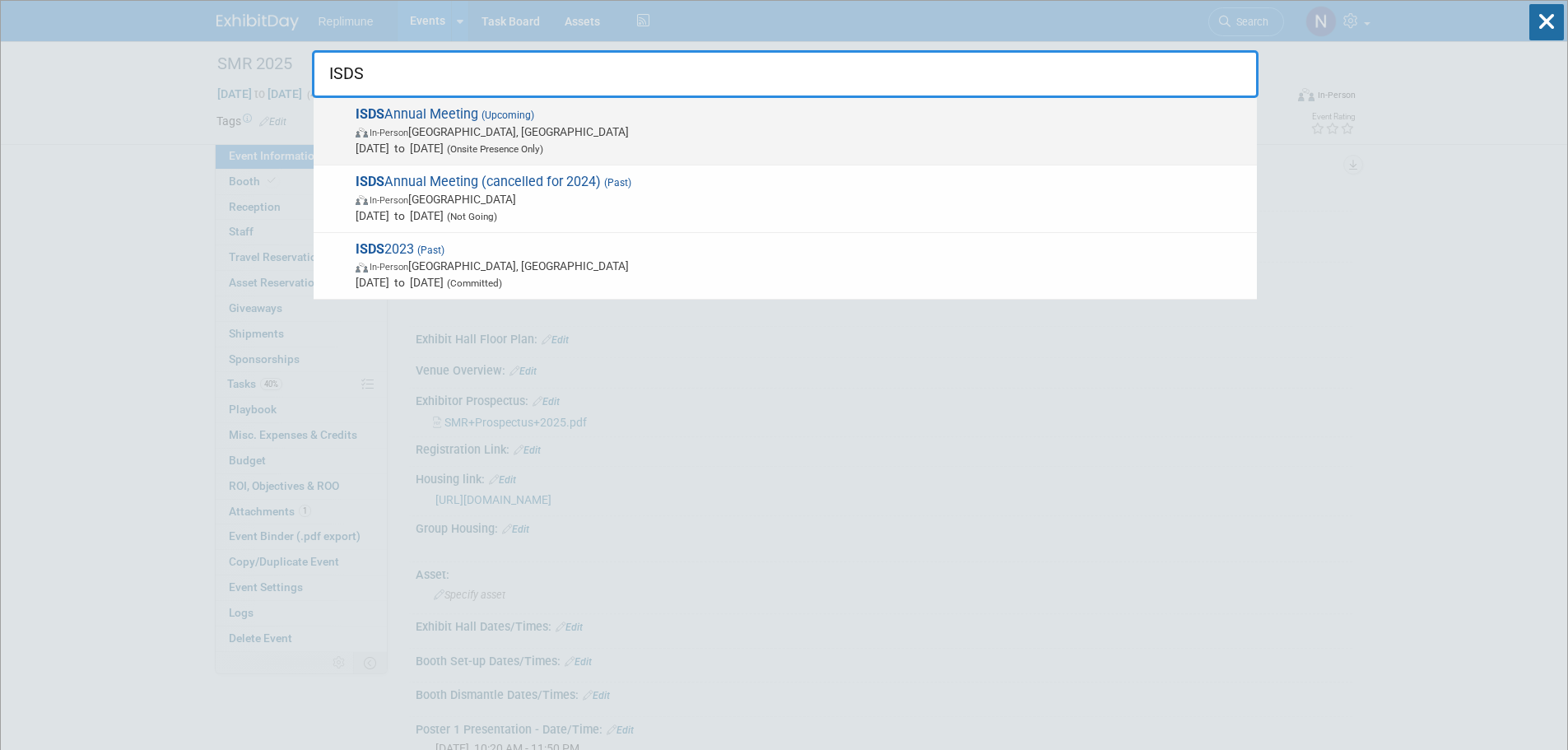
type input "ISDS"
click at [401, 144] on span "Oct 16, 2025 to Oct 18, 2025 (Onsite Presence Only)" at bounding box center [802, 148] width 893 height 17
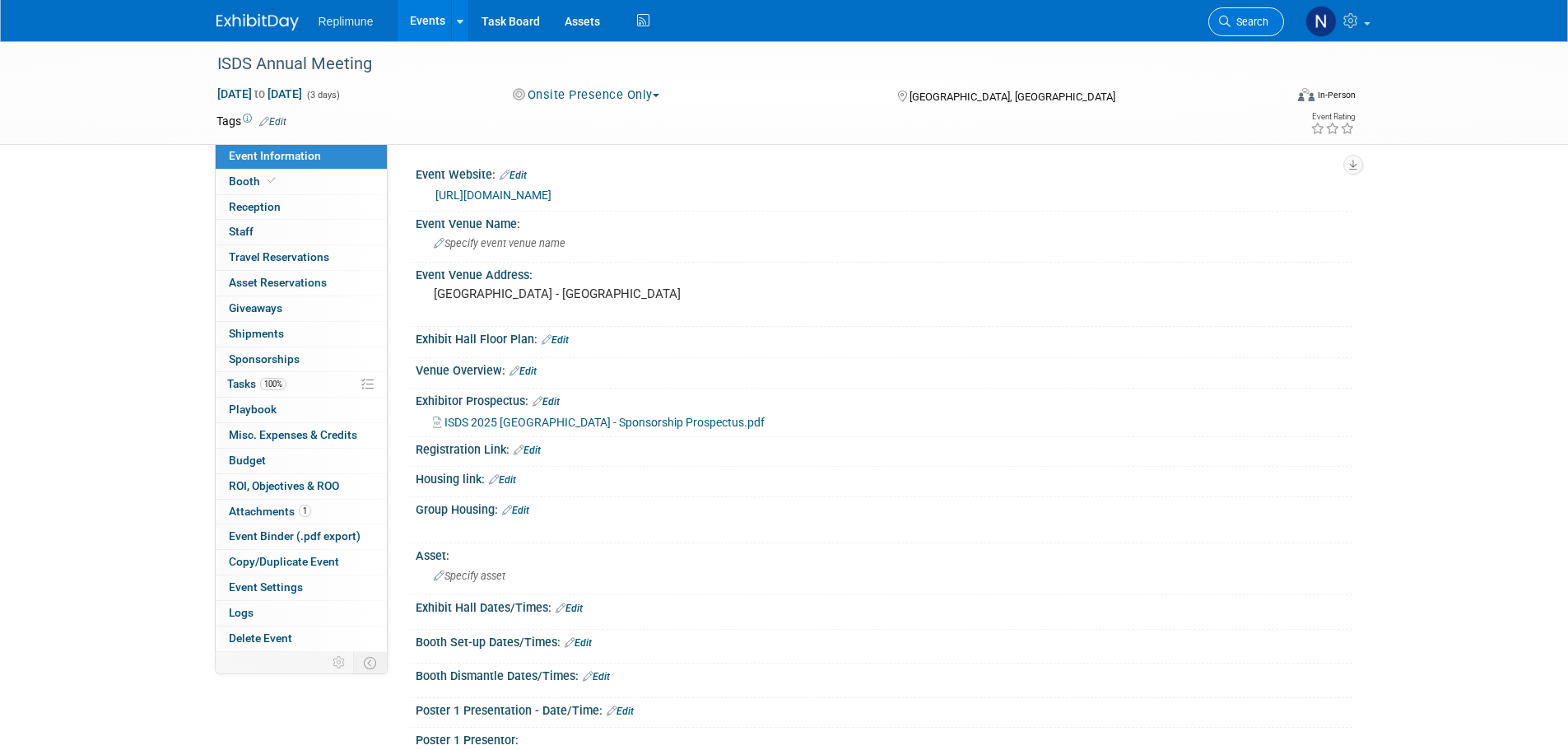
click at [1251, 24] on span "Search" at bounding box center [1250, 22] width 38 height 12
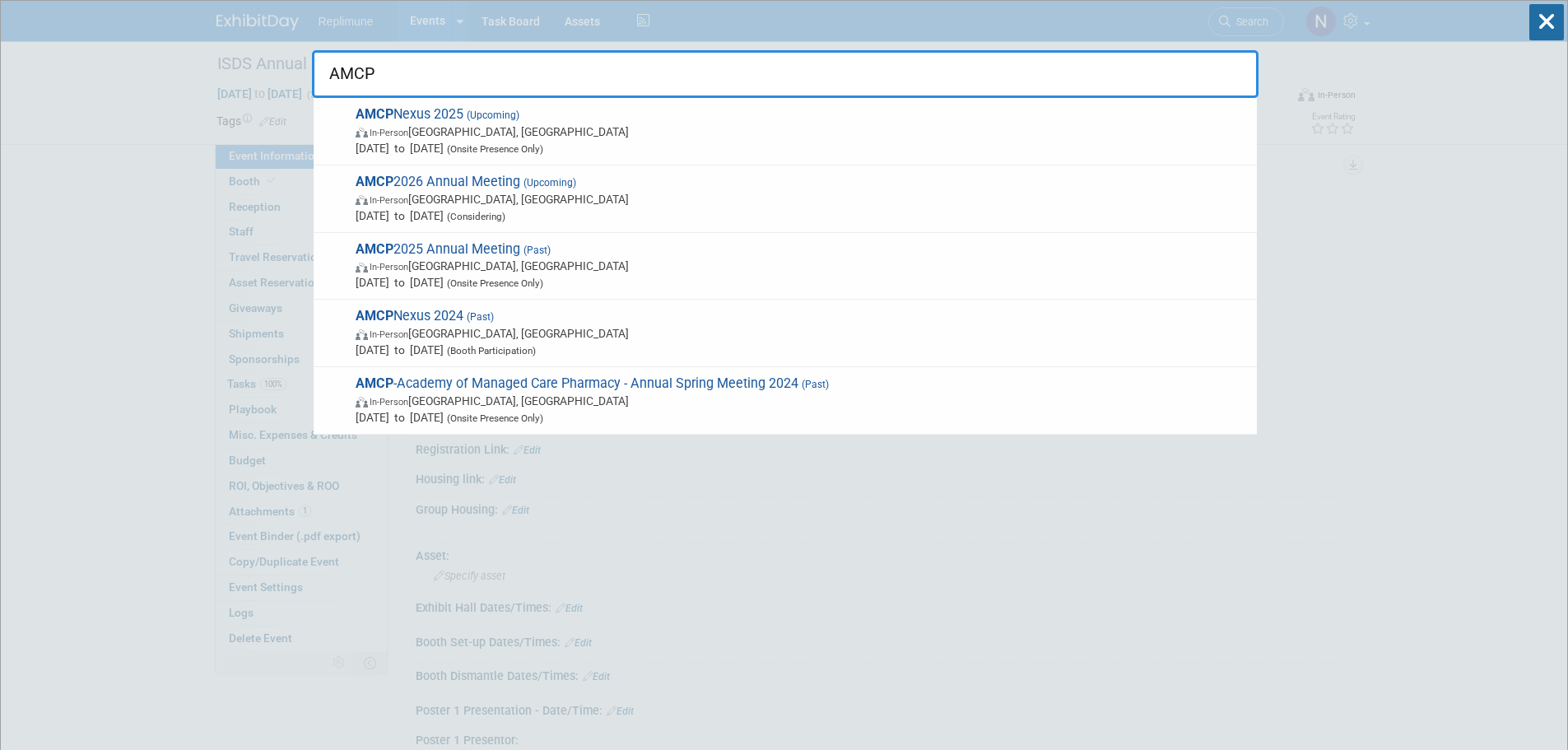
drag, startPoint x: 390, startPoint y: 69, endPoint x: 290, endPoint y: 77, distance: 100.3
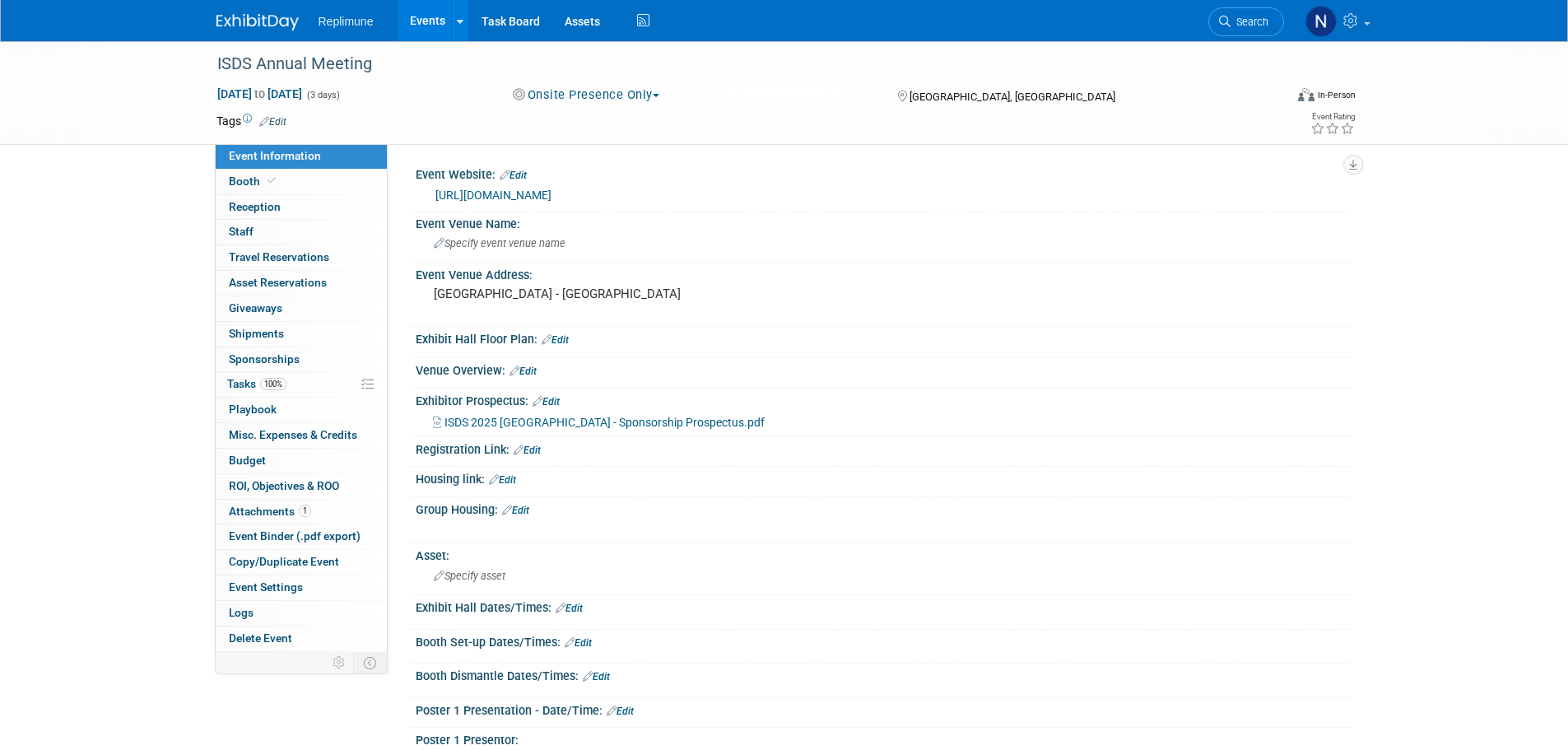
click at [1226, 24] on icon at bounding box center [1224, 21] width 11 height 11
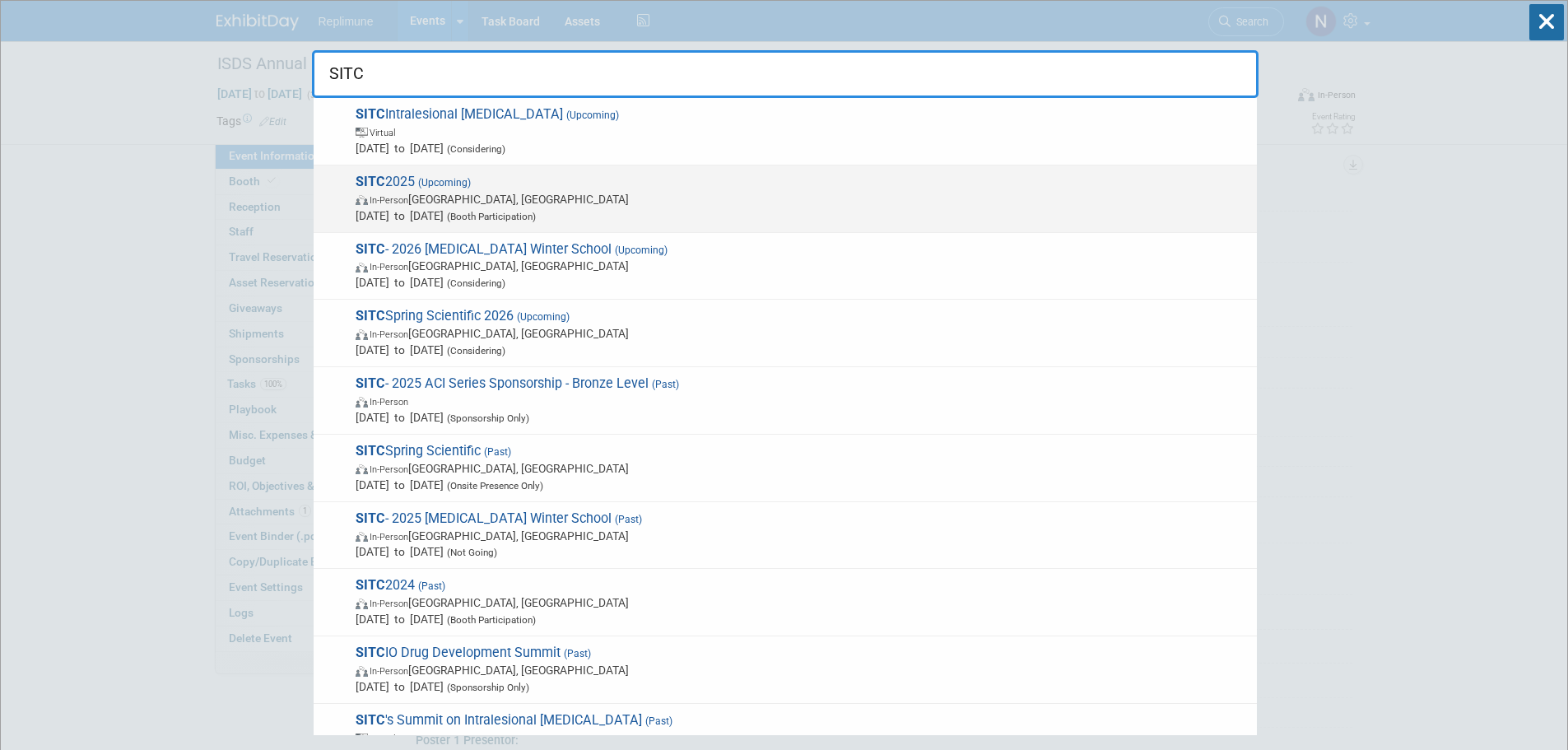
type input "SITC"
click at [403, 228] on div "SITC 2025 (Upcoming) In-Person National Harbor, MD Nov 5, 2025 to Nov 9, 2025 (…" at bounding box center [785, 199] width 944 height 68
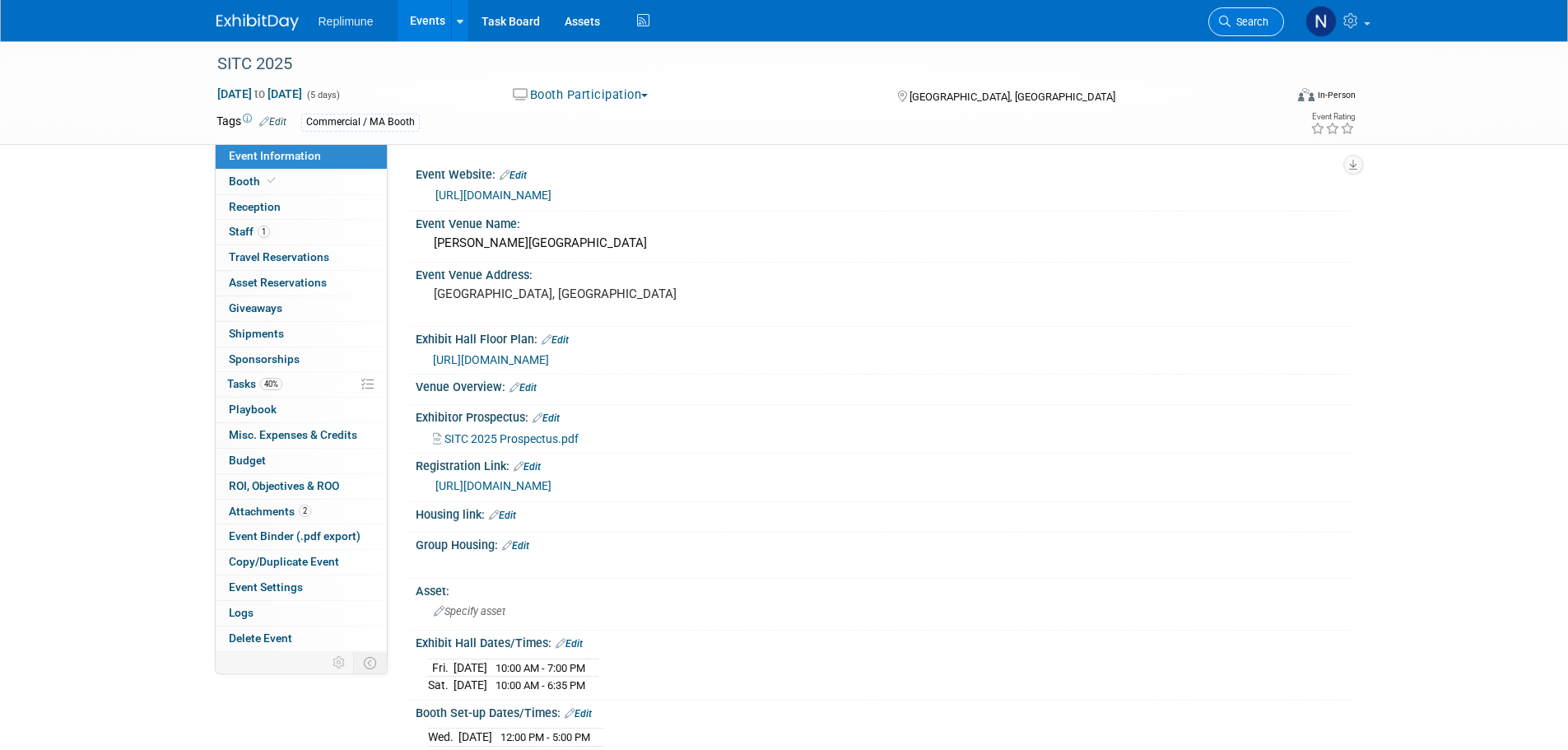
click at [1270, 28] on link "Search" at bounding box center [1245, 22] width 76 height 29
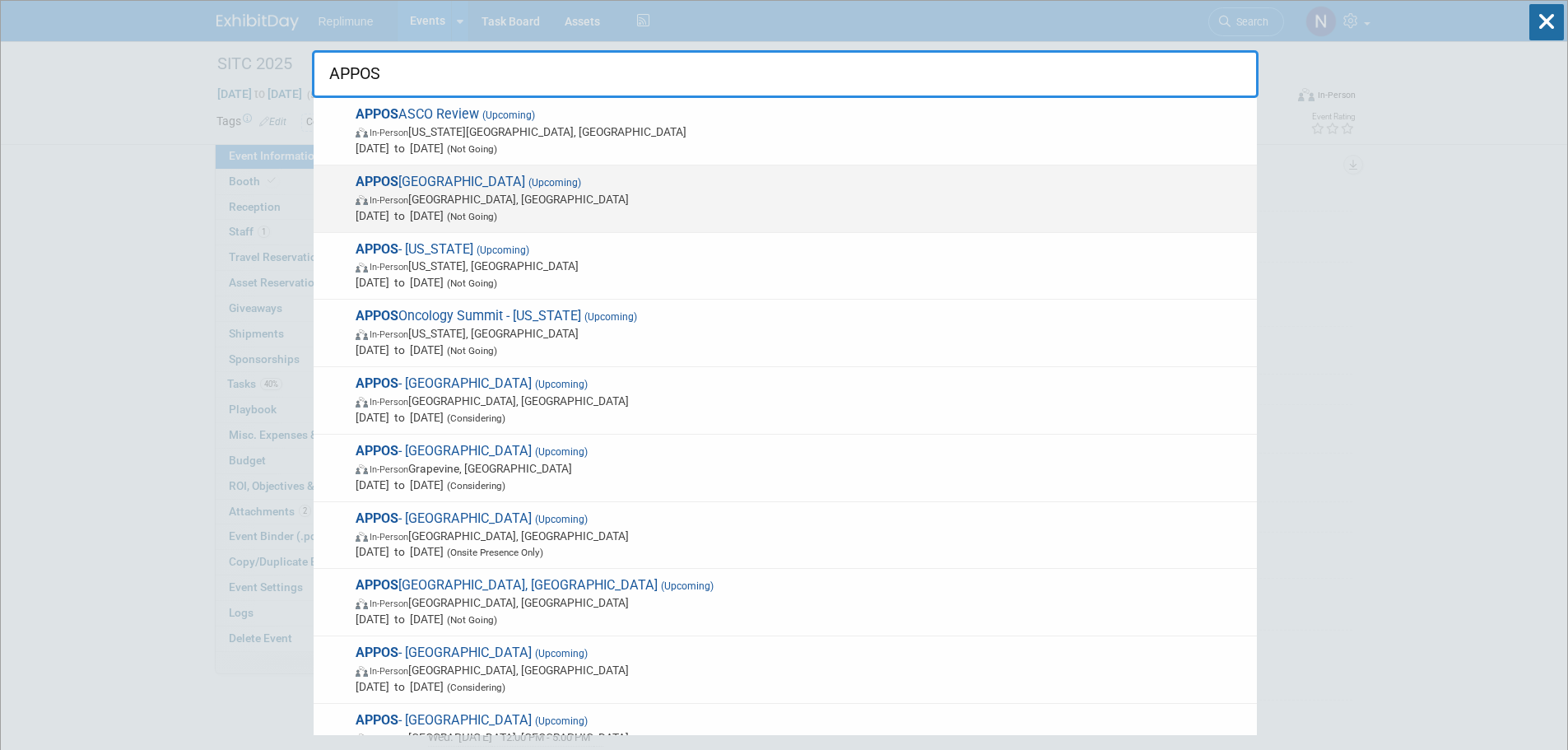
type input "APPOS"
click at [451, 189] on span "APPOS Nashville (Upcoming) In-Person Nashville, TN Sep 5, 2025 to Sep 6, 2025 (…" at bounding box center [799, 199] width 898 height 50
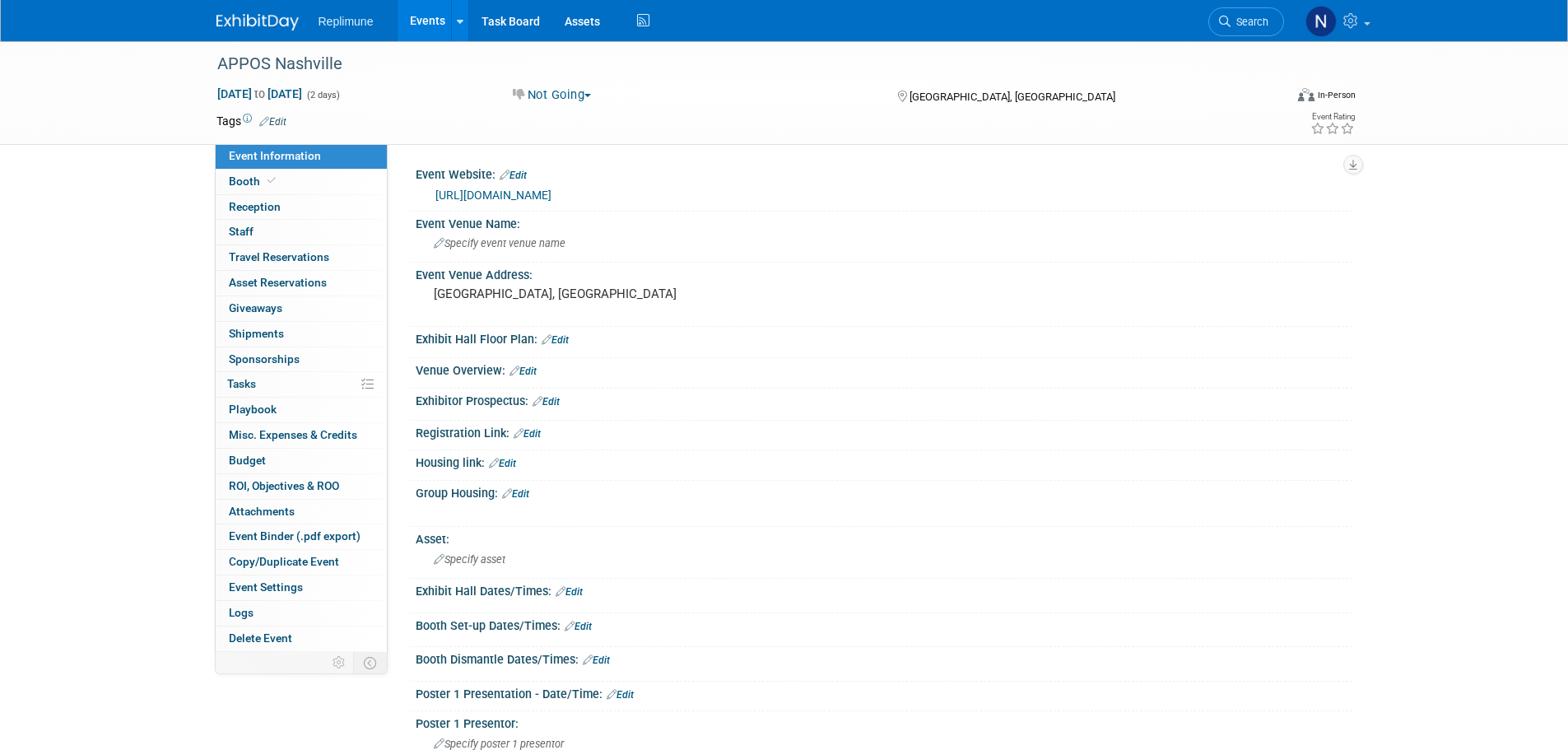
click at [437, 19] on link "Events" at bounding box center [427, 20] width 60 height 41
